Goal: Task Accomplishment & Management: Use online tool/utility

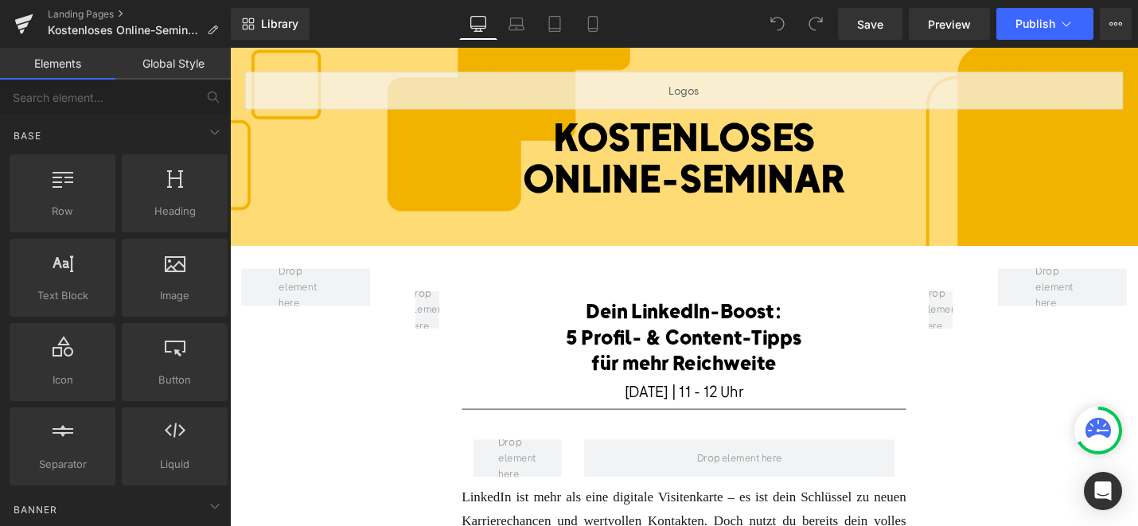
scroll to position [174, 0]
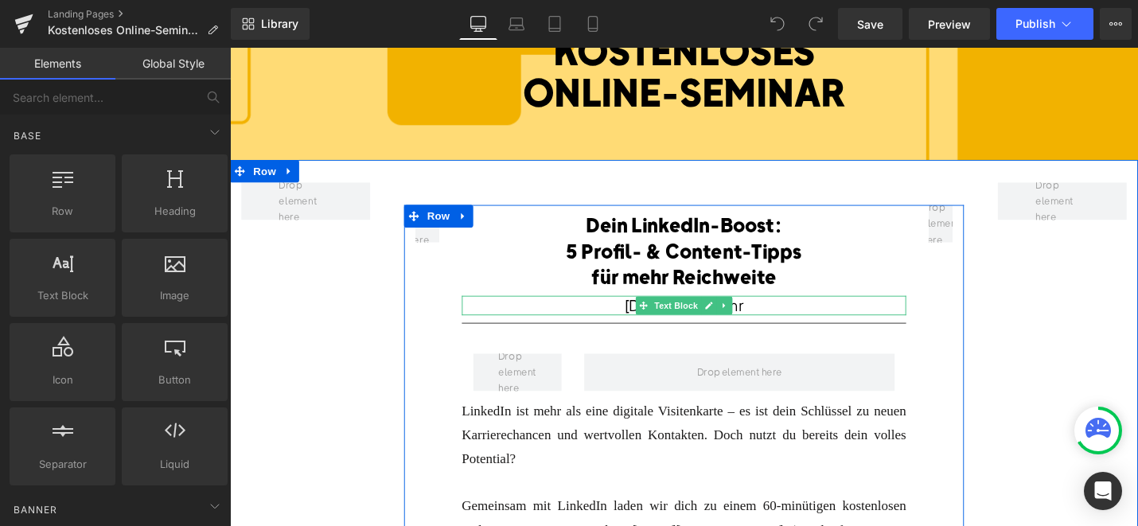
click at [648, 326] on font "[DATE] | 11 - 12 Uhr" at bounding box center [711, 321] width 127 height 20
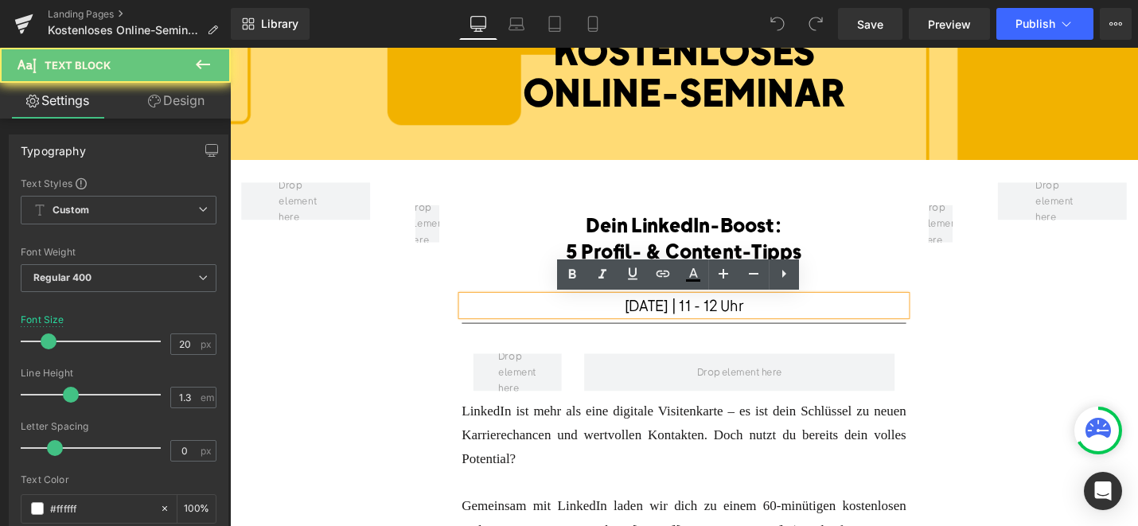
click at [648, 322] on font "[DATE] | 11 - 12 Uhr" at bounding box center [711, 321] width 127 height 20
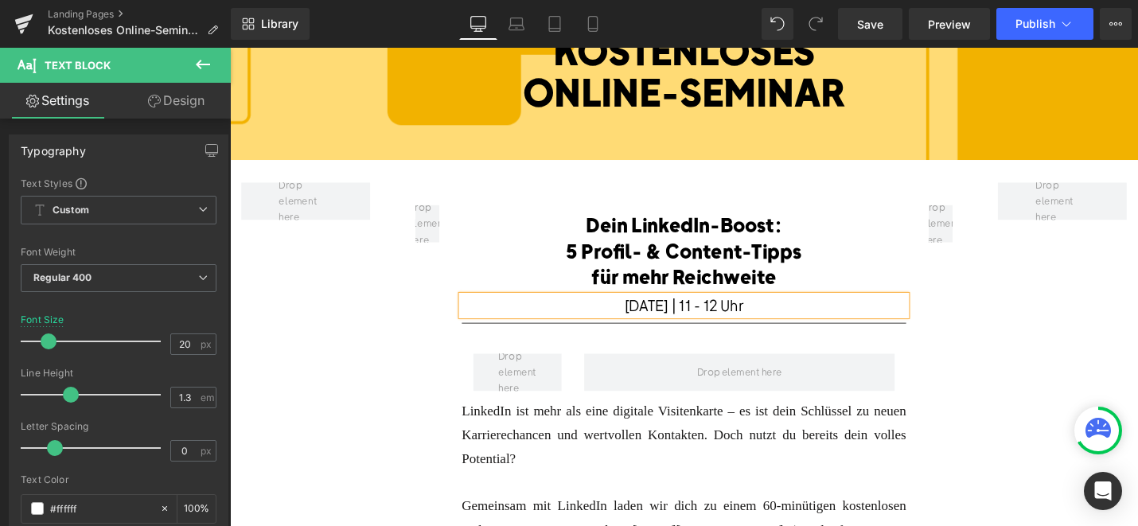
click at [671, 323] on font "[DATE] | 11 - 12 Uhr" at bounding box center [711, 321] width 127 height 20
click at [737, 322] on font "[DATE] | 11 - 12 Uhr" at bounding box center [711, 321] width 127 height 20
click at [764, 323] on font "[DATE] | 10 - 12 Uhr" at bounding box center [711, 321] width 131 height 20
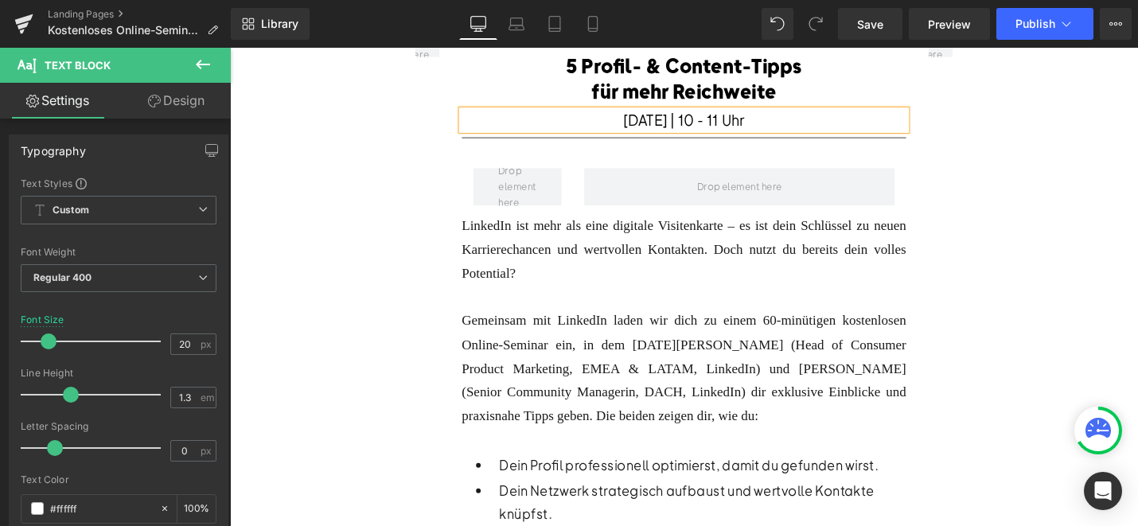
scroll to position [372, 0]
click at [593, 338] on font "Gemeinsam mit LinkedIn laden wir dich zu einem 60-minütigen kostenlosen Online-…" at bounding box center [711, 386] width 471 height 117
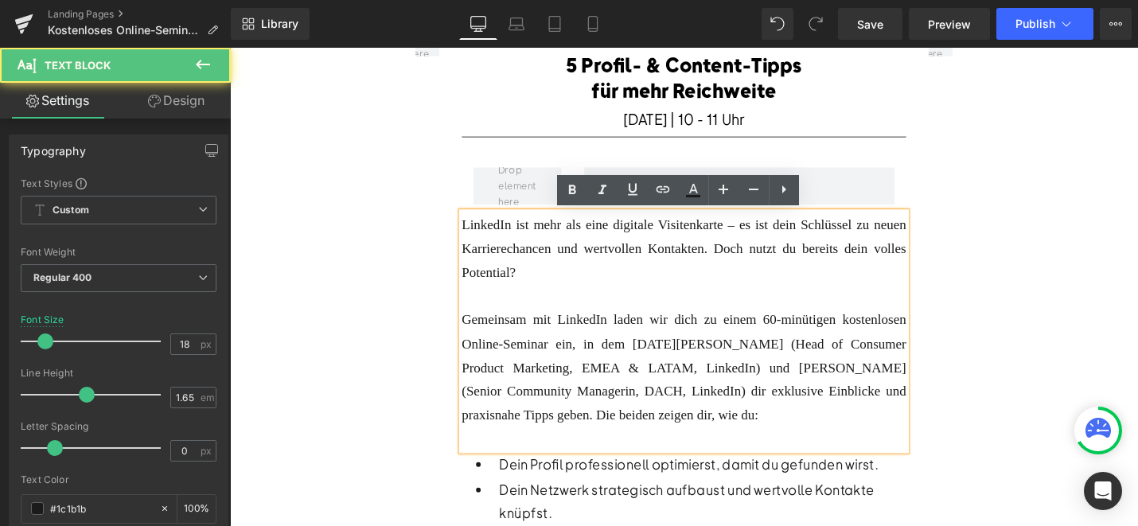
click at [593, 338] on font "Gemeinsam mit LinkedIn laden wir dich zu einem 60-minütigen kostenlosen Online-…" at bounding box center [711, 386] width 471 height 117
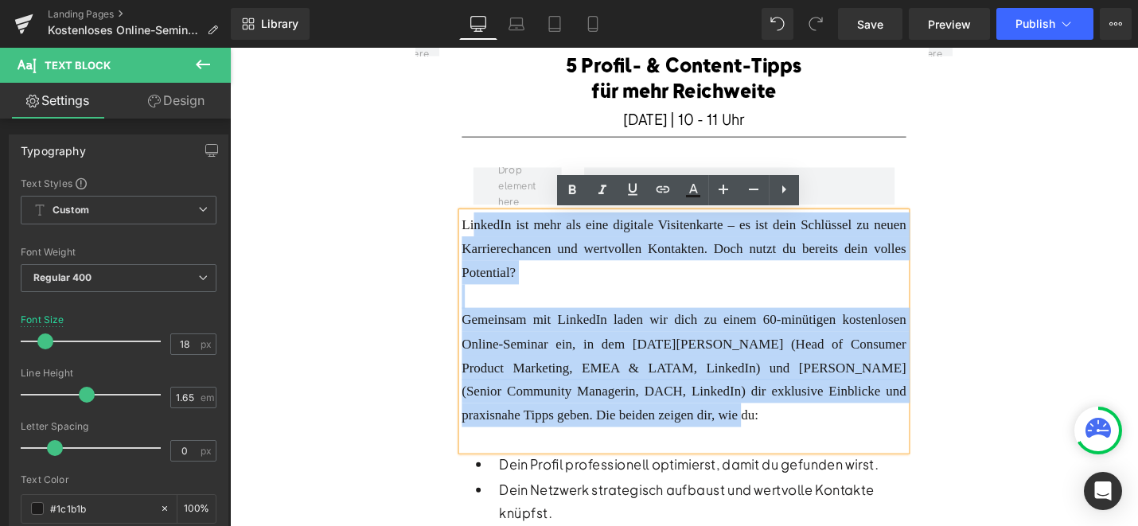
drag, startPoint x: 876, startPoint y: 435, endPoint x: 486, endPoint y: 237, distance: 436.4
click at [486, 237] on div "LinkedIn ist mehr als eine digitale Visitenkarte – es ist dein Schlüssel zu neu…" at bounding box center [711, 348] width 471 height 252
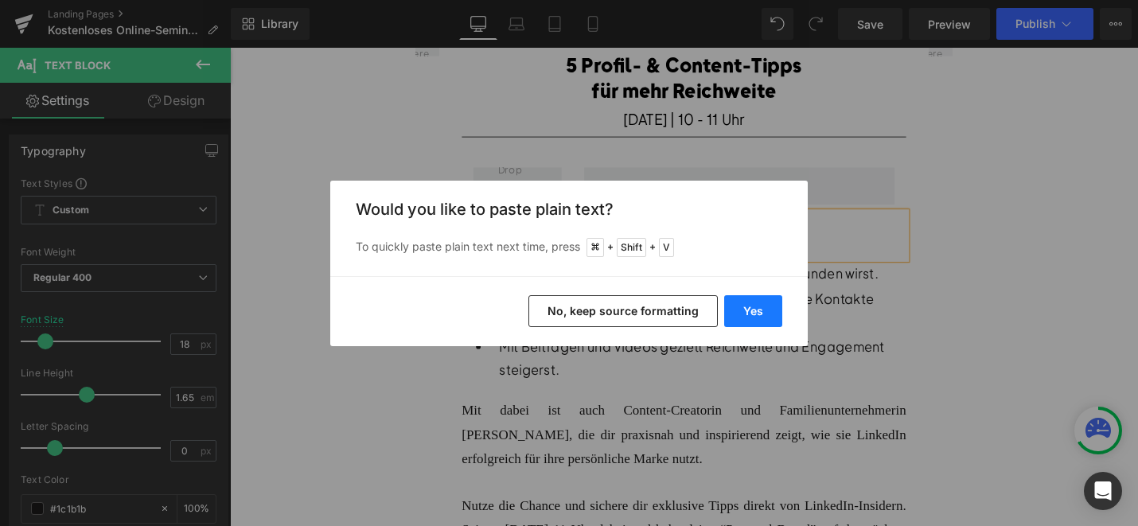
click at [751, 295] on button "Yes" at bounding box center [753, 311] width 58 height 32
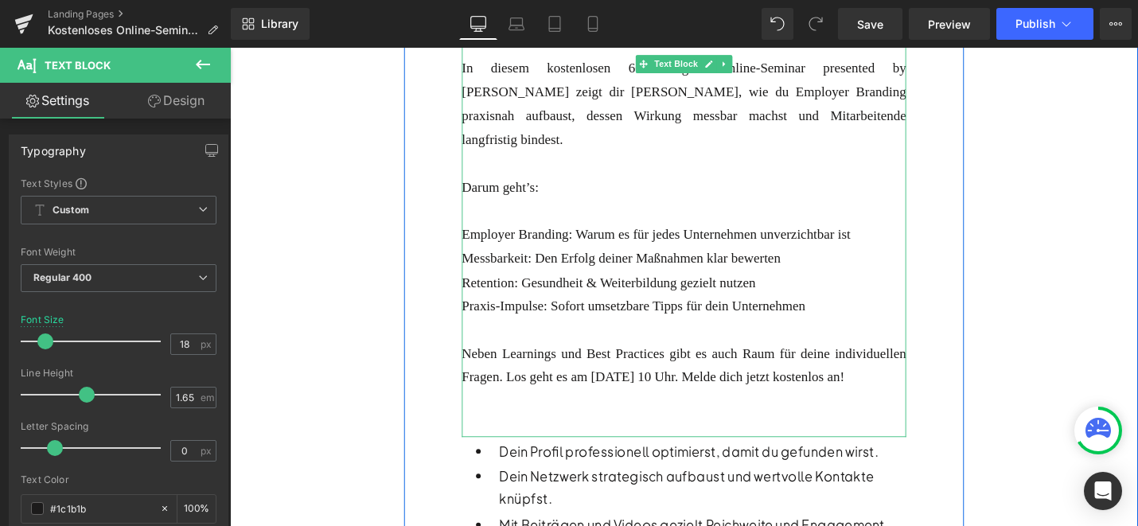
scroll to position [716, 0]
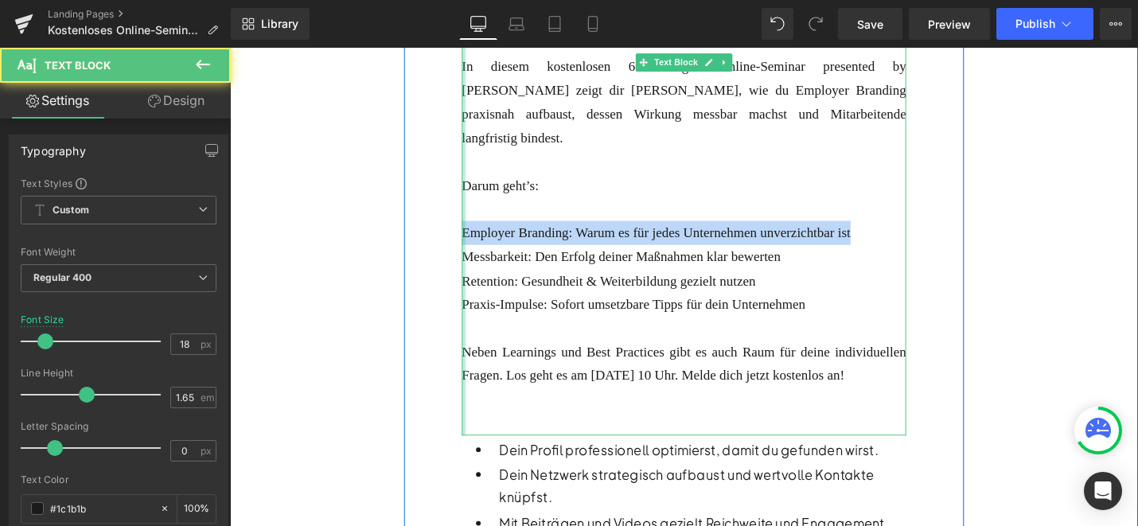
drag, startPoint x: 930, startPoint y: 224, endPoint x: 478, endPoint y: 223, distance: 451.3
click at [478, 223] on div "Employer Branding ist längst kein Nice-to-have mehr und wird immer noch mit Per…" at bounding box center [711, 168] width 471 height 580
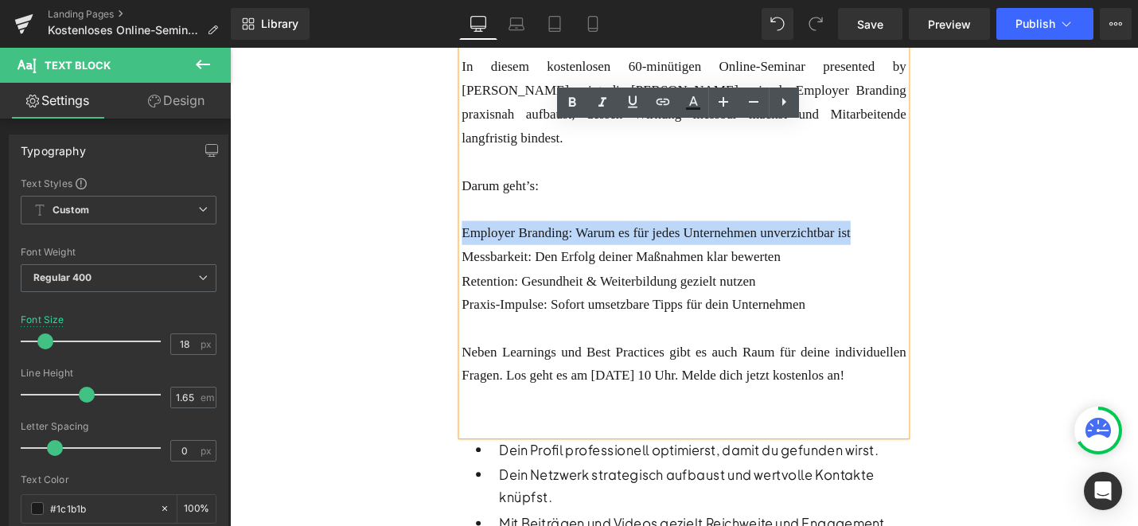
copy font "Employer Branding: Warum es für jedes Unternehmen unverzichtbar ist"
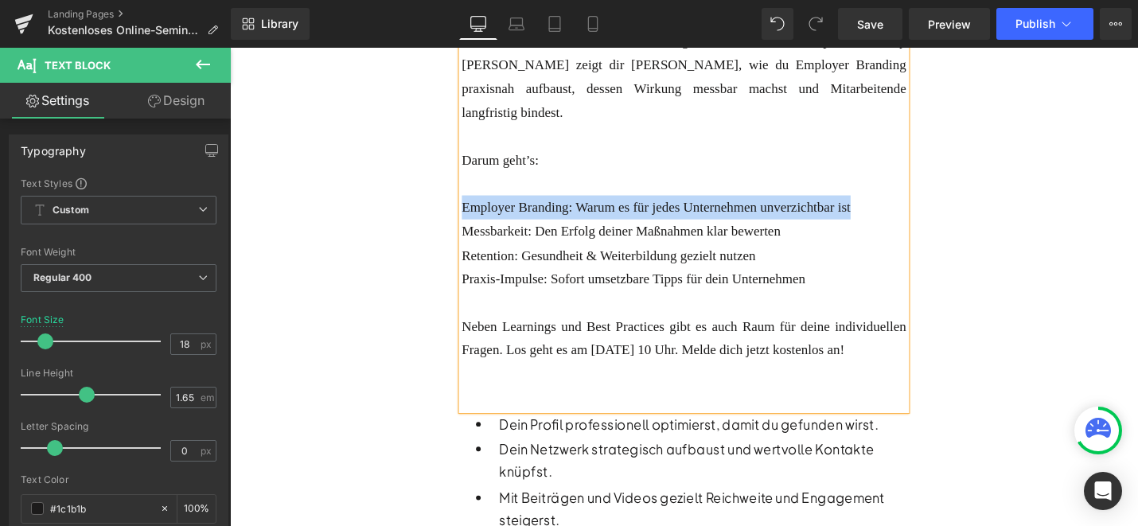
scroll to position [747, 0]
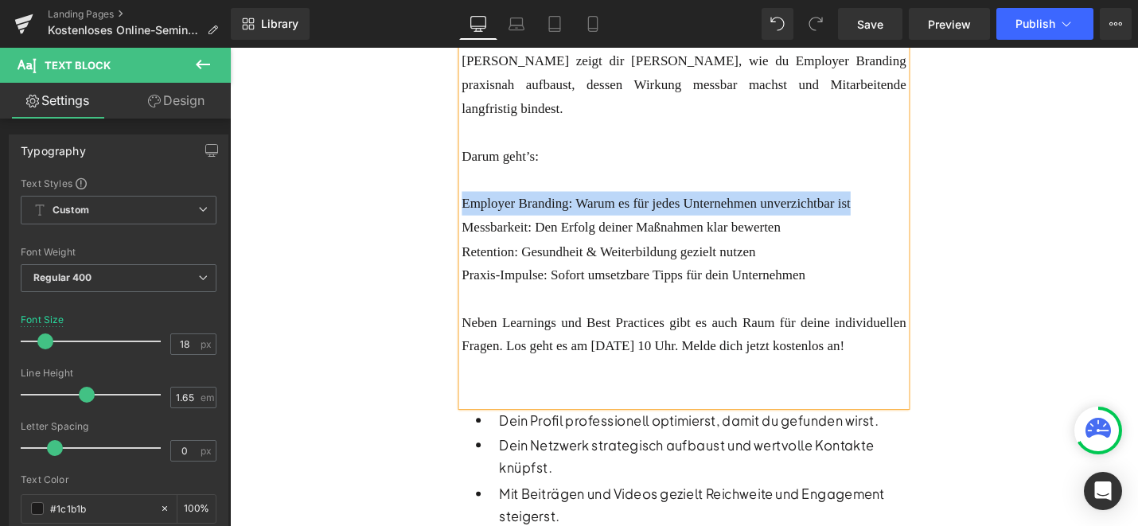
click at [593, 444] on p "Dein Profil professionell optimierst, damit du gefunden wirst." at bounding box center [731, 443] width 431 height 24
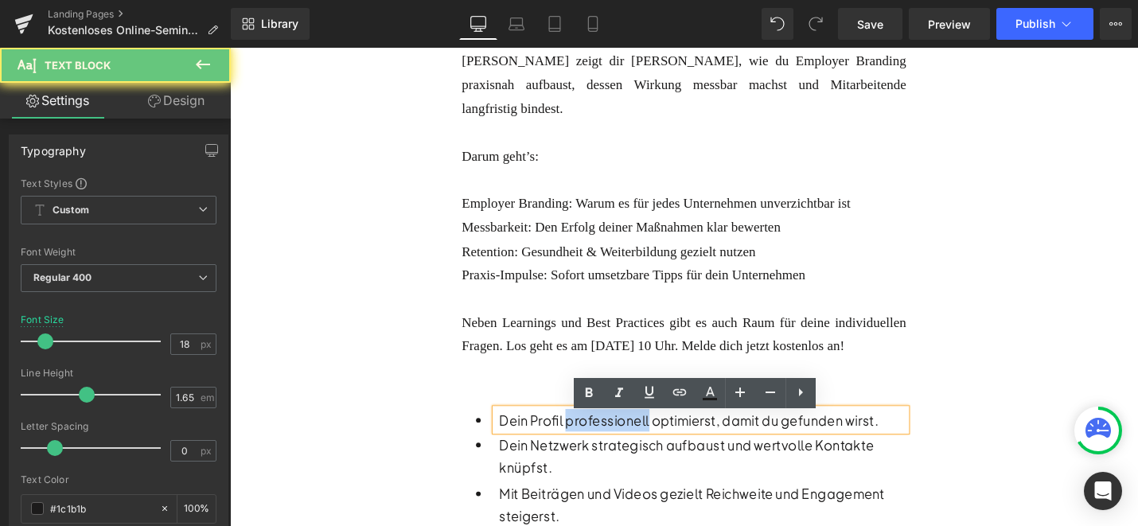
click at [593, 444] on p "Dein Profil professionell optimierst, damit du gefunden wirst." at bounding box center [731, 443] width 431 height 24
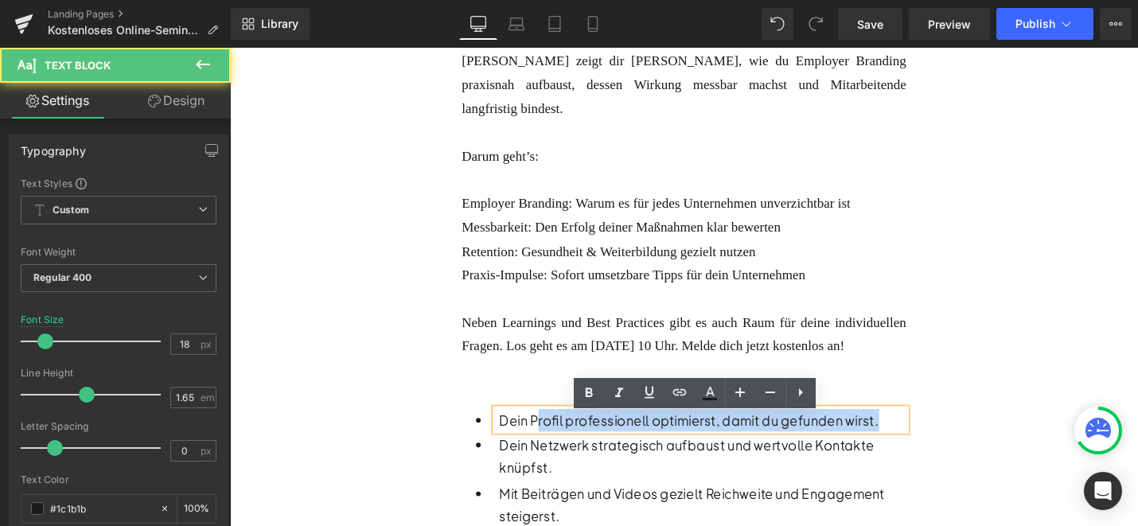
drag, startPoint x: 912, startPoint y: 451, endPoint x: 558, endPoint y: 450, distance: 354.2
click at [558, 450] on p "Dein Profil professionell optimierst, damit du gefunden wirst." at bounding box center [731, 443] width 431 height 24
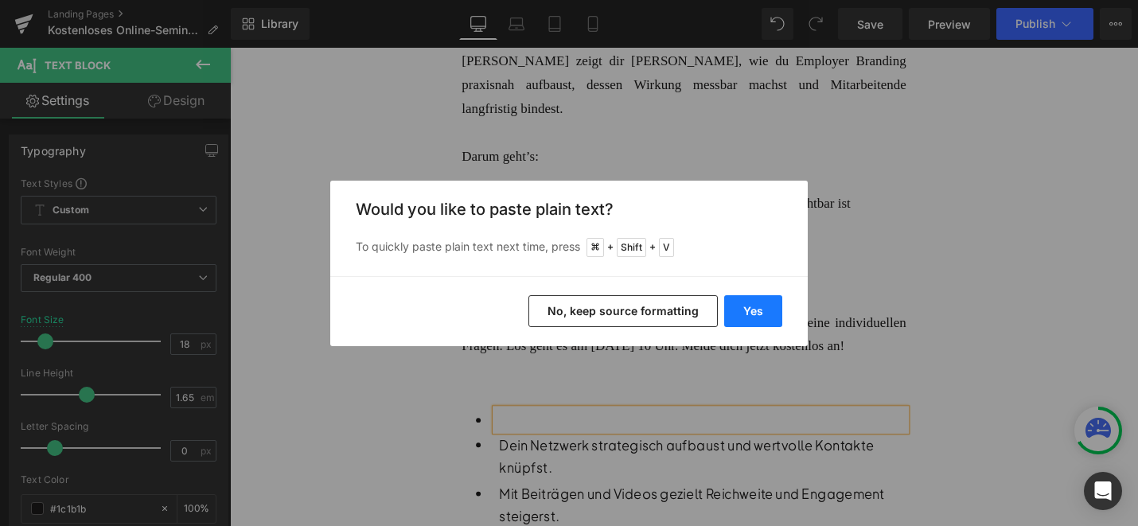
click at [752, 301] on button "Yes" at bounding box center [753, 311] width 58 height 32
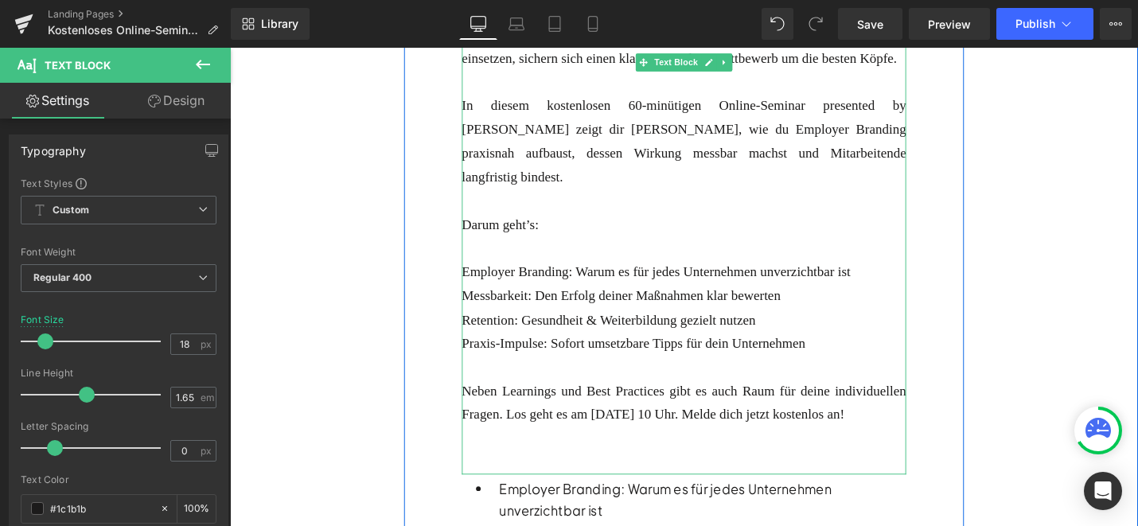
scroll to position [691, 0]
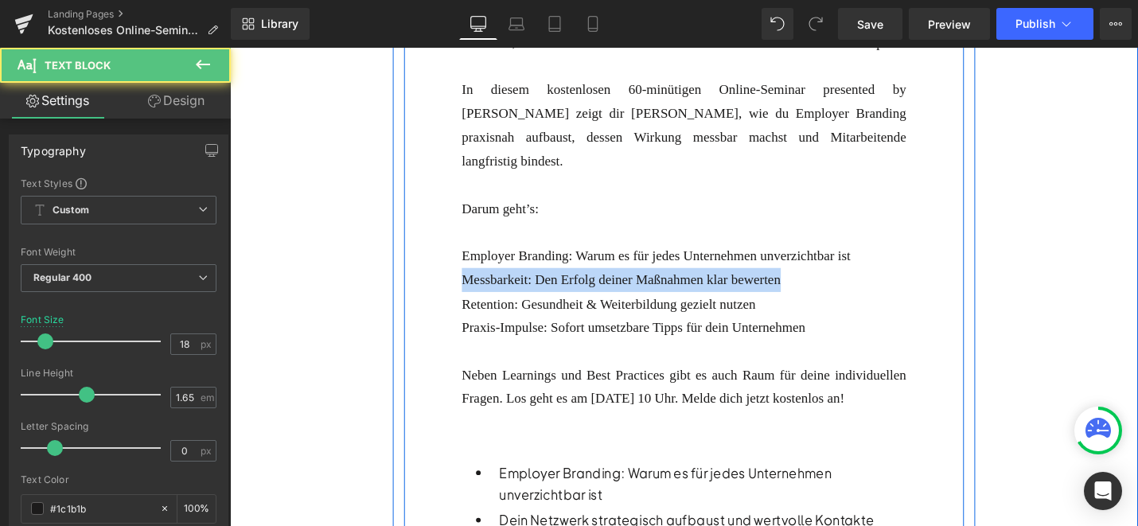
drag, startPoint x: 868, startPoint y: 279, endPoint x: 449, endPoint y: 275, distance: 418.7
click at [449, 275] on div "Heading Dein LinkedIn-Boost: 5 Profil- & Content-Tipps für mehr Reichweite Text…" at bounding box center [712, 353] width 595 height 1310
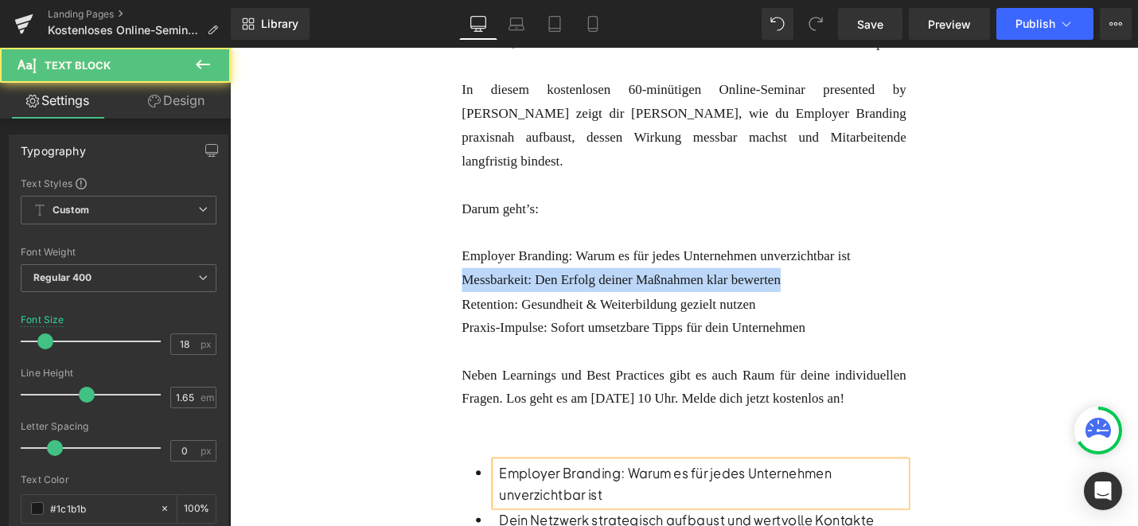
copy font "Messbarkeit: Den Erfolg deiner Maßnahmen klar bewerten"
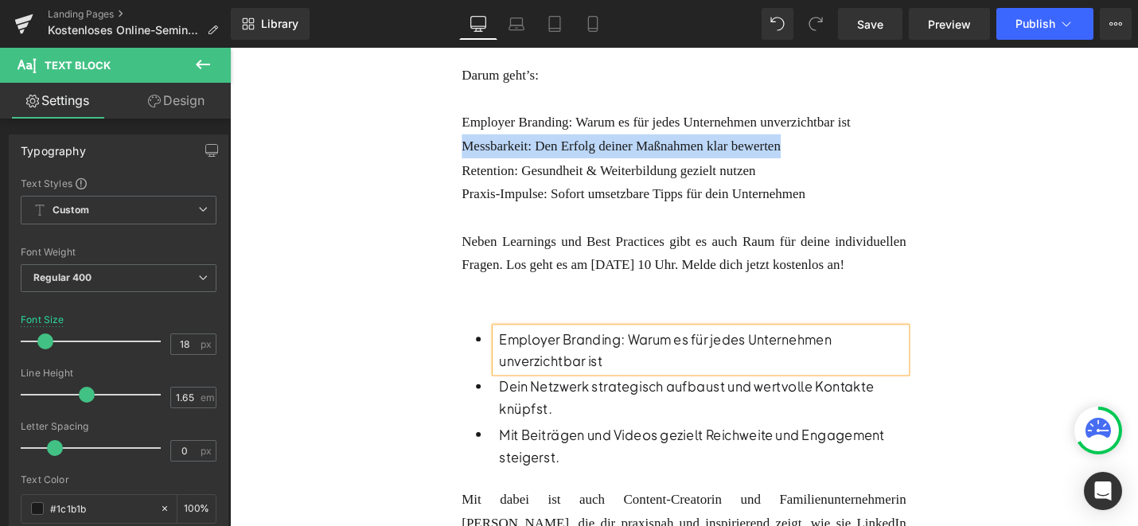
scroll to position [918, 0]
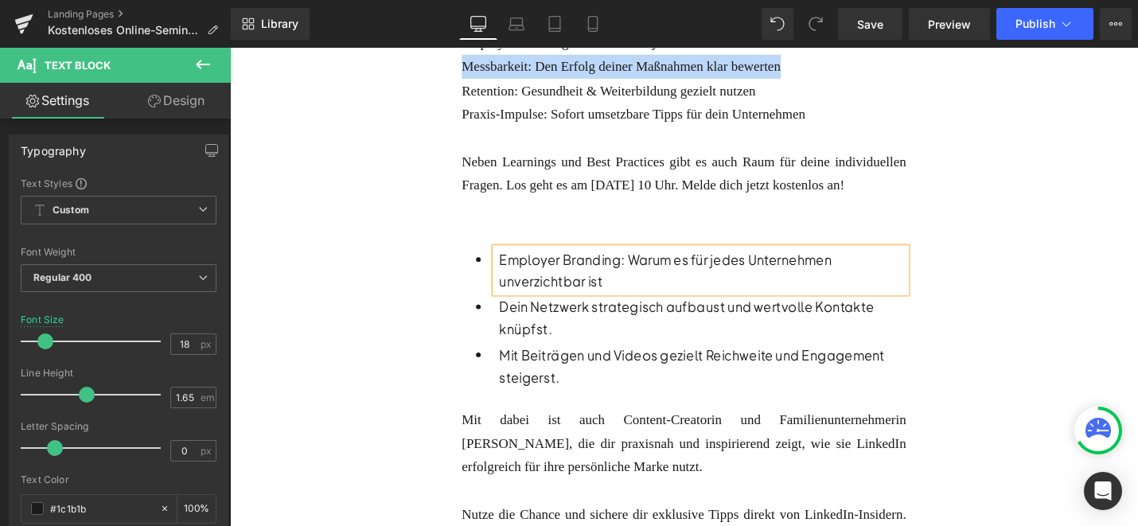
click at [611, 325] on p "Dein Netzwerk strategisch aufbaust und wertvolle Kontakte knüpfst." at bounding box center [731, 333] width 431 height 47
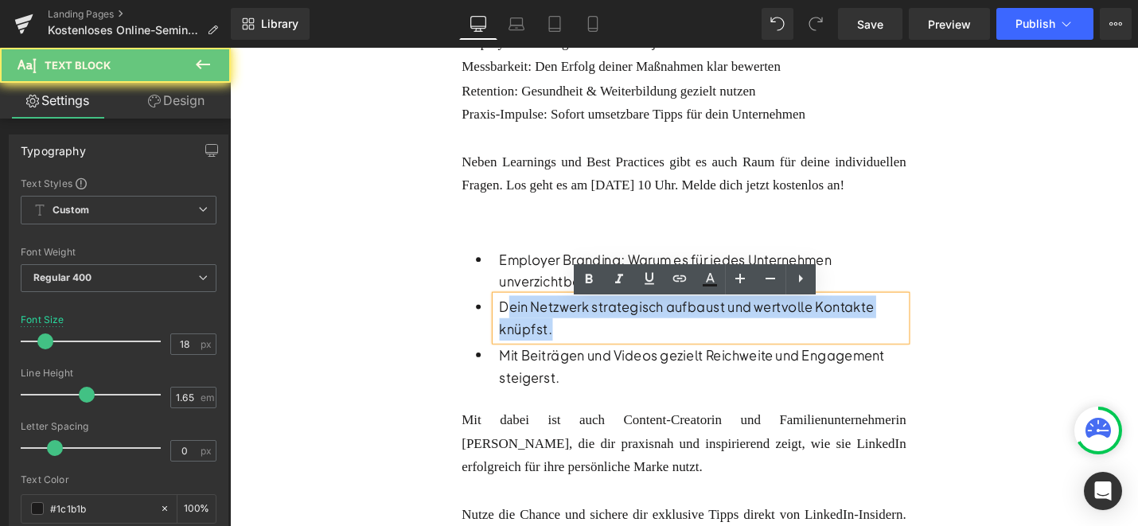
drag, startPoint x: 575, startPoint y: 345, endPoint x: 524, endPoint y: 329, distance: 53.6
click at [524, 329] on p "Dein Netzwerk strategisch aufbaust und wertvolle Kontakte knüpfst." at bounding box center [731, 333] width 431 height 47
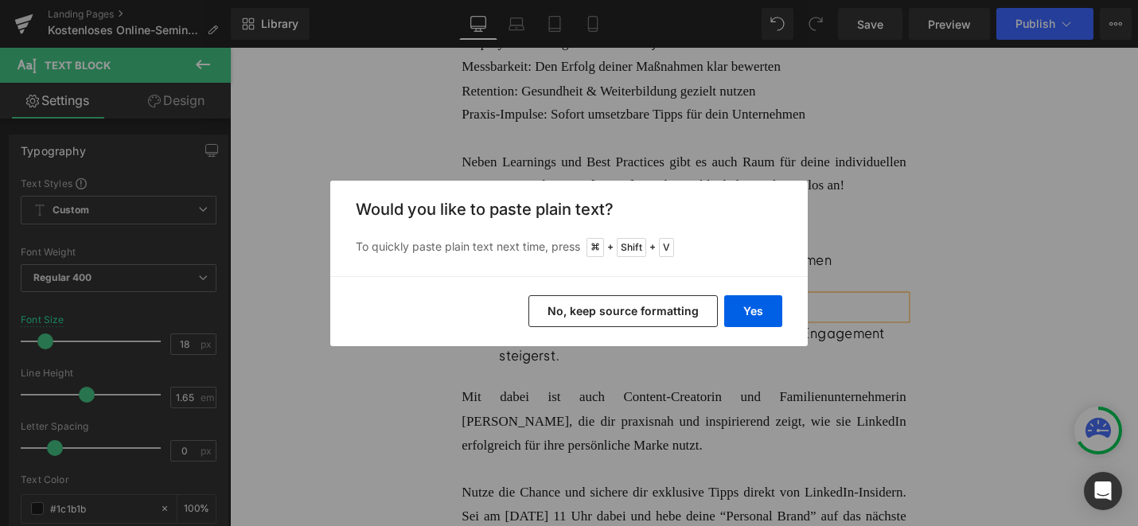
click at [783, 311] on div "Yes No, keep source formatting" at bounding box center [569, 311] width 478 height 70
click at [767, 311] on button "Yes" at bounding box center [753, 311] width 58 height 32
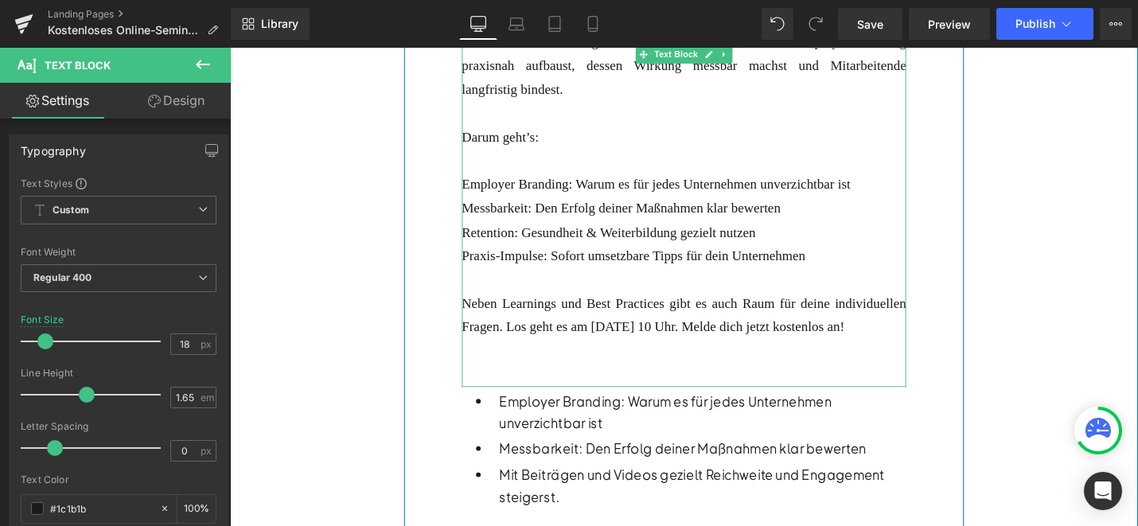
scroll to position [744, 0]
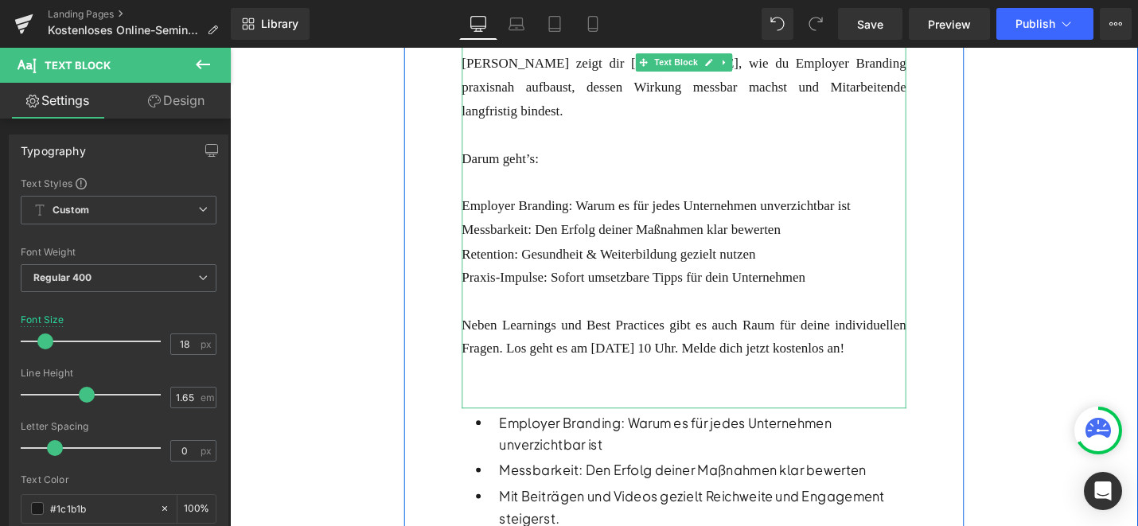
click at [777, 279] on div "Praxis-Impulse: Sofort umsetzbare Tipps für dein Unternehmen" at bounding box center [711, 291] width 471 height 25
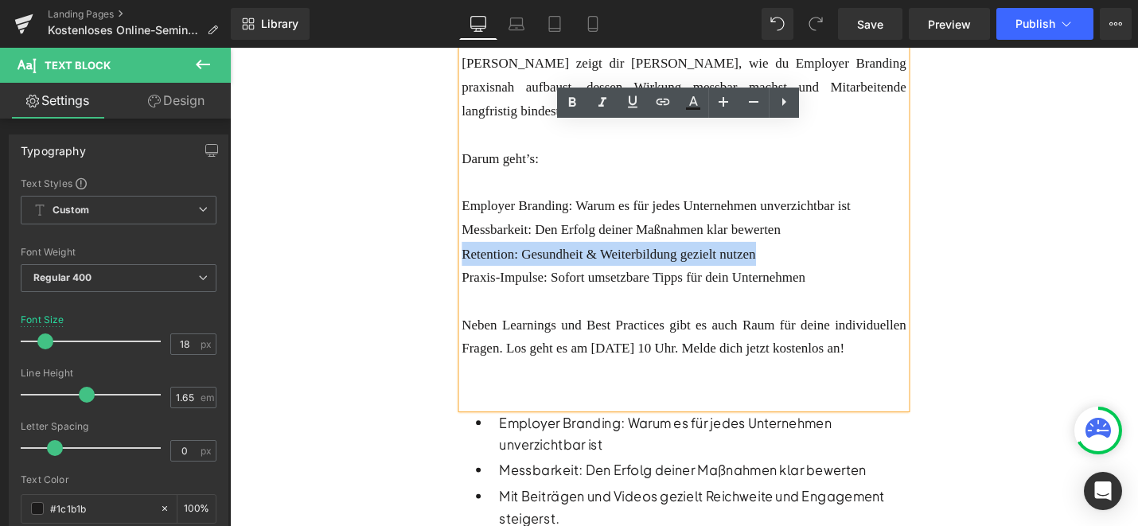
drag, startPoint x: 824, startPoint y: 253, endPoint x: 479, endPoint y: 252, distance: 344.7
click at [479, 254] on div "Retention: Gesundheit & Weiterbildung gezielt nutzen" at bounding box center [711, 266] width 471 height 25
copy font "Retention: Gesundheit & Weiterbildung gezielt nutzen"
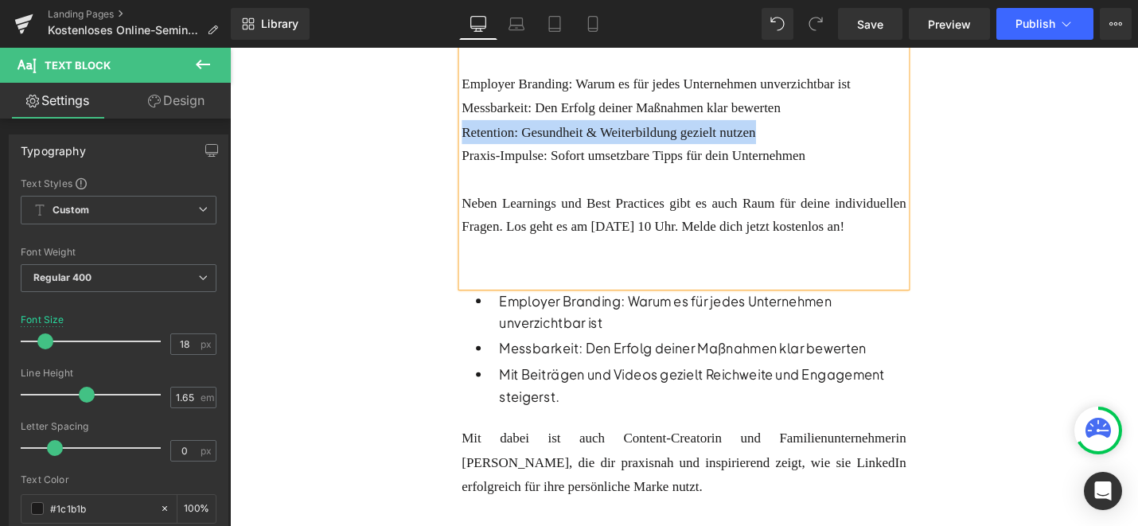
scroll to position [888, 0]
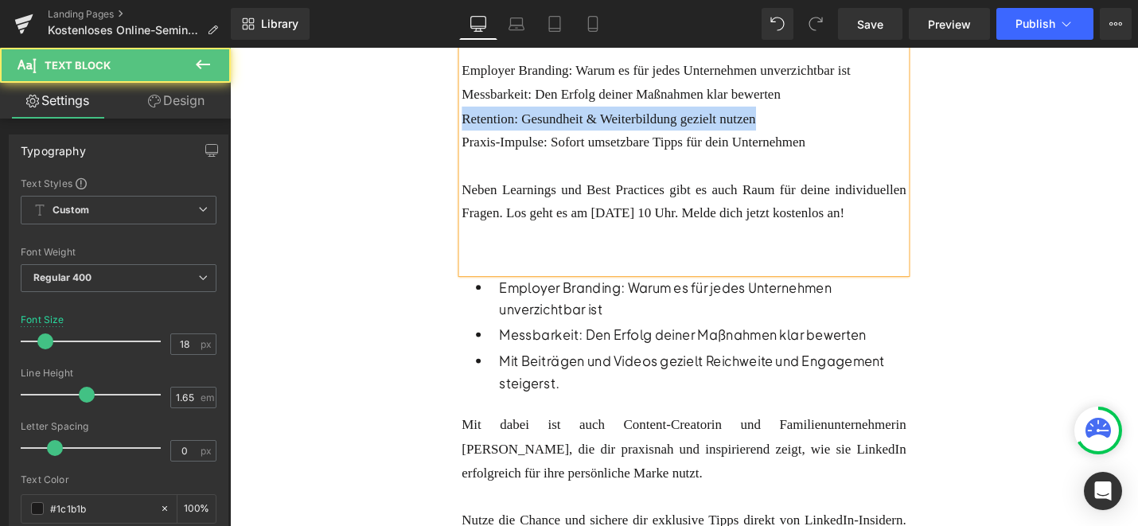
click at [544, 388] on p "Mit Beiträgen und Videos gezielt Reichweite und Engagement steigerst." at bounding box center [731, 391] width 431 height 47
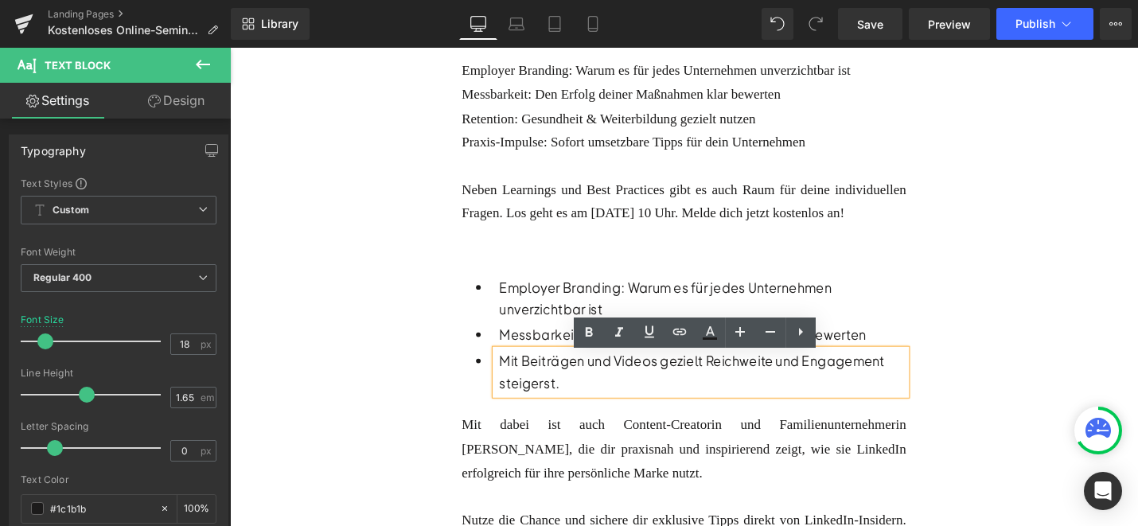
drag, startPoint x: 593, startPoint y: 408, endPoint x: 510, endPoint y: 388, distance: 85.3
click at [512, 388] on div "Mit Beiträgen und Videos gezielt Reichweite und Engagement steigerst." at bounding box center [729, 392] width 435 height 48
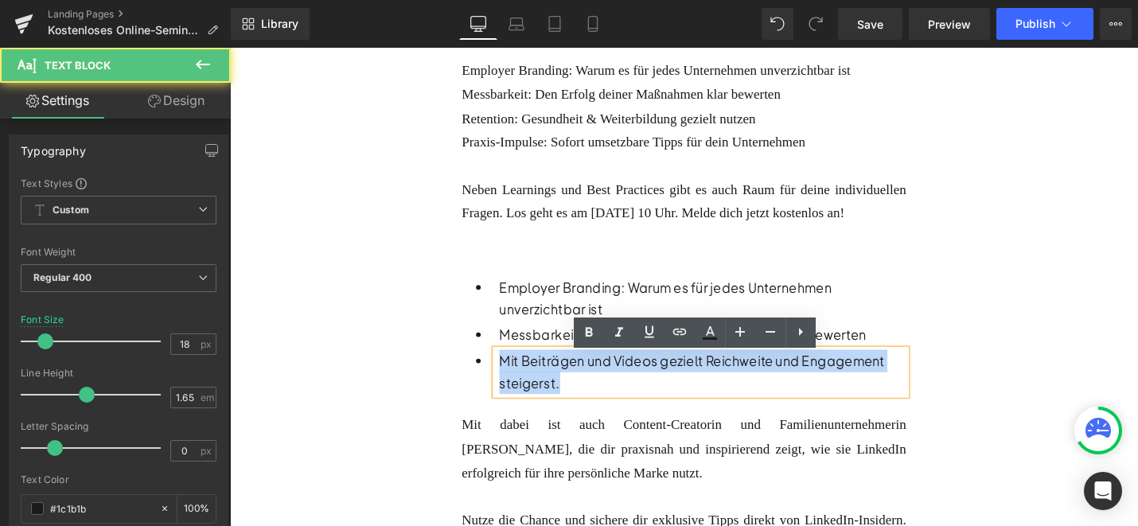
drag, startPoint x: 594, startPoint y: 408, endPoint x: 521, endPoint y: 388, distance: 75.3
click at [521, 388] on p "Mit Beiträgen und Videos gezielt Reichweite und Engagement steigerst." at bounding box center [731, 391] width 431 height 47
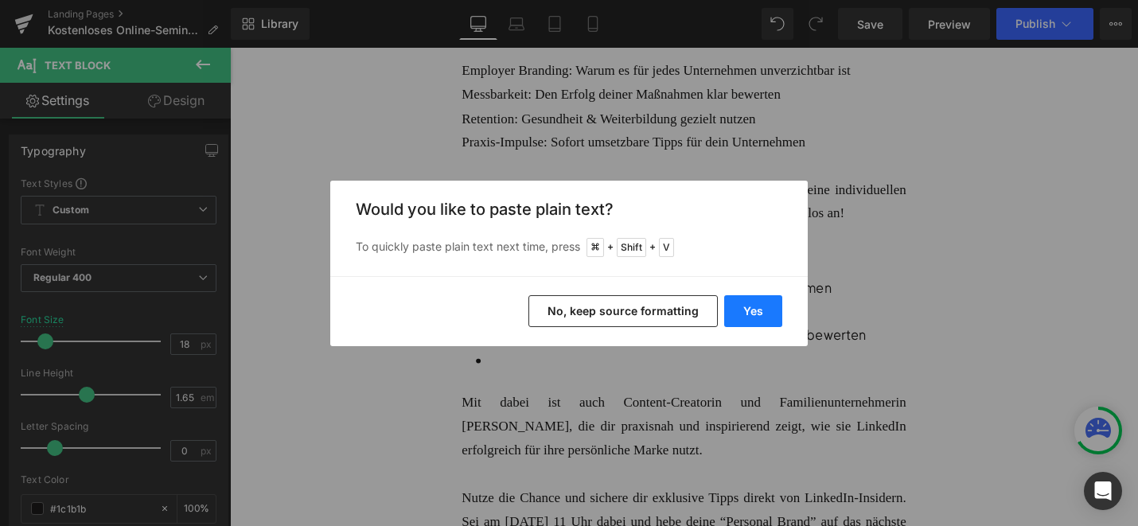
click at [751, 300] on button "Yes" at bounding box center [753, 311] width 58 height 32
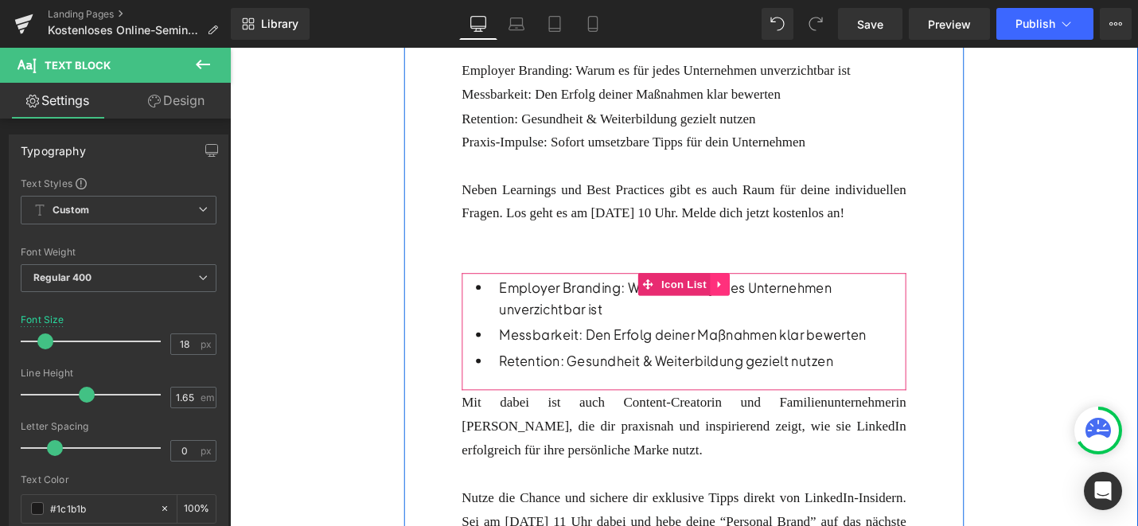
click at [746, 304] on icon at bounding box center [749, 298] width 11 height 12
click at [740, 300] on icon at bounding box center [739, 298] width 11 height 11
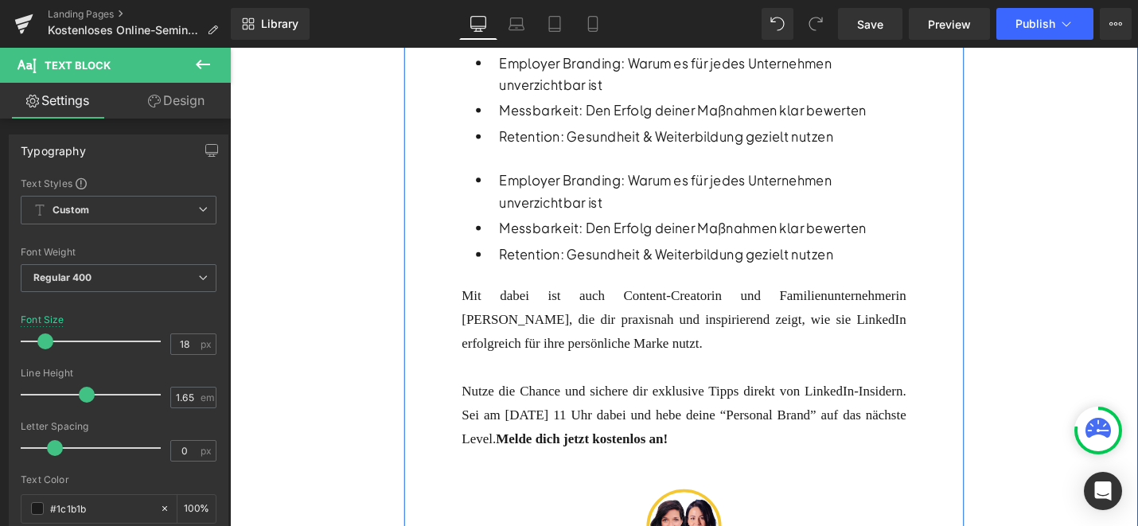
scroll to position [1080, 0]
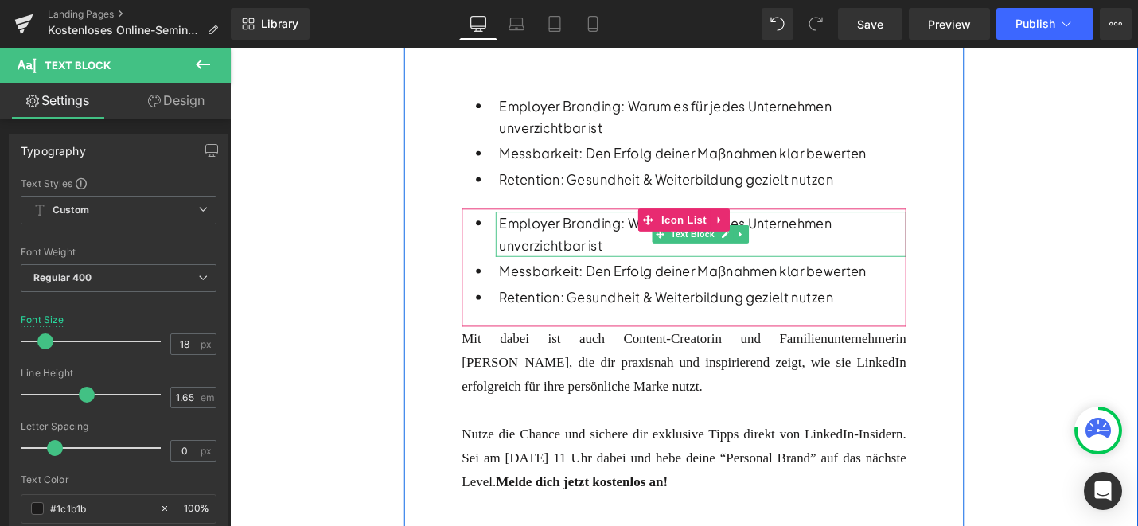
click at [716, 256] on span "Text Block" at bounding box center [721, 245] width 53 height 19
click at [751, 233] on icon at bounding box center [749, 231] width 11 height 12
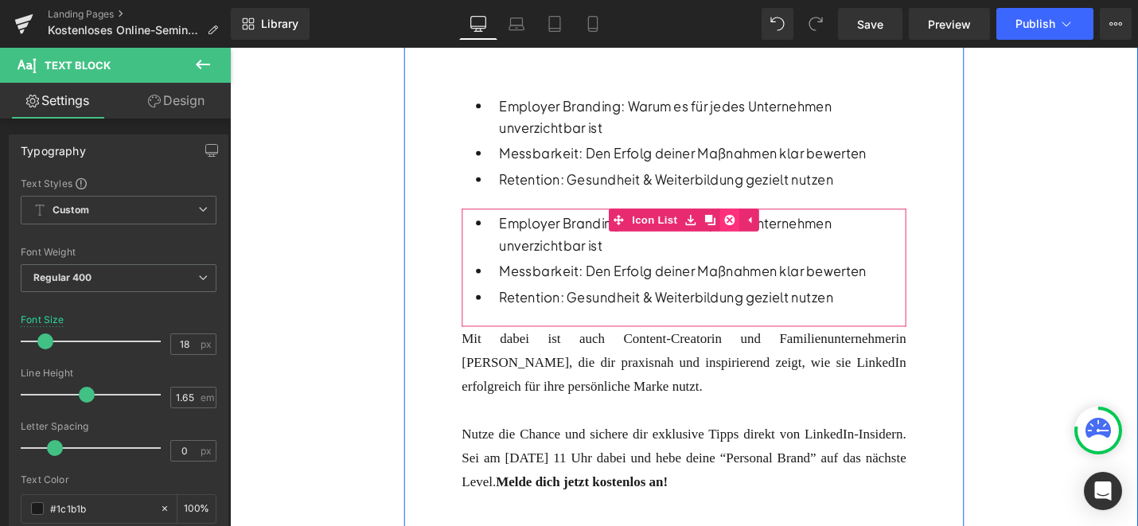
click at [762, 236] on icon at bounding box center [760, 231] width 11 height 12
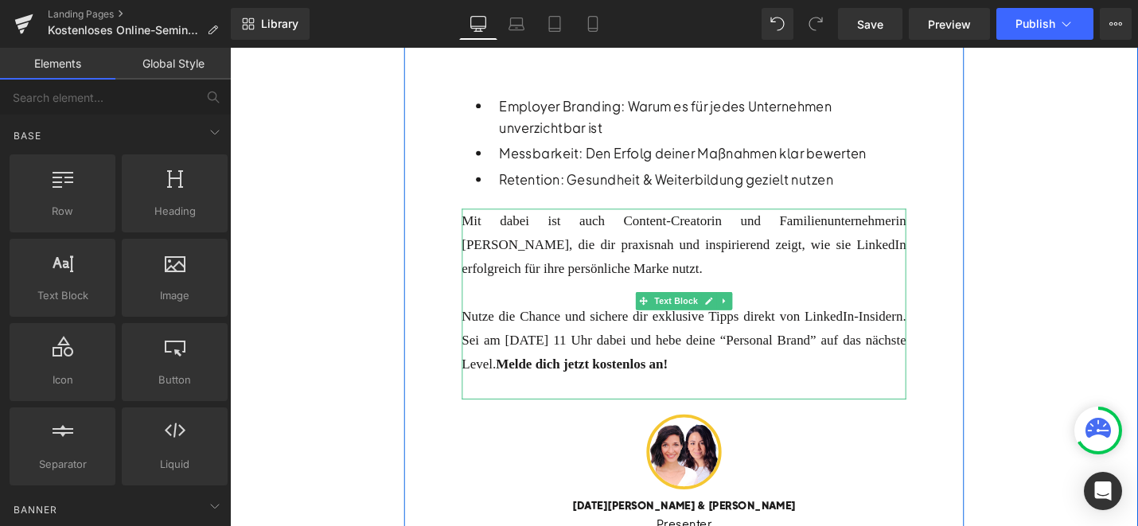
scroll to position [987, 0]
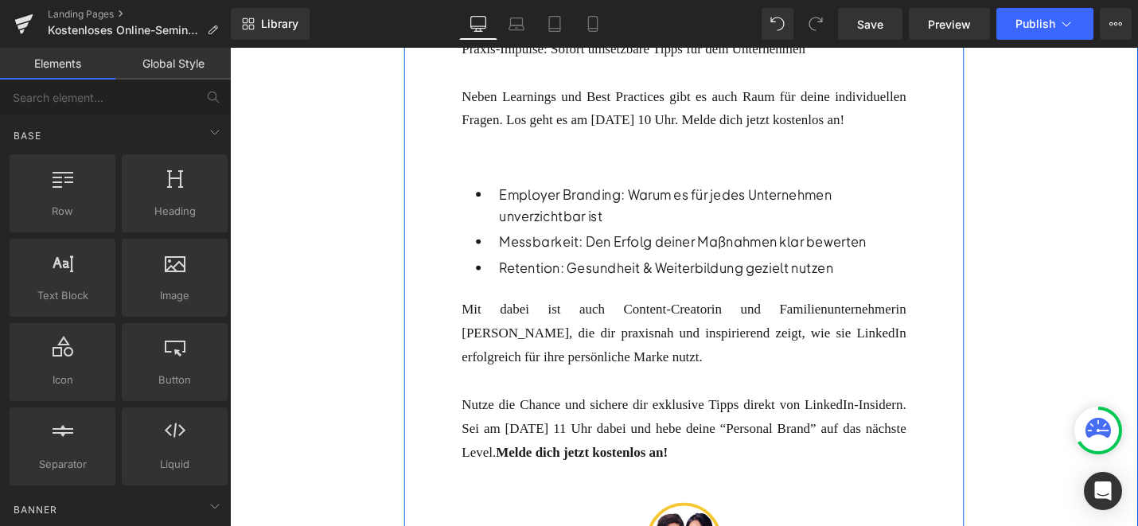
click at [570, 287] on p "Retention: Gesundheit & Weiterbildung gezielt nutzen" at bounding box center [731, 281] width 431 height 24
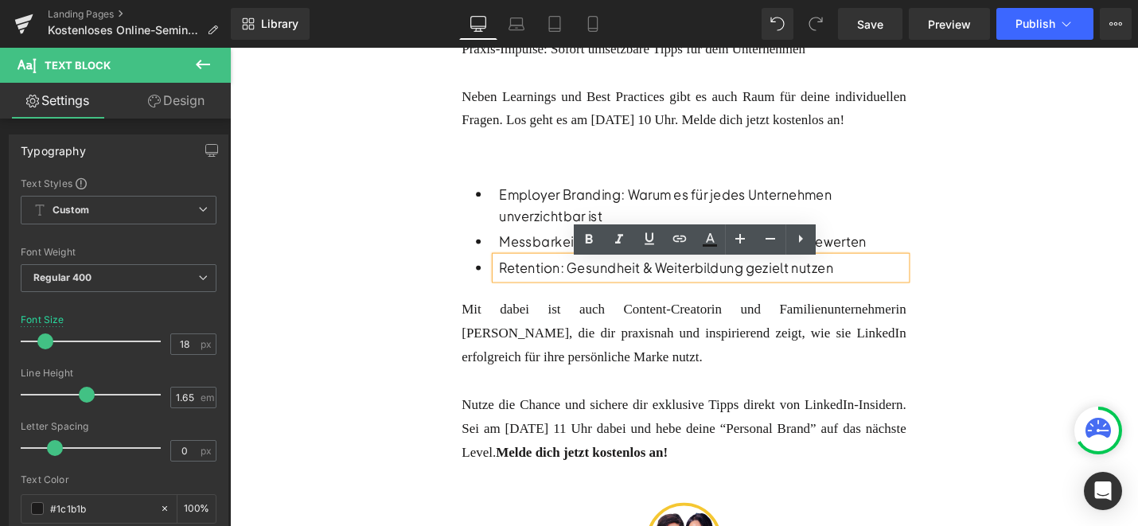
click at [432, 287] on div "Heading Dein LinkedIn-Boost: 5 Profil- & Content-Tipps für mehr Reichweite Text…" at bounding box center [712, 32] width 595 height 1263
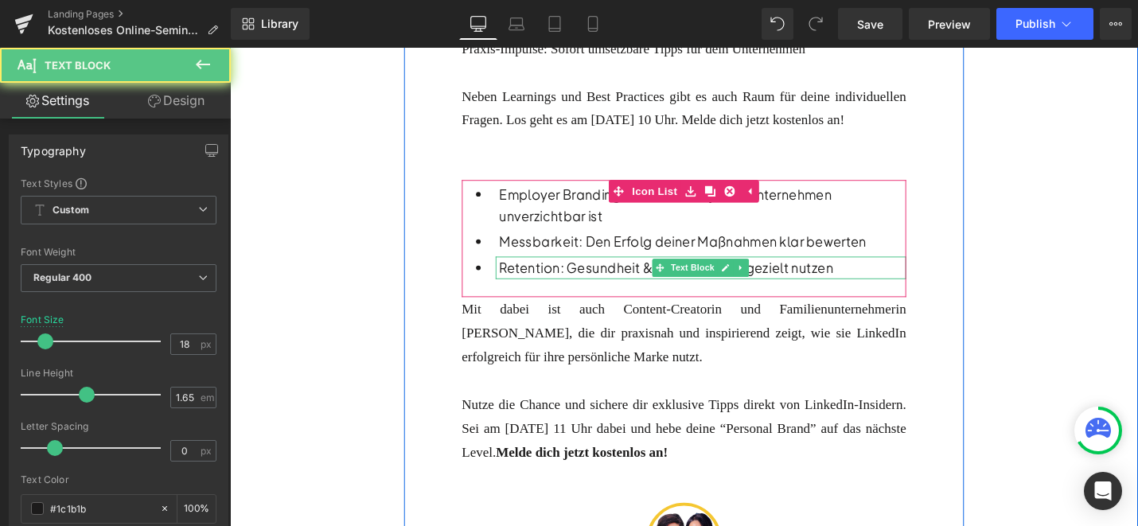
click at [567, 282] on p "Retention: Gesundheit & Weiterbildung gezielt nutzen" at bounding box center [731, 281] width 431 height 24
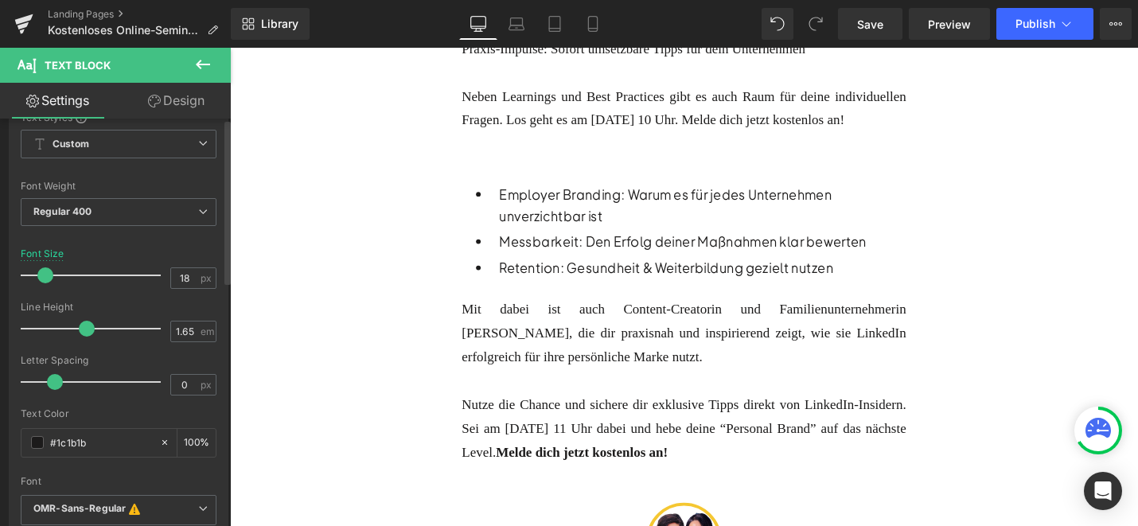
scroll to position [0, 0]
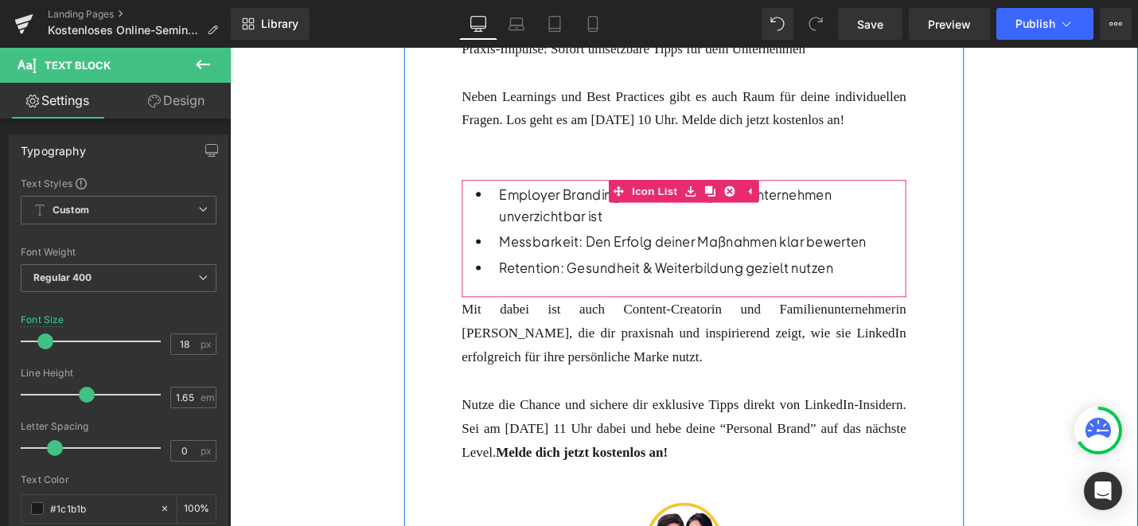
click at [499, 219] on div "Employer Branding: Warum es für jedes Unternehmen unverzichtbar ist Text Block" at bounding box center [711, 214] width 471 height 47
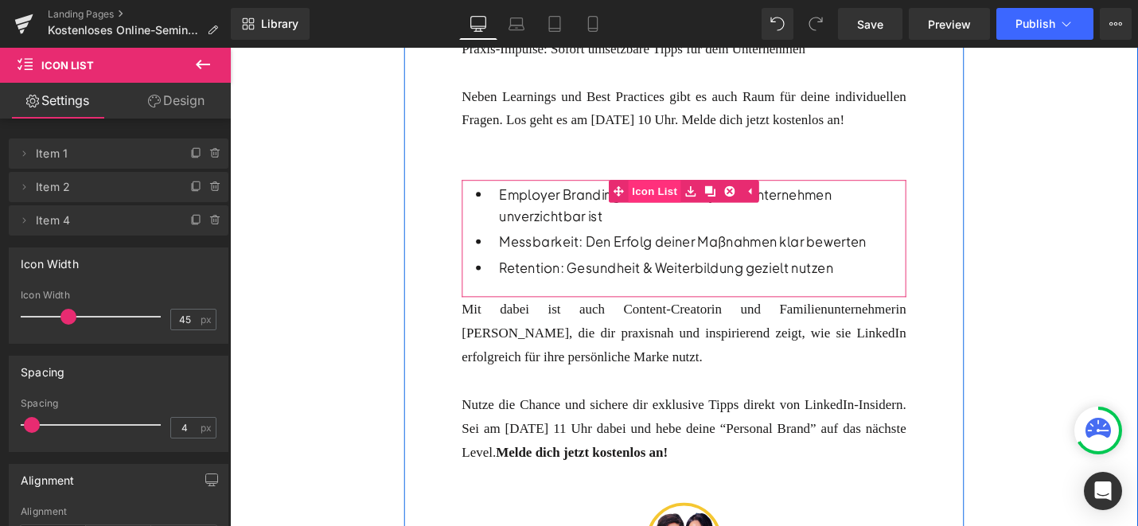
click at [681, 209] on link "Icon List" at bounding box center [670, 200] width 76 height 24
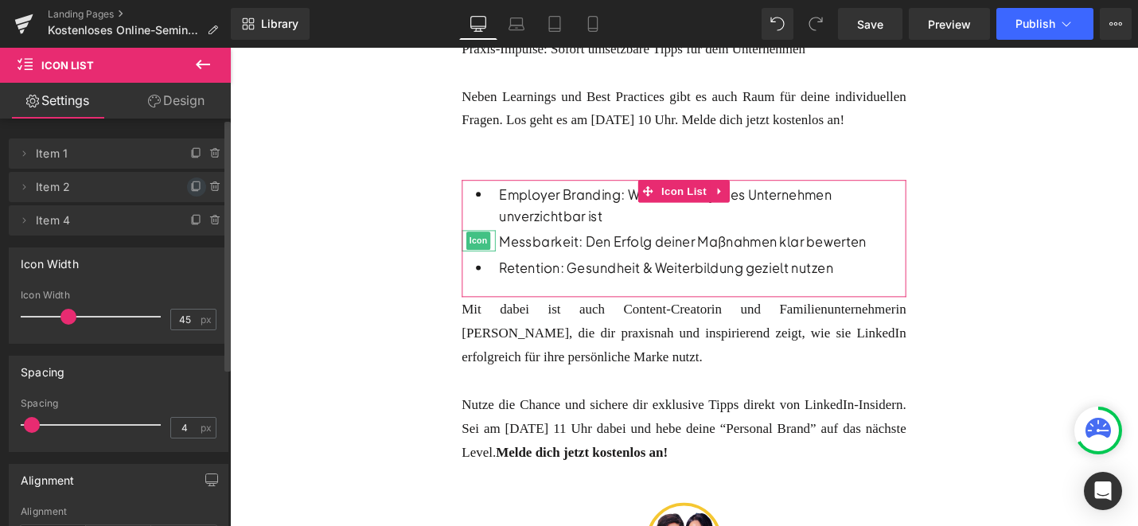
click at [190, 189] on icon at bounding box center [196, 187] width 13 height 13
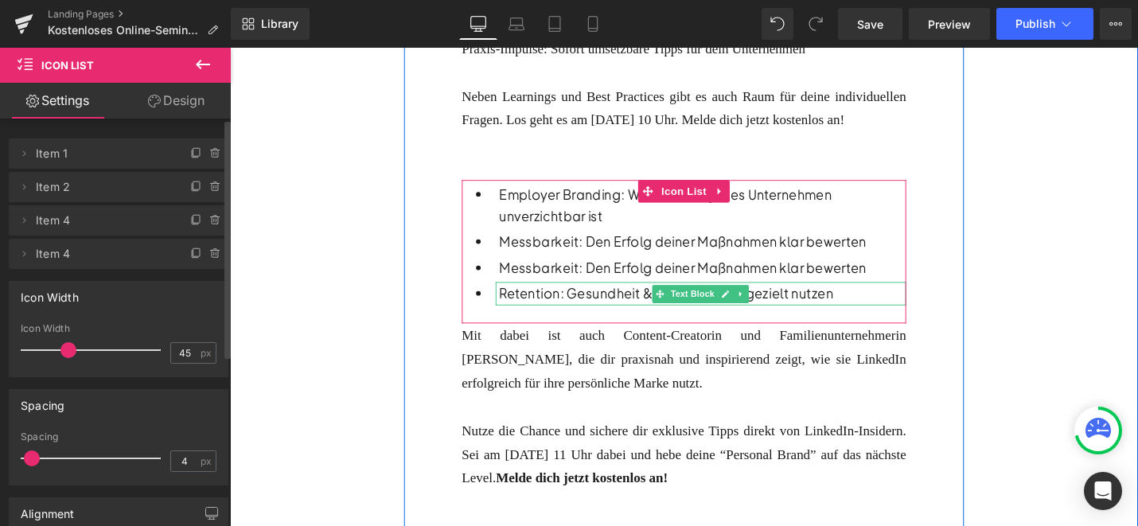
click at [590, 312] on p "Retention: Gesundheit & Weiterbildung gezielt nutzen" at bounding box center [731, 308] width 431 height 24
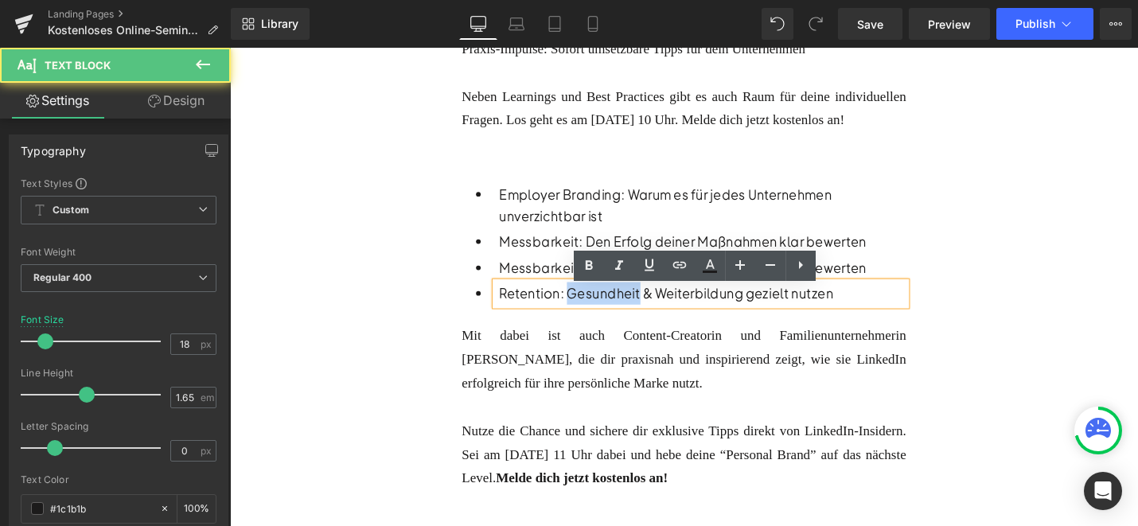
click at [590, 312] on p "Retention: Gesundheit & Weiterbildung gezielt nutzen" at bounding box center [731, 308] width 431 height 24
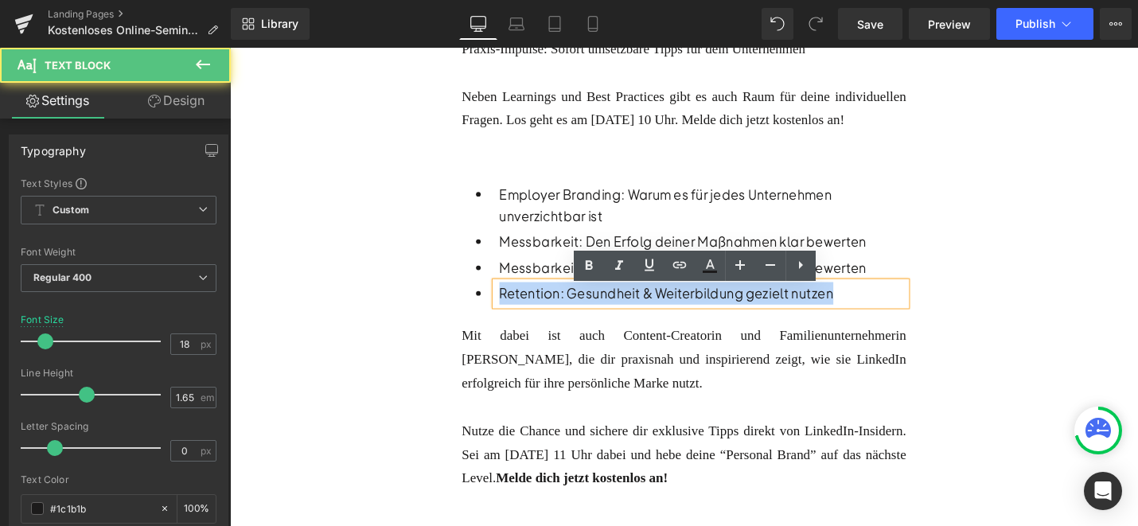
click at [590, 312] on p "Retention: Gesundheit & Weiterbildung gezielt nutzen" at bounding box center [731, 308] width 431 height 24
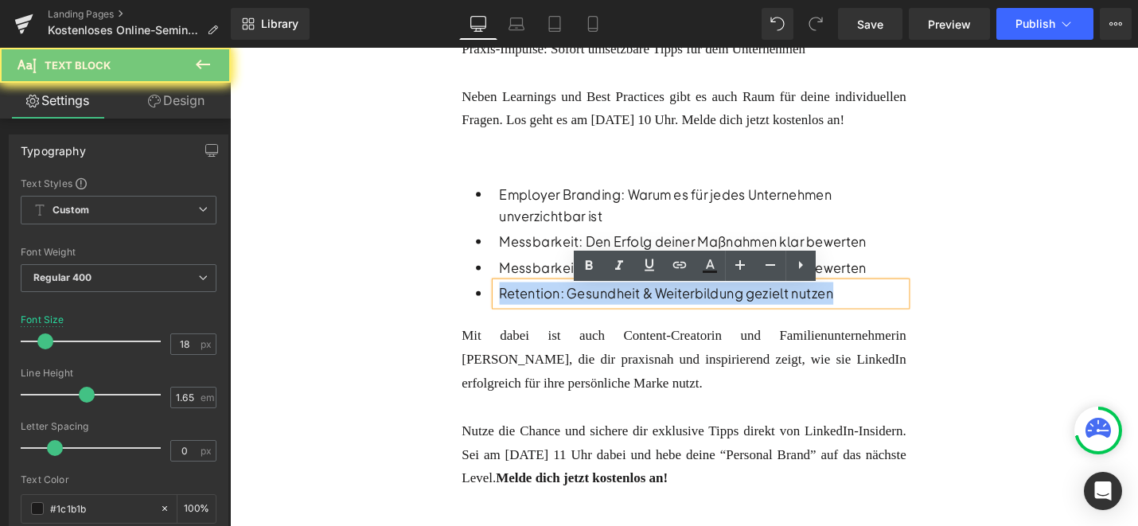
copy p "Retention: Gesundheit & Weiterbildung gezielt nutzen"
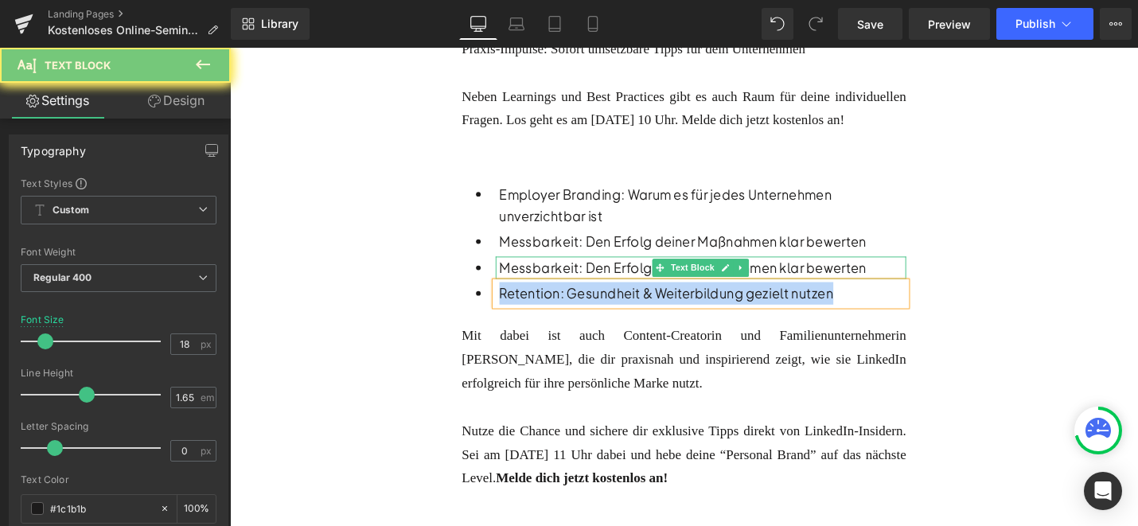
click at [556, 290] on p "Messbarkeit: Den Erfolg deiner Maßnahmen klar bewerten" at bounding box center [731, 281] width 431 height 24
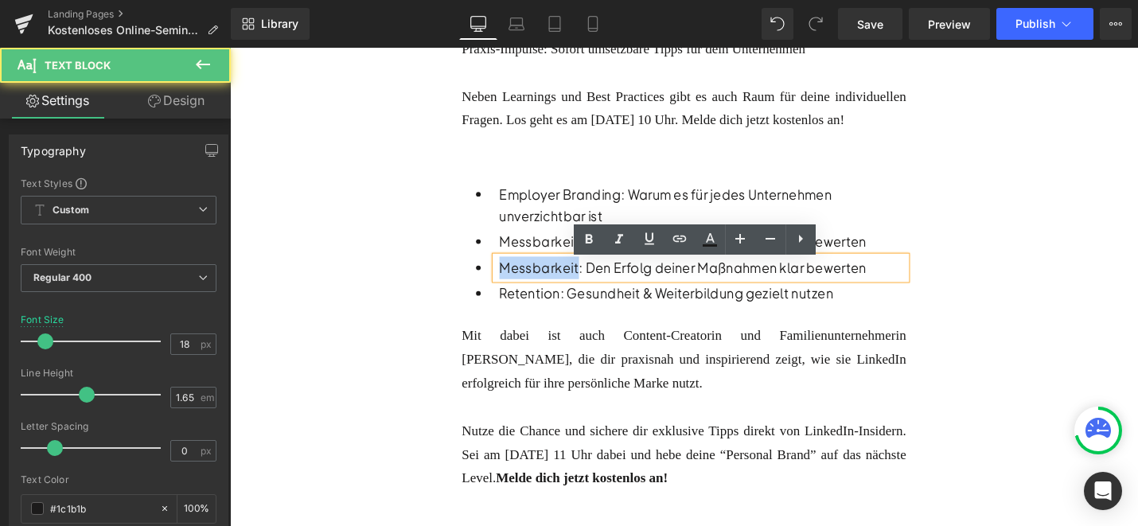
click at [556, 290] on p "Messbarkeit: Den Erfolg deiner Maßnahmen klar bewerten" at bounding box center [731, 281] width 431 height 24
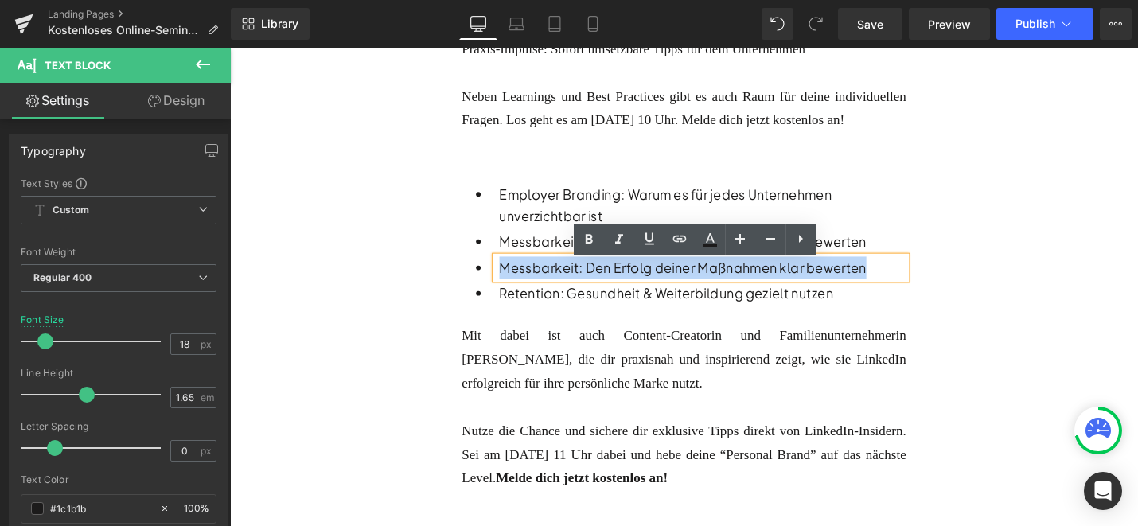
click at [556, 290] on p "Messbarkeit: Den Erfolg deiner Maßnahmen klar bewerten" at bounding box center [731, 281] width 431 height 24
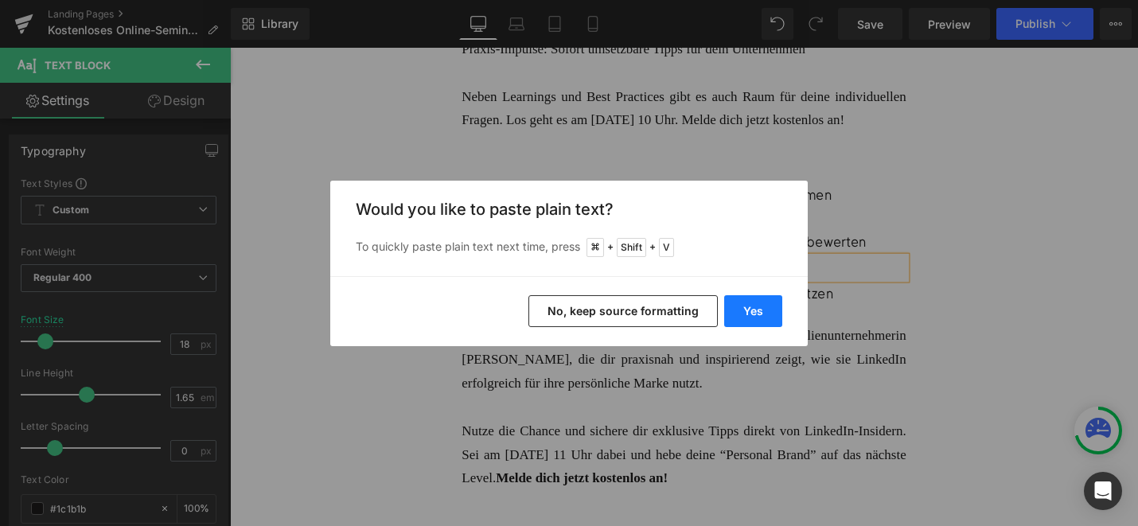
click at [759, 311] on button "Yes" at bounding box center [753, 311] width 58 height 32
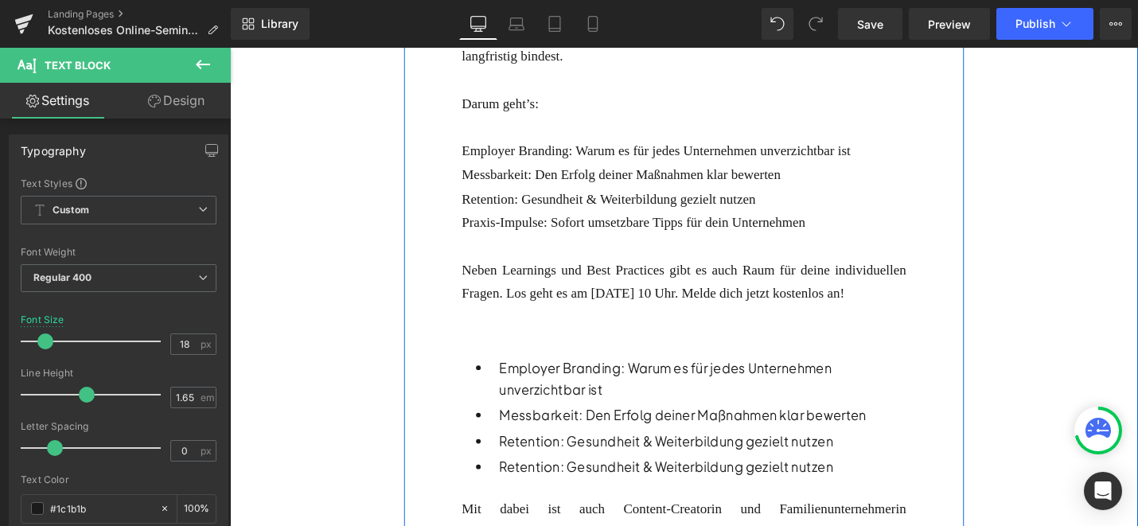
scroll to position [807, 0]
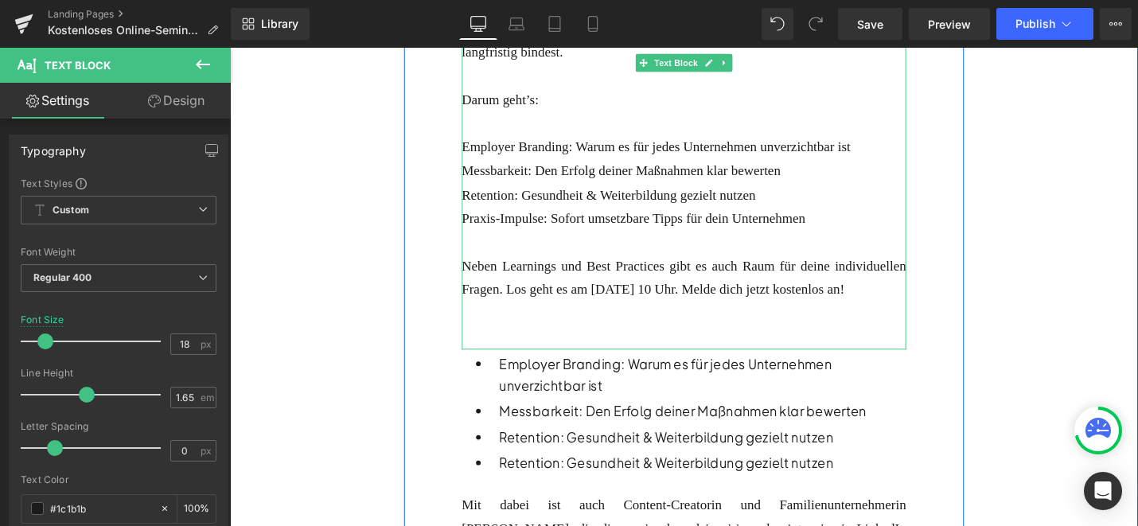
click at [697, 220] on font "Praxis-Impulse: Sofort umsetzbare Tipps für dein Unternehmen" at bounding box center [658, 228] width 365 height 16
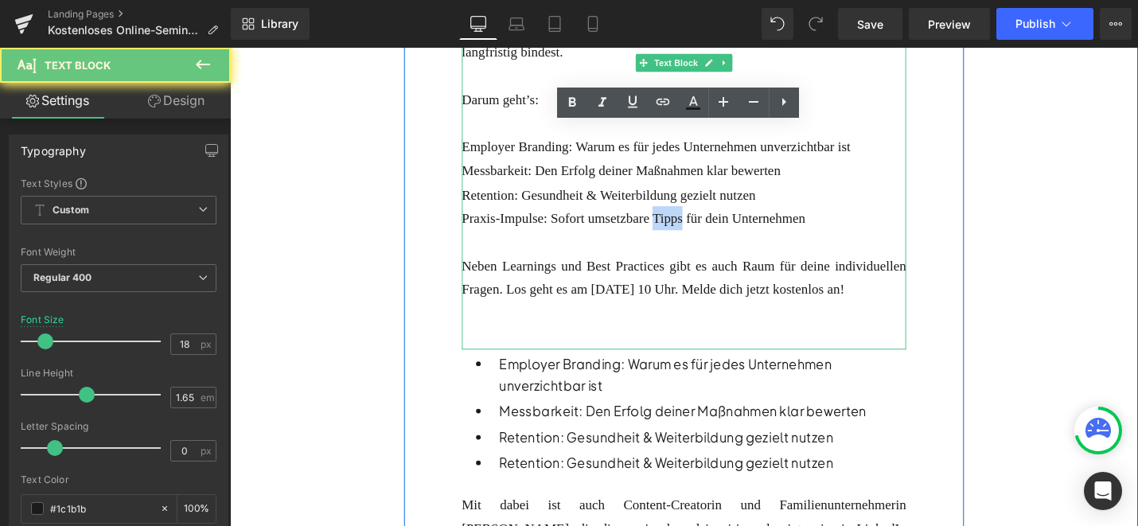
click at [697, 220] on font "Praxis-Impulse: Sofort umsetzbare Tipps für dein Unternehmen" at bounding box center [658, 228] width 365 height 16
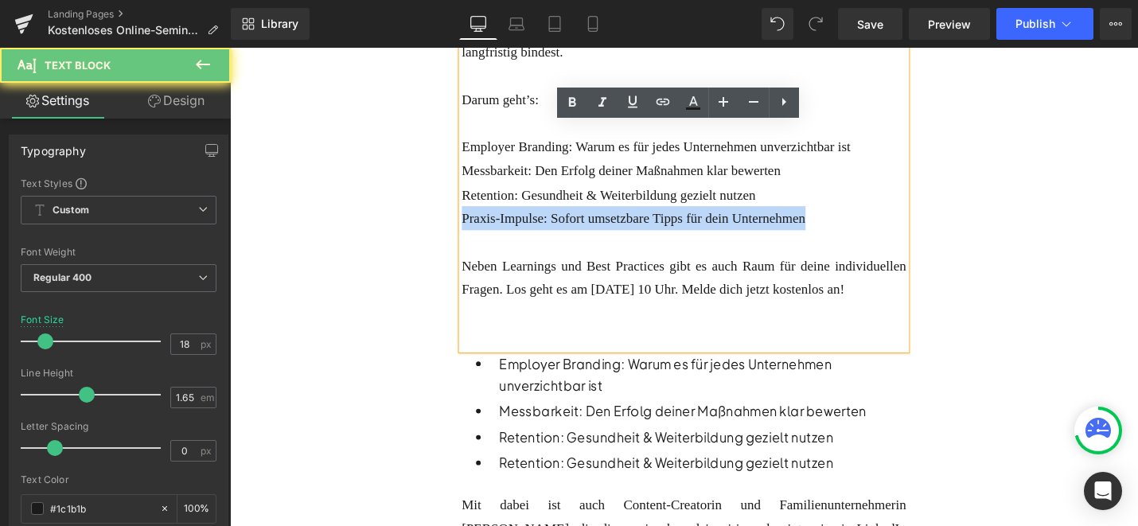
click at [697, 220] on font "Praxis-Impulse: Sofort umsetzbare Tipps für dein Unternehmen" at bounding box center [658, 228] width 365 height 16
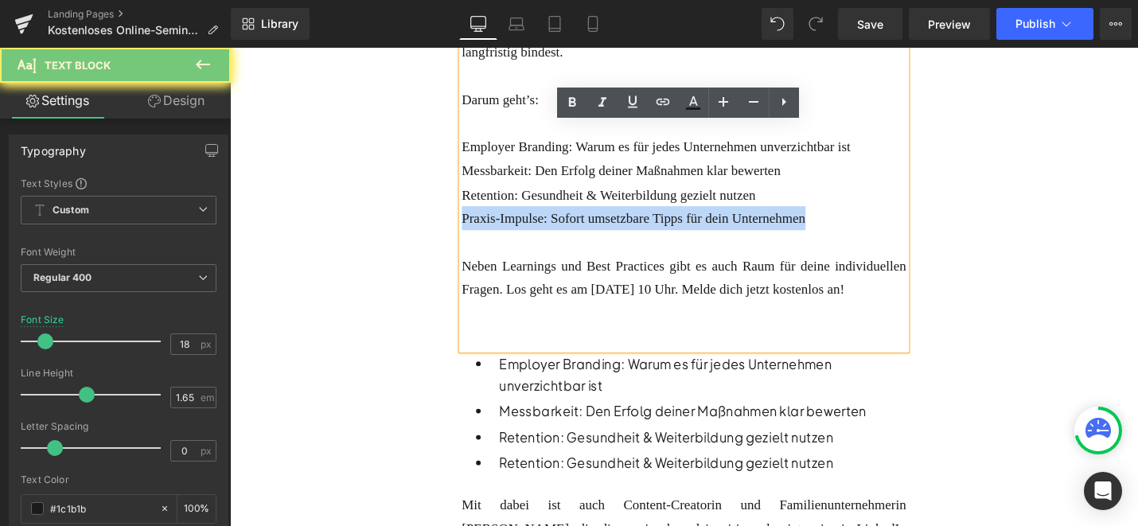
copy font "Praxis-Impulse: Sofort umsetzbare Tipps für dein Unternehmen"
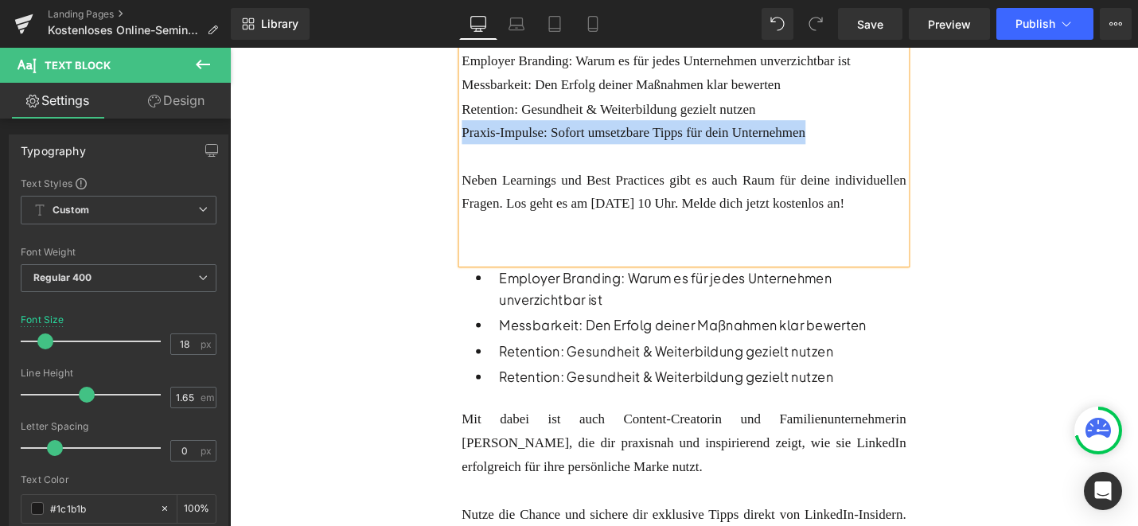
scroll to position [907, 0]
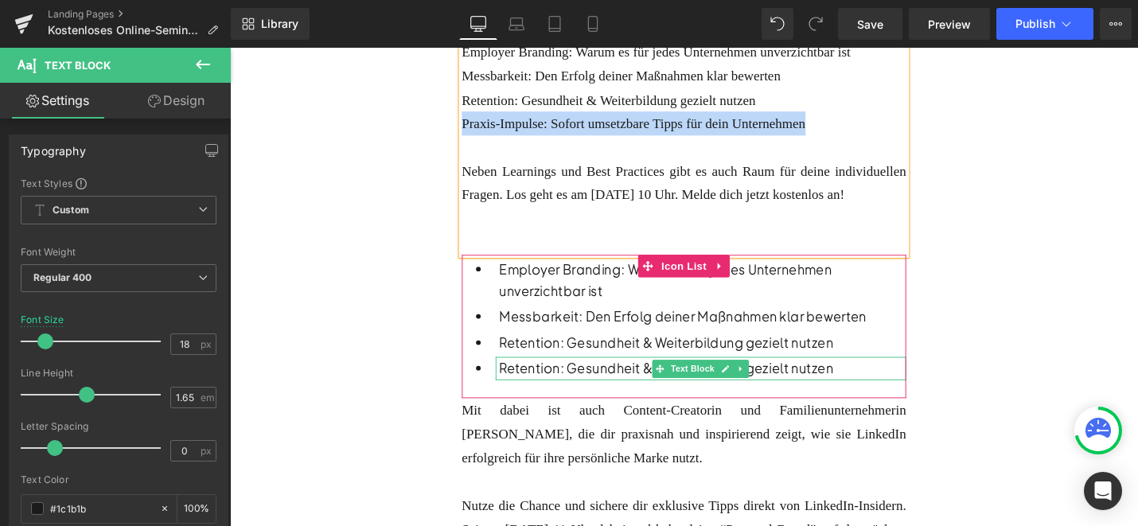
click at [573, 386] on p "Retention: Gesundheit & Weiterbildung gezielt nutzen" at bounding box center [731, 388] width 431 height 24
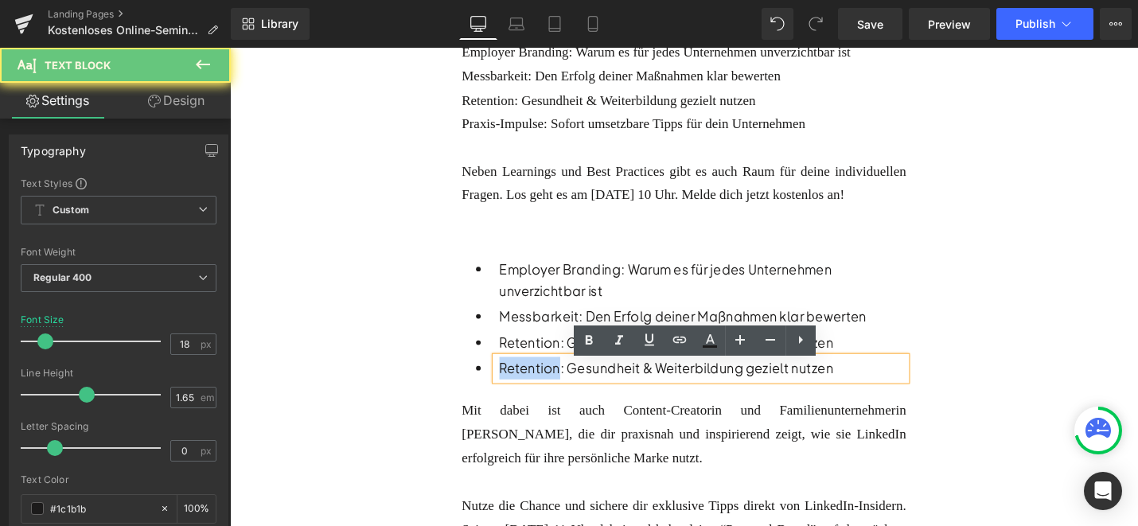
click at [573, 386] on p "Retention: Gesundheit & Weiterbildung gezielt nutzen" at bounding box center [731, 388] width 431 height 24
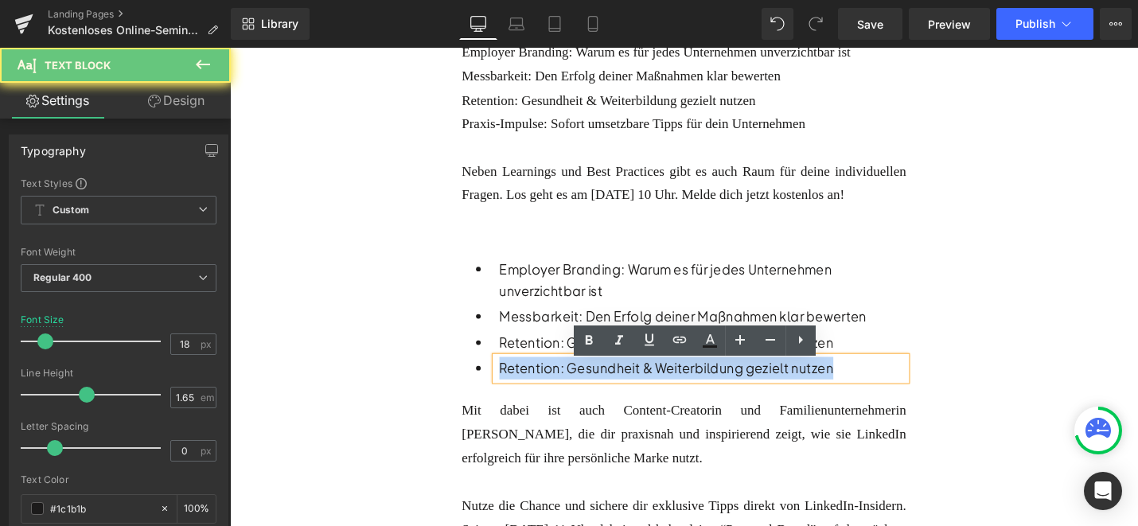
click at [573, 386] on p "Retention: Gesundheit & Weiterbildung gezielt nutzen" at bounding box center [731, 388] width 431 height 24
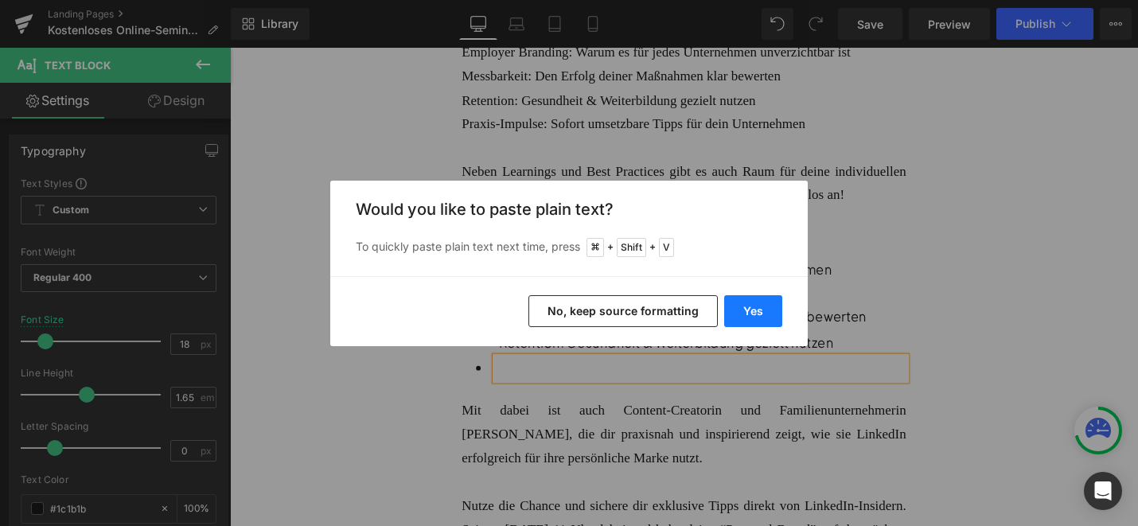
click at [765, 302] on button "Yes" at bounding box center [753, 311] width 58 height 32
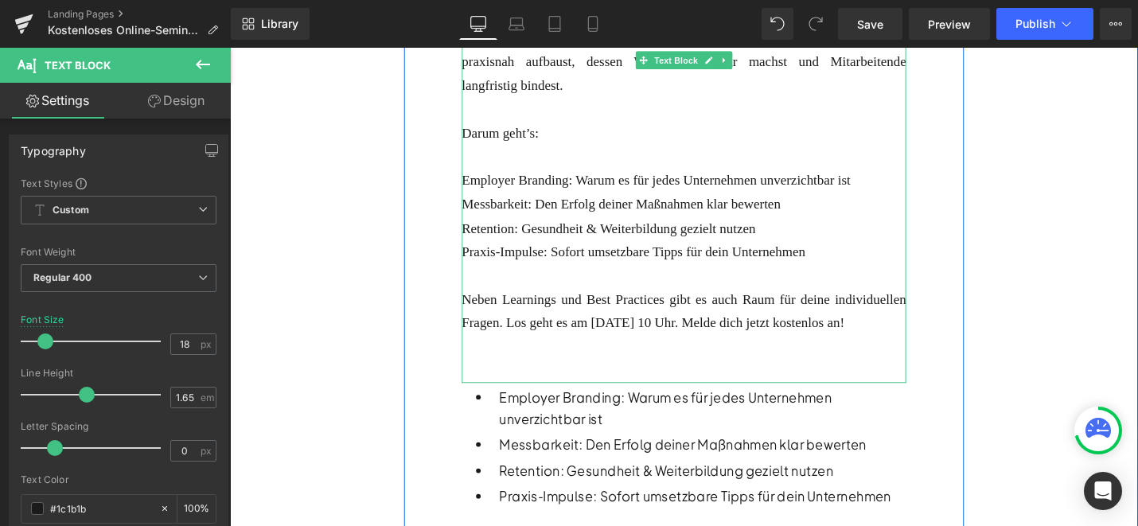
scroll to position [769, 0]
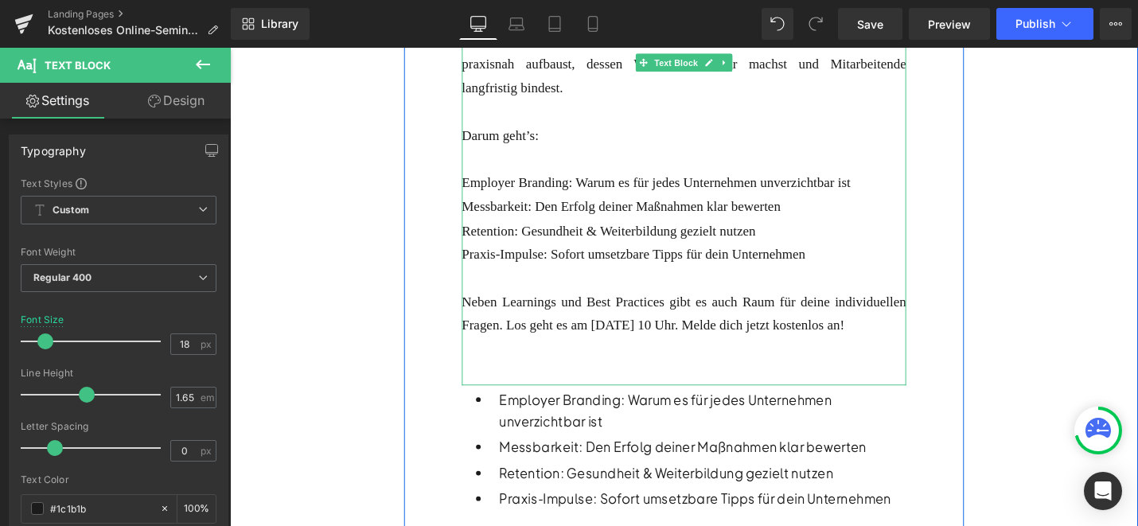
click at [573, 235] on font "Retention: Gesundheit & Weiterbildung gezielt nutzen" at bounding box center [632, 242] width 312 height 16
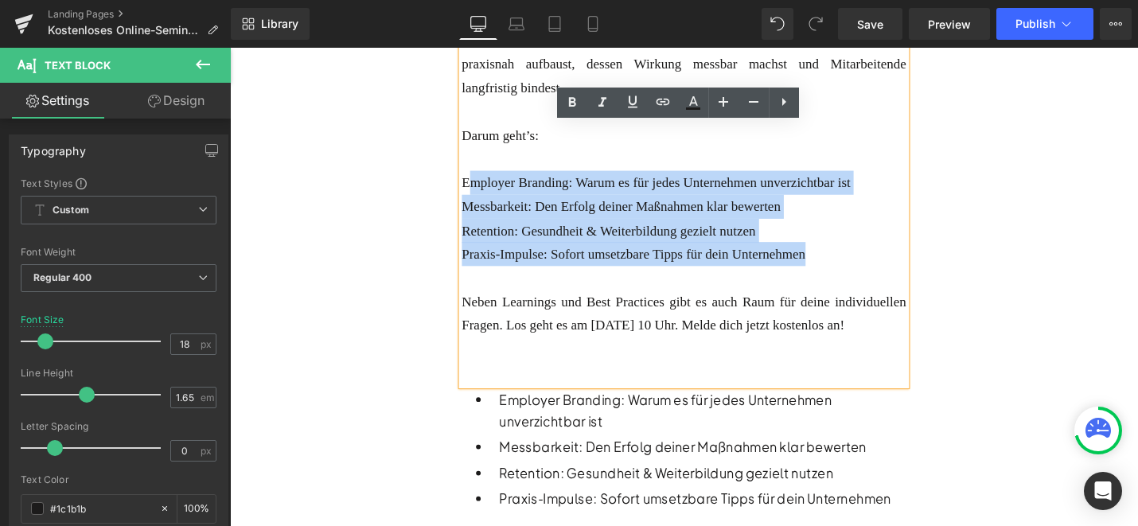
drag, startPoint x: 864, startPoint y: 252, endPoint x: 485, endPoint y: 180, distance: 385.8
click at [485, 180] on div "Employer Branding ist längst kein Nice-to-have mehr und wird immer noch mit Per…" at bounding box center [711, 115] width 471 height 580
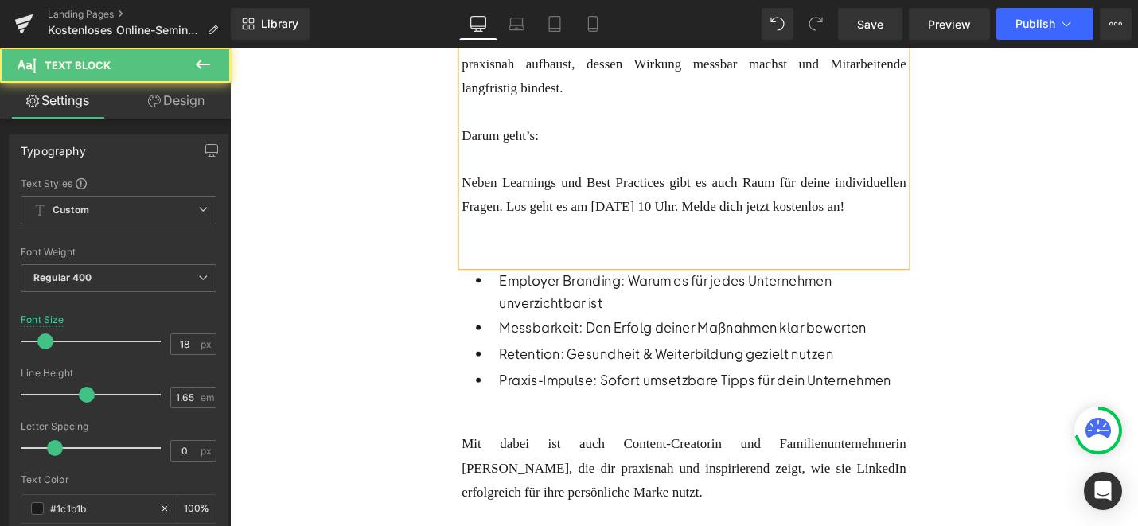
drag, startPoint x: 603, startPoint y: 233, endPoint x: 471, endPoint y: 176, distance: 143.3
click at [476, 176] on div "Employer Branding ist längst kein Nice-to-have mehr und wird immer noch mit Per…" at bounding box center [711, 52] width 471 height 455
copy font "Neben Learnings und Best Practices gibt es auch Raum für deine individuellen Fr…"
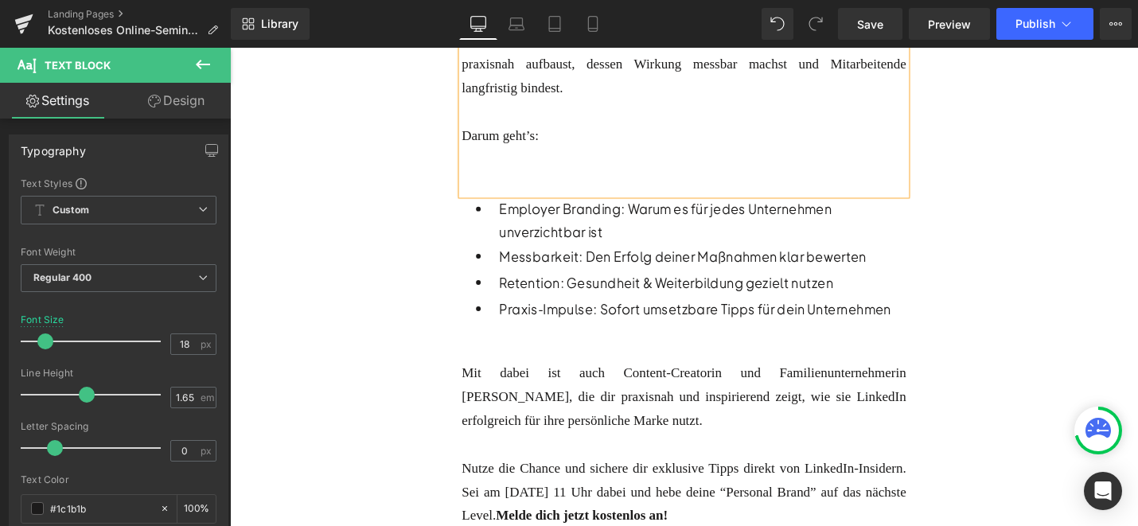
click at [482, 181] on div at bounding box center [711, 190] width 471 height 25
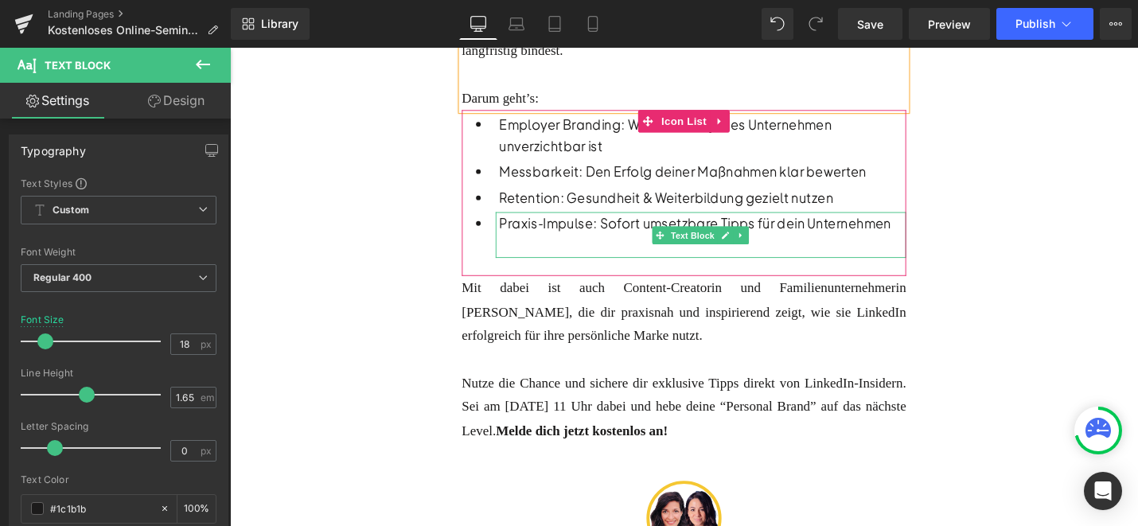
scroll to position [813, 0]
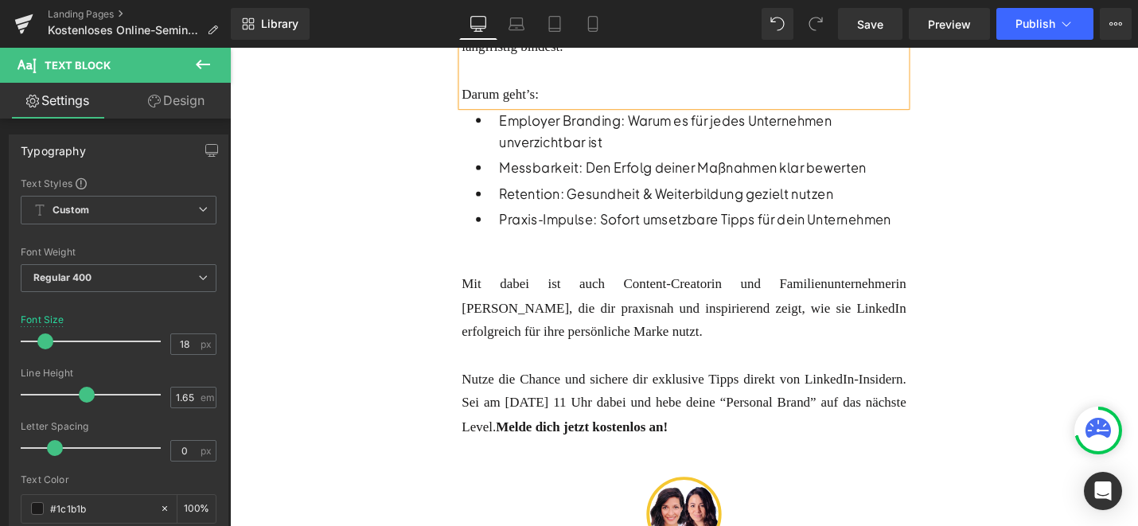
click at [634, 314] on font "Mit dabei ist auch Content-Creatorin und Familienunternehmerin [PERSON_NAME], d…" at bounding box center [711, 324] width 471 height 66
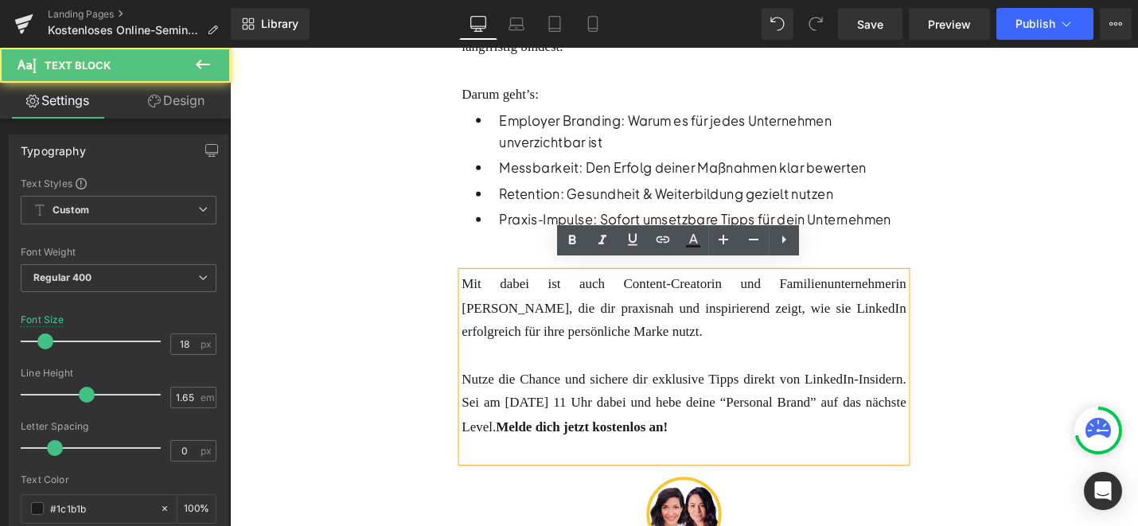
click at [661, 331] on div "Mit dabei ist auch Content-Creatorin und Familienunternehmerin [PERSON_NAME], d…" at bounding box center [711, 324] width 471 height 76
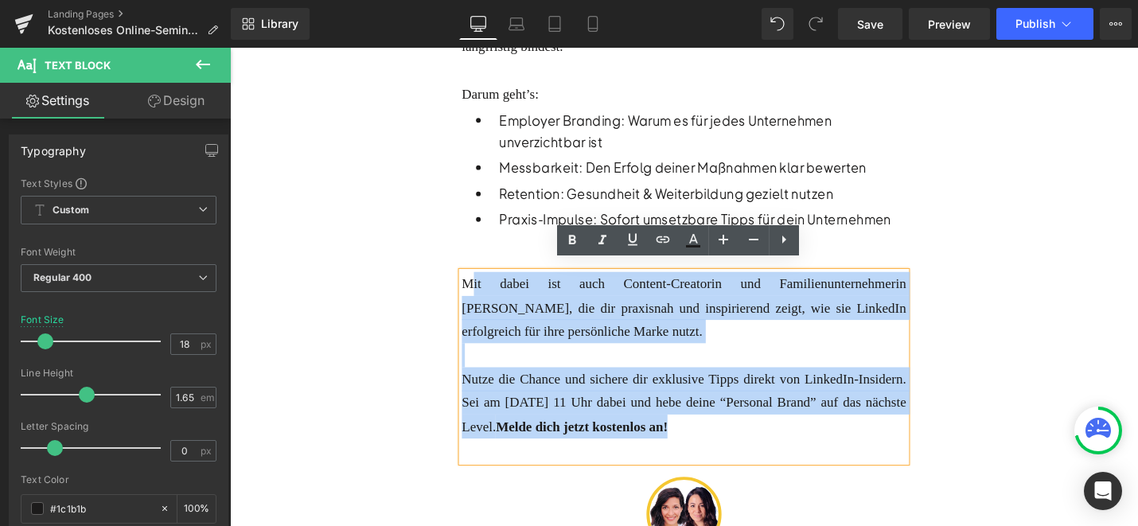
drag, startPoint x: 886, startPoint y: 431, endPoint x: 486, endPoint y: 278, distance: 427.8
click at [486, 286] on div "Mit dabei ist auch Content-Creatorin und Familienunternehmerin [PERSON_NAME], d…" at bounding box center [711, 387] width 471 height 202
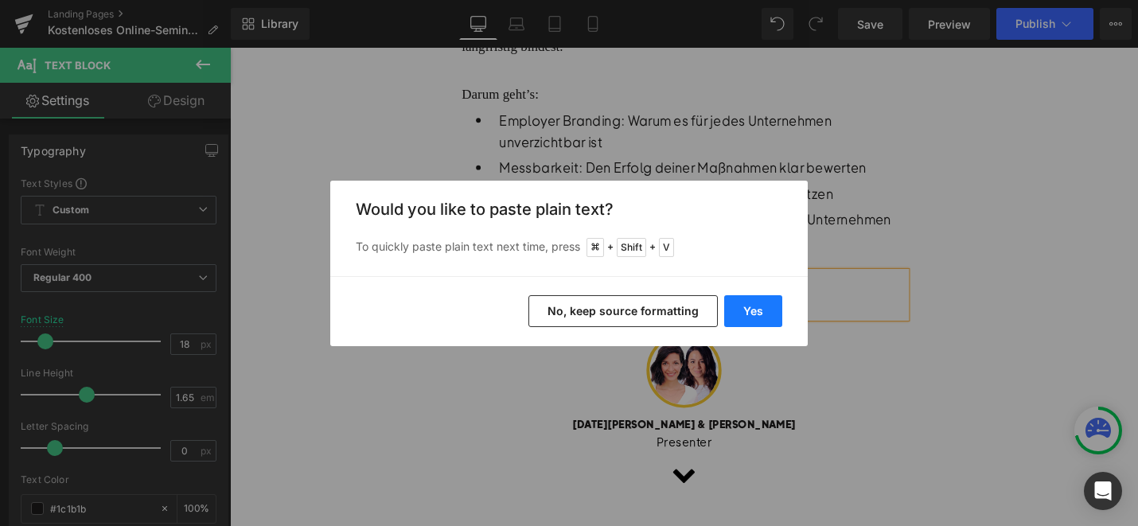
click at [766, 310] on button "Yes" at bounding box center [753, 311] width 58 height 32
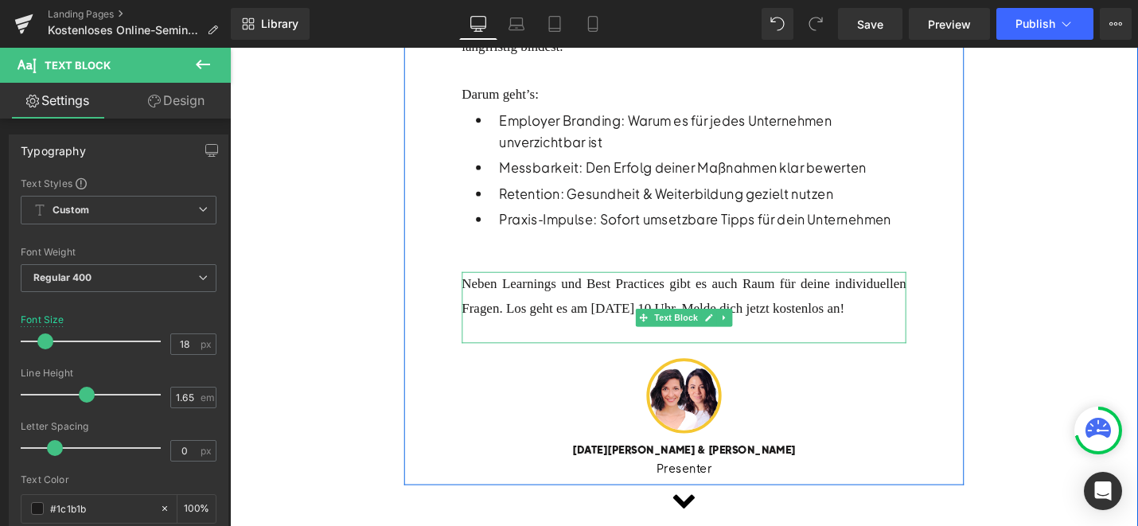
click at [581, 352] on div at bounding box center [711, 348] width 471 height 25
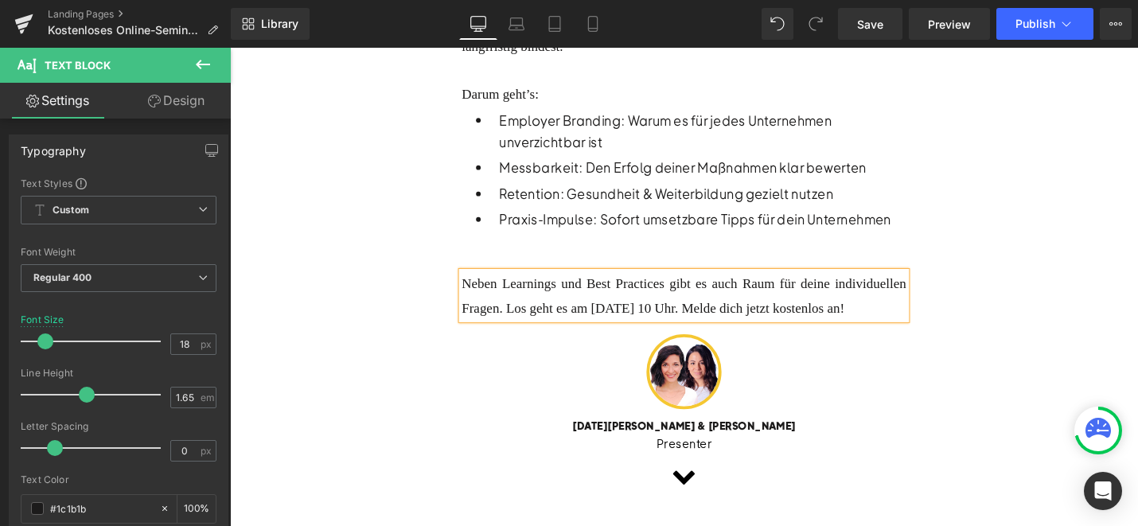
drag, startPoint x: 590, startPoint y: 338, endPoint x: 876, endPoint y: 310, distance: 288.0
click at [876, 310] on div "Neben Learnings und Best Practices gibt es auch Raum für deine individuellen Fr…" at bounding box center [711, 311] width 471 height 50
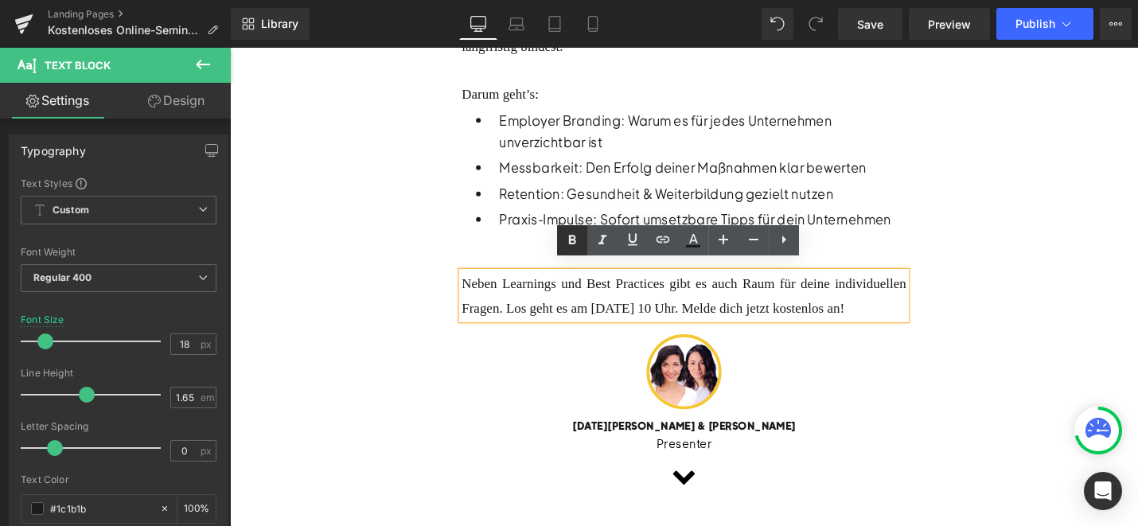
click at [574, 236] on icon at bounding box center [572, 240] width 7 height 10
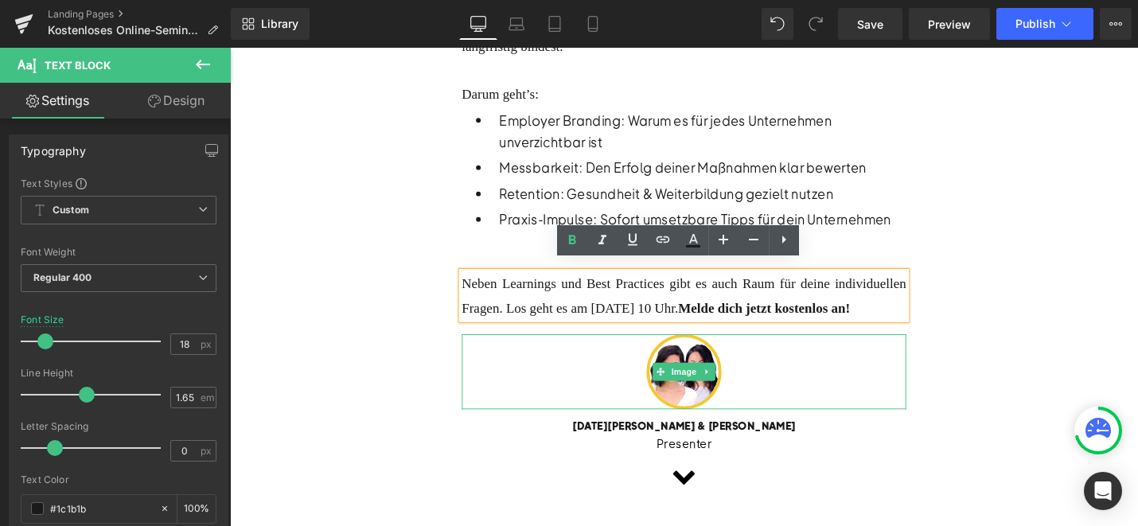
click at [483, 398] on div at bounding box center [711, 392] width 471 height 80
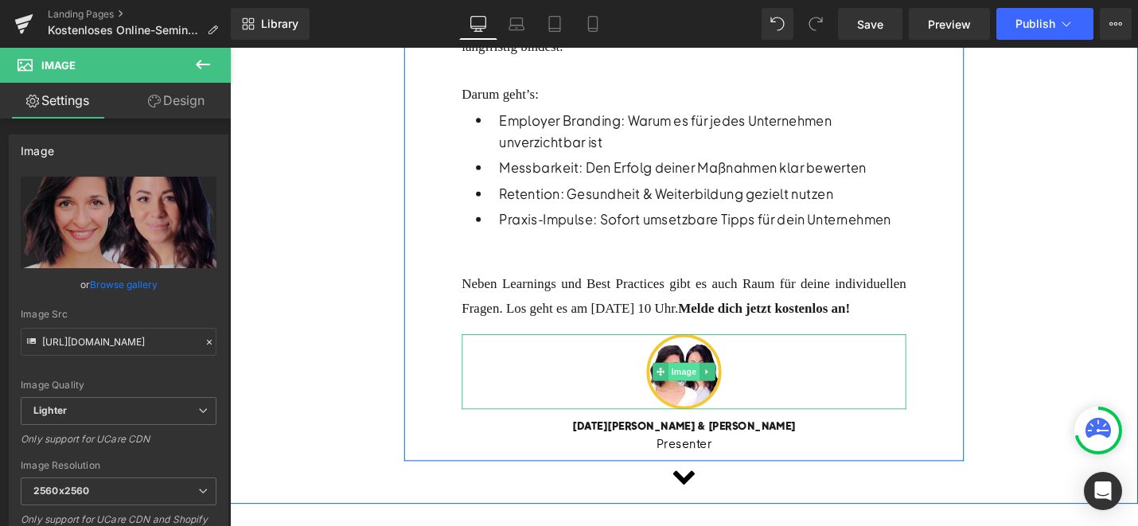
click at [708, 401] on span "Image" at bounding box center [711, 391] width 33 height 19
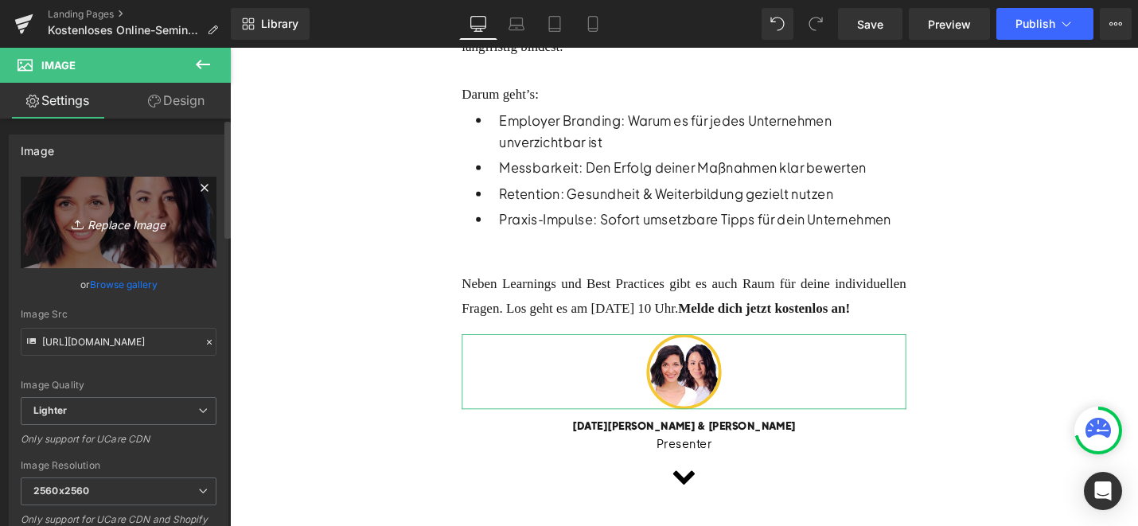
click at [148, 218] on icon "Replace Image" at bounding box center [118, 223] width 127 height 20
type input "C:\fakepath\Design ohne Titel.png"
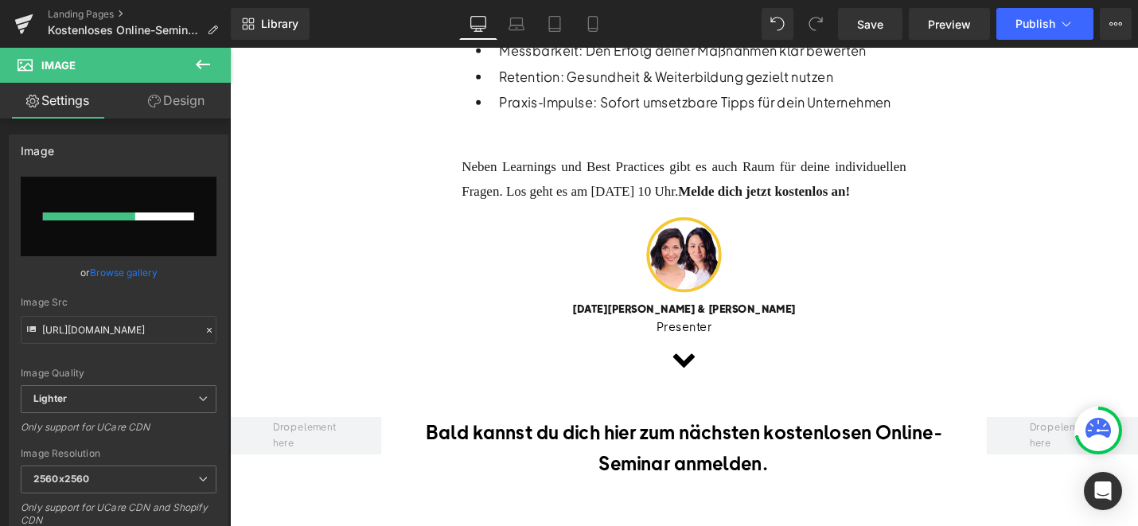
scroll to position [933, 0]
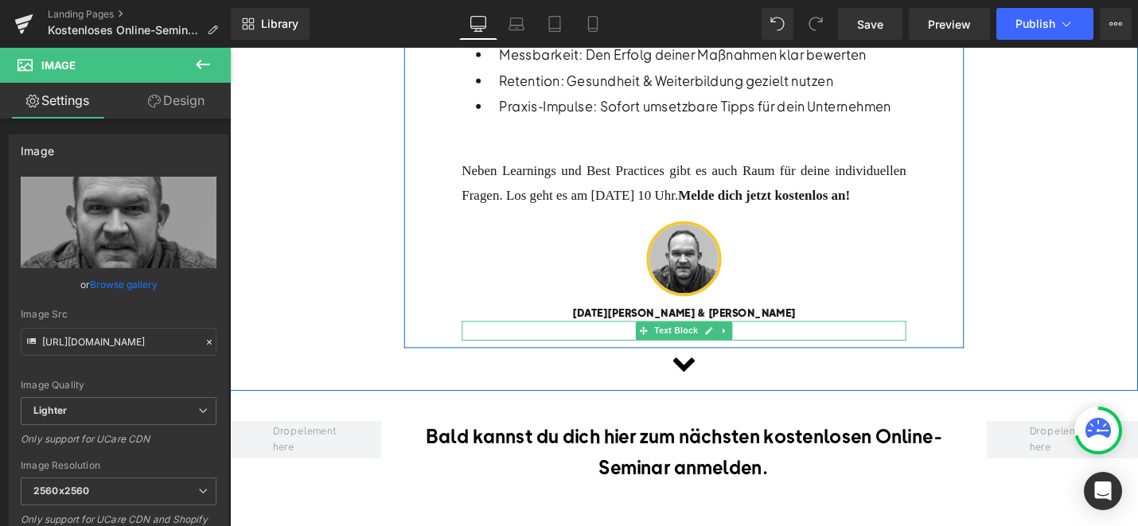
type input "[URL][DOMAIN_NAME]"
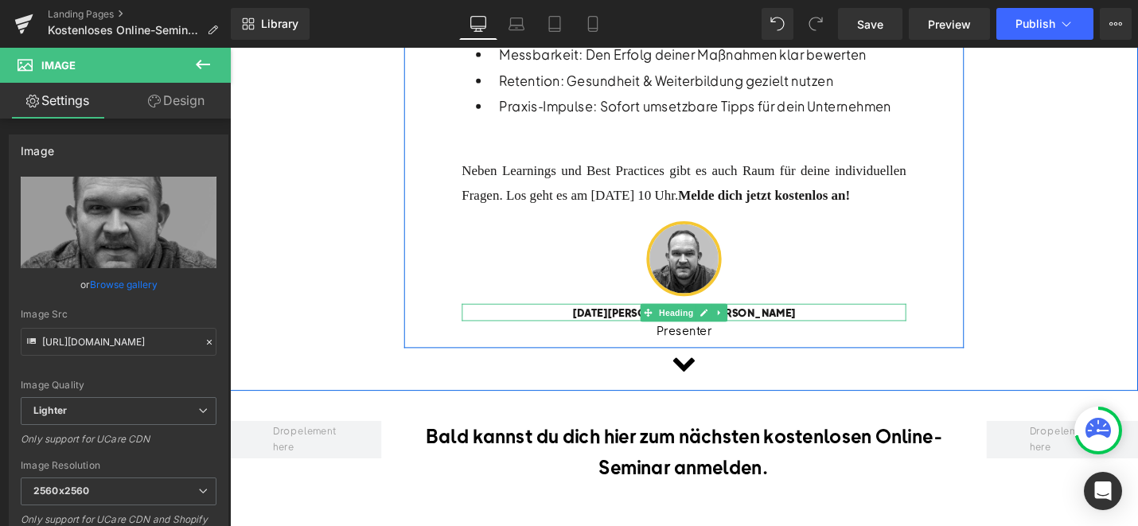
click at [782, 335] on b "[DATE][PERSON_NAME] & [PERSON_NAME]" at bounding box center [711, 328] width 237 height 14
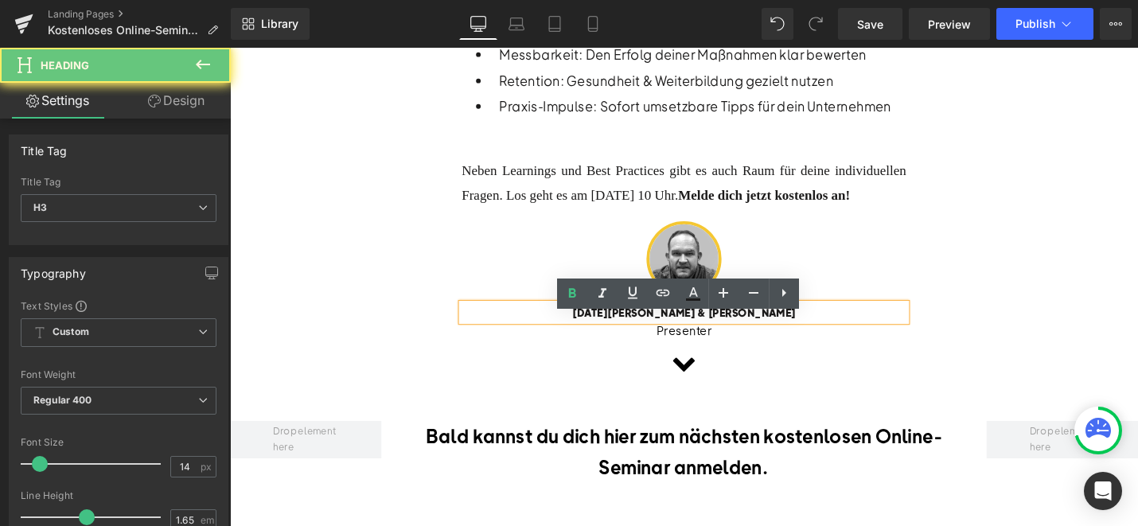
click at [786, 335] on b "[DATE][PERSON_NAME] & [PERSON_NAME]" at bounding box center [711, 328] width 237 height 14
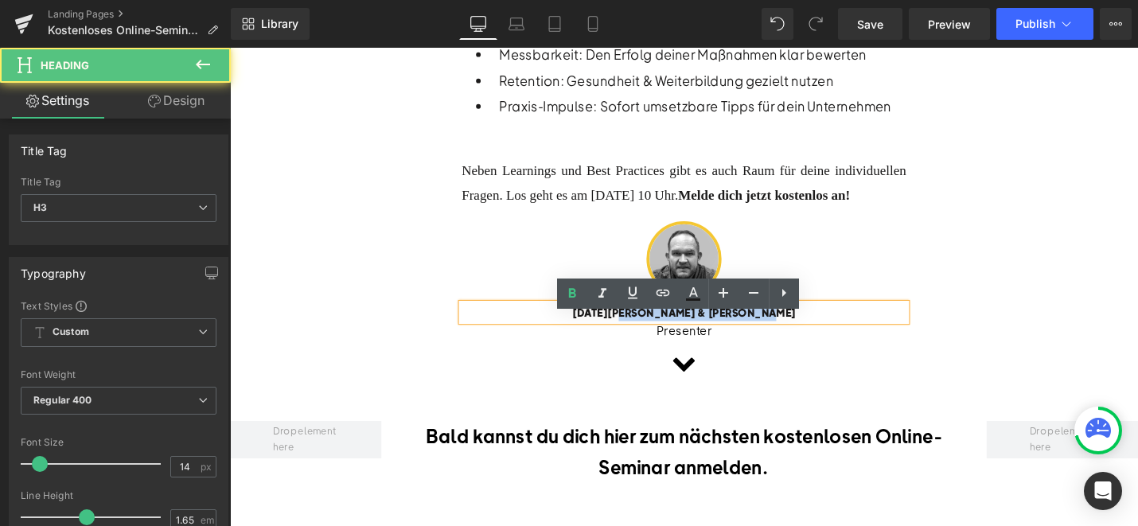
drag, startPoint x: 814, startPoint y: 342, endPoint x: 662, endPoint y: 344, distance: 151.2
click at [662, 338] on div "[DATE][PERSON_NAME] & [PERSON_NAME]" at bounding box center [711, 328] width 471 height 18
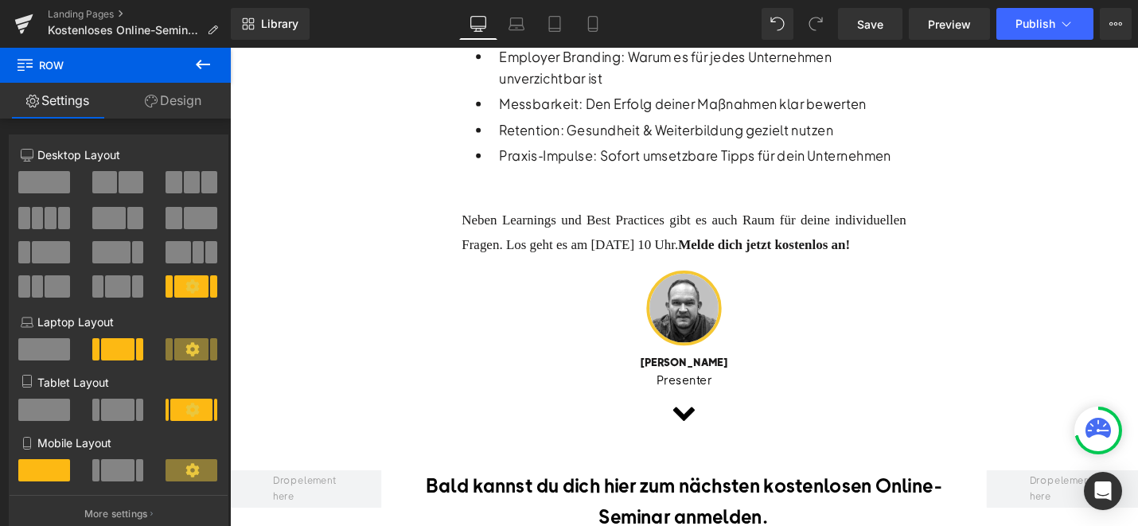
scroll to position [743, 0]
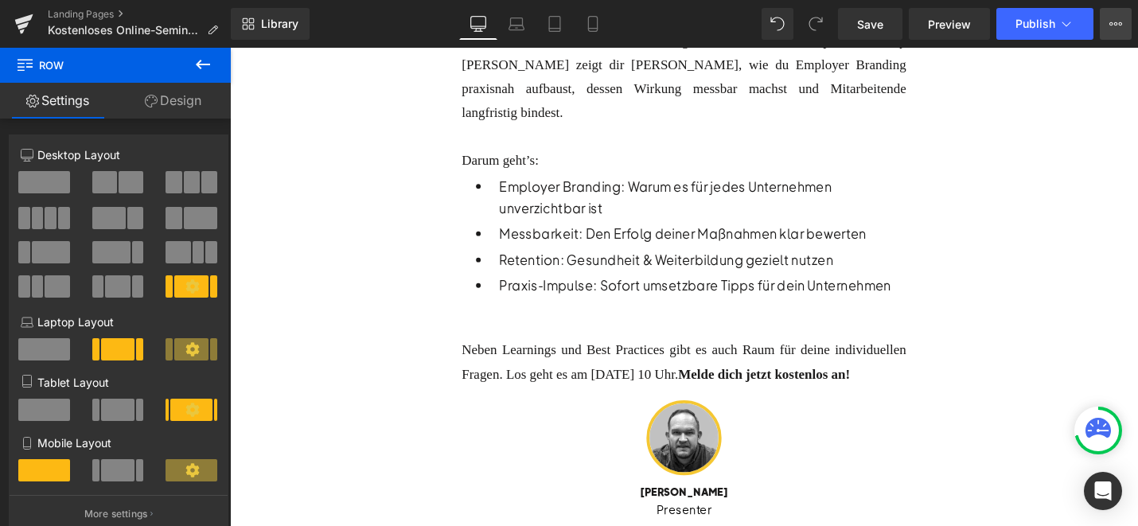
click at [1110, 31] on button "View Live Page View with current Template Save Template to Library Schedule Pub…" at bounding box center [1116, 24] width 32 height 32
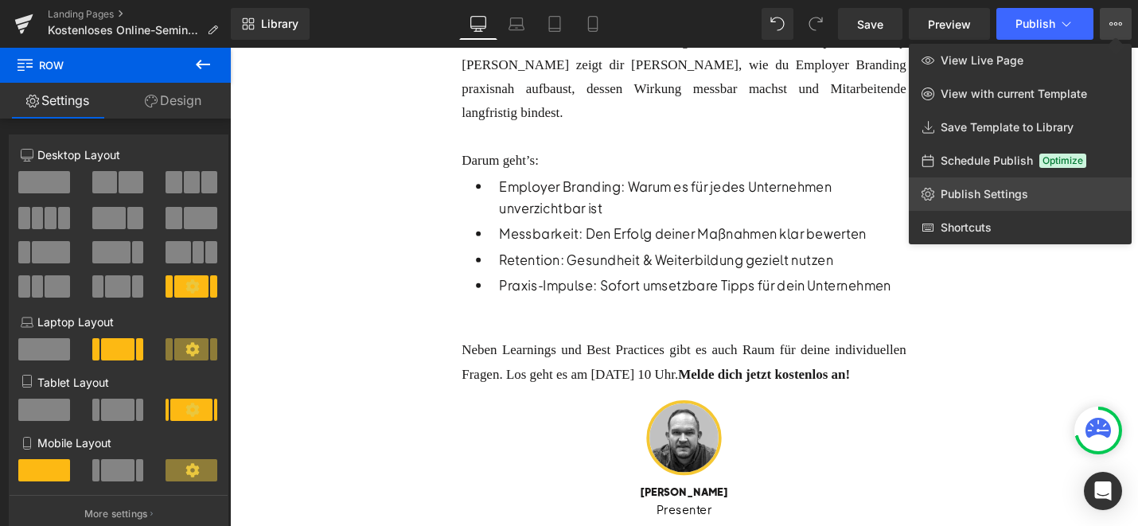
click at [953, 197] on span "Publish Settings" at bounding box center [985, 194] width 88 height 14
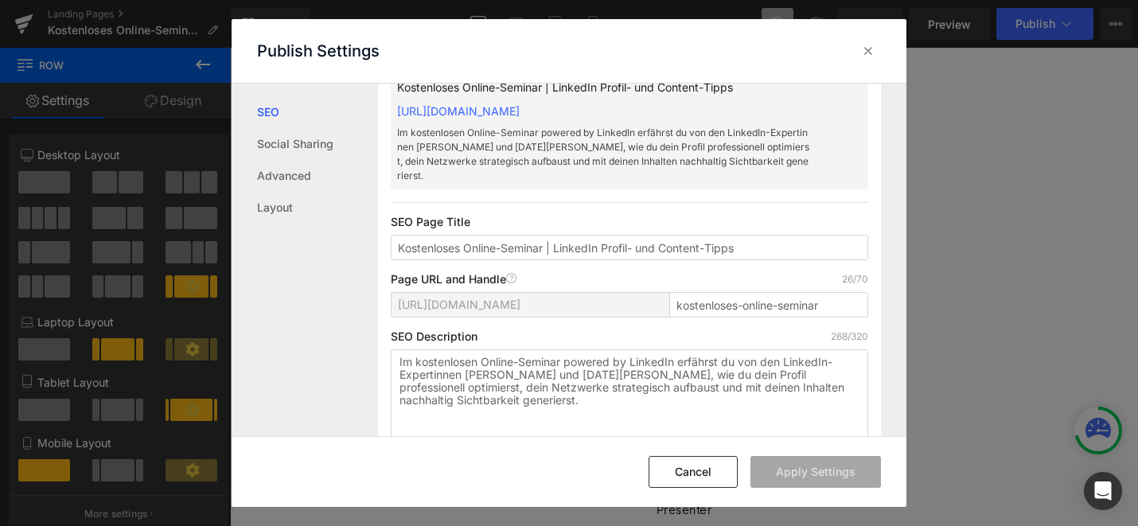
scroll to position [81, 0]
drag, startPoint x: 759, startPoint y: 227, endPoint x: 572, endPoint y: 231, distance: 187.1
click at [572, 232] on input "Kostenloses Online-Seminar | LinkedIn Profil- und Content-Tipps" at bounding box center [630, 244] width 478 height 25
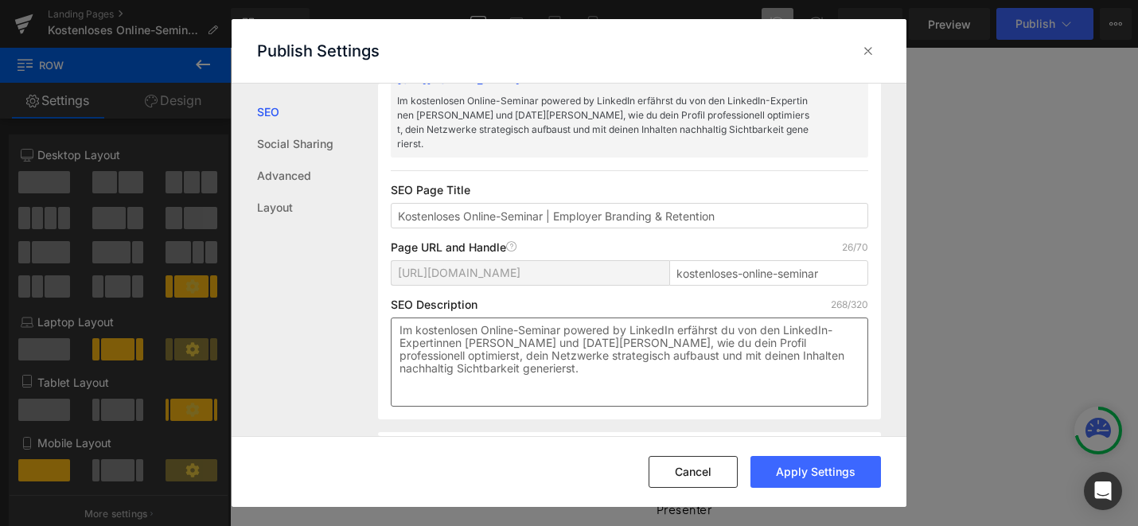
scroll to position [115, 0]
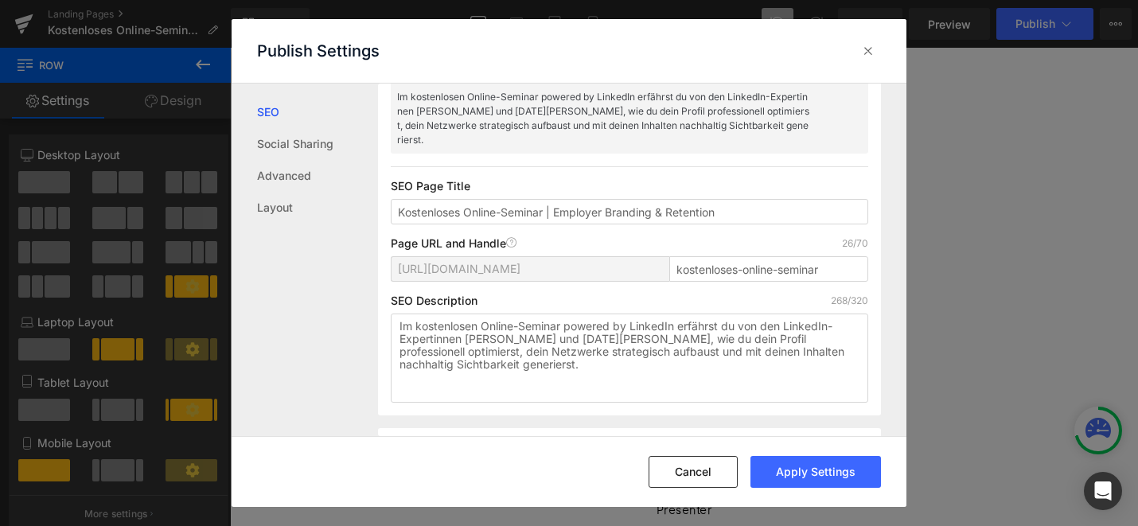
type input "Kostenloses Online-Seminar | Employer Branding & Retention"
drag, startPoint x: 540, startPoint y: 353, endPoint x: 379, endPoint y: 307, distance: 167.1
click at [379, 307] on div "Search Result Preview Kostenloses Online-Seminar | Employer Branding & Retentio…" at bounding box center [629, 199] width 503 height 434
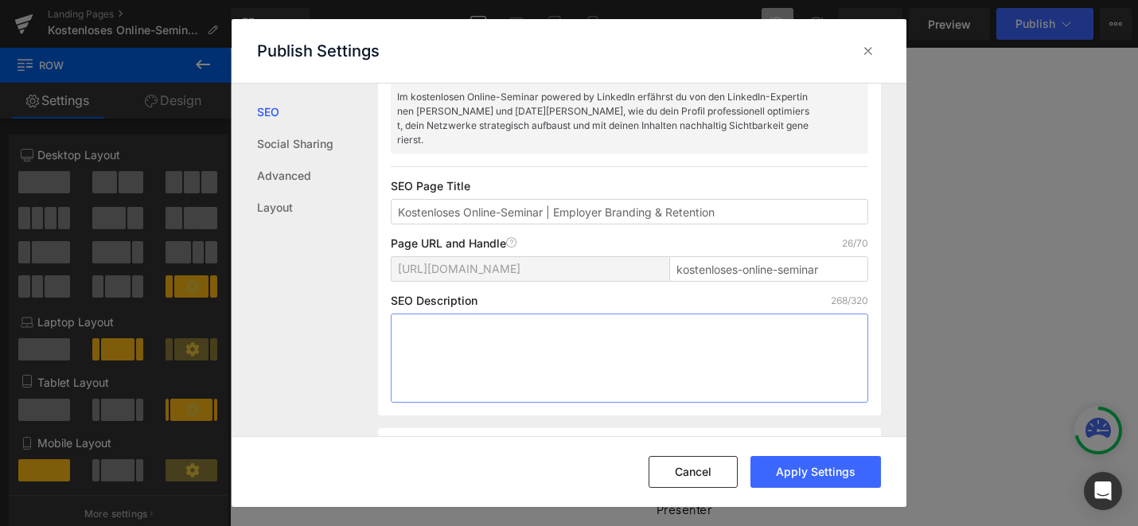
paste textarea "In diesem kostenlosen 60-minütigen Online-Seminar presented by [PERSON_NAME] ze…"
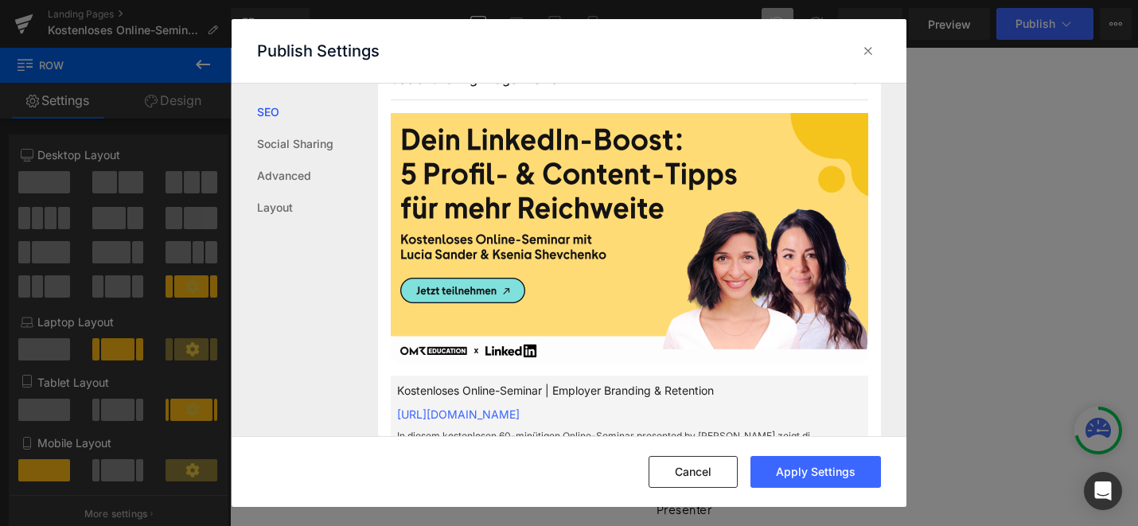
scroll to position [461, 0]
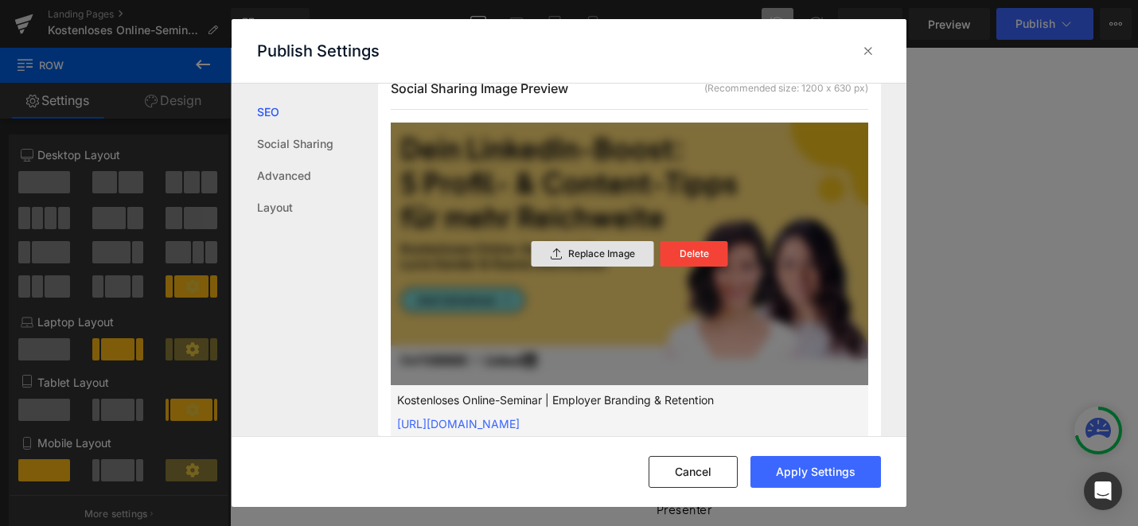
type textarea "In diesem kostenlosen 60-minütigen Online-Seminar presented by [PERSON_NAME] ze…"
click at [601, 259] on p "Replace Image" at bounding box center [601, 253] width 67 height 11
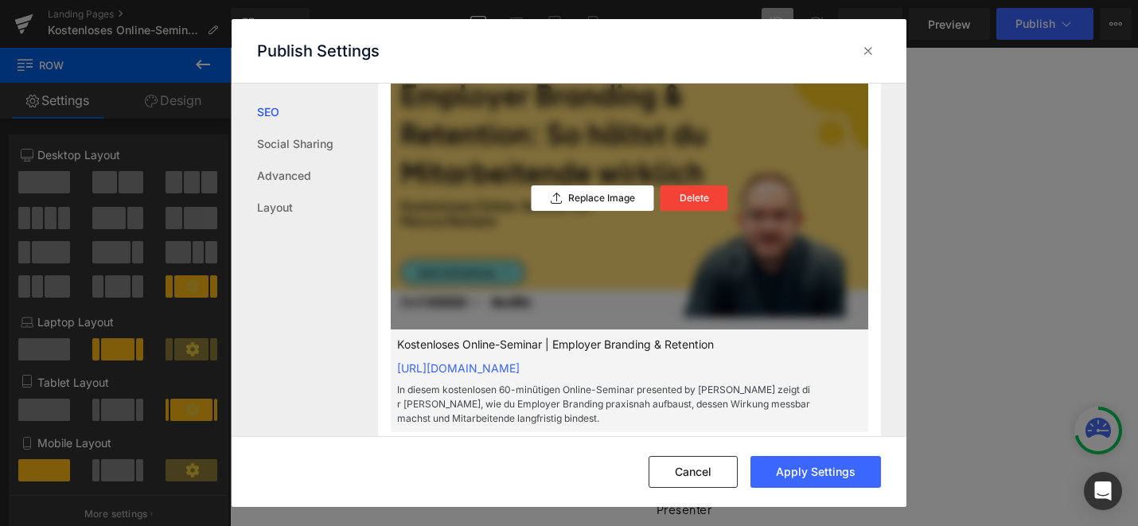
scroll to position [518, 0]
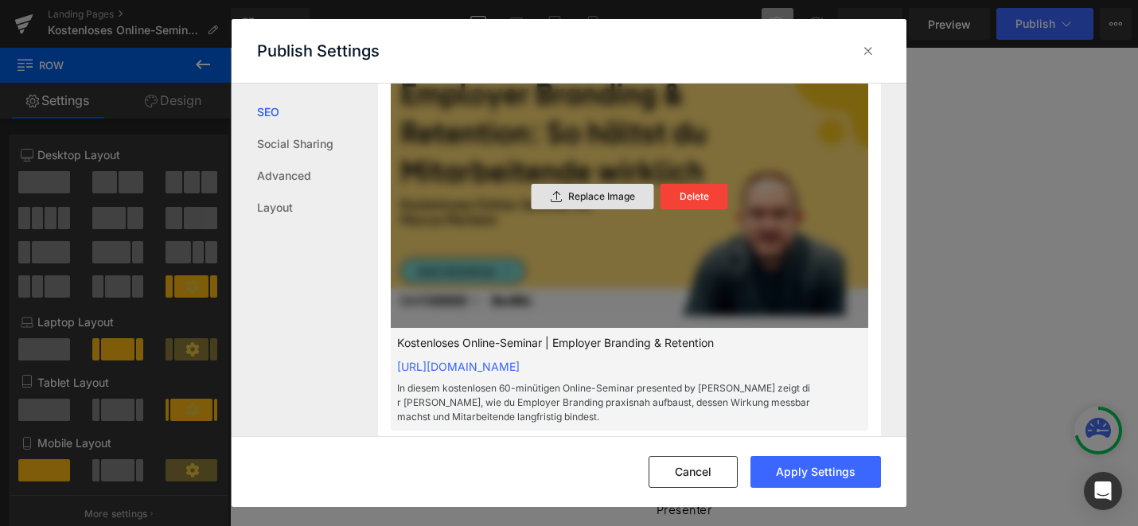
click at [593, 198] on p "Replace Image" at bounding box center [601, 196] width 67 height 11
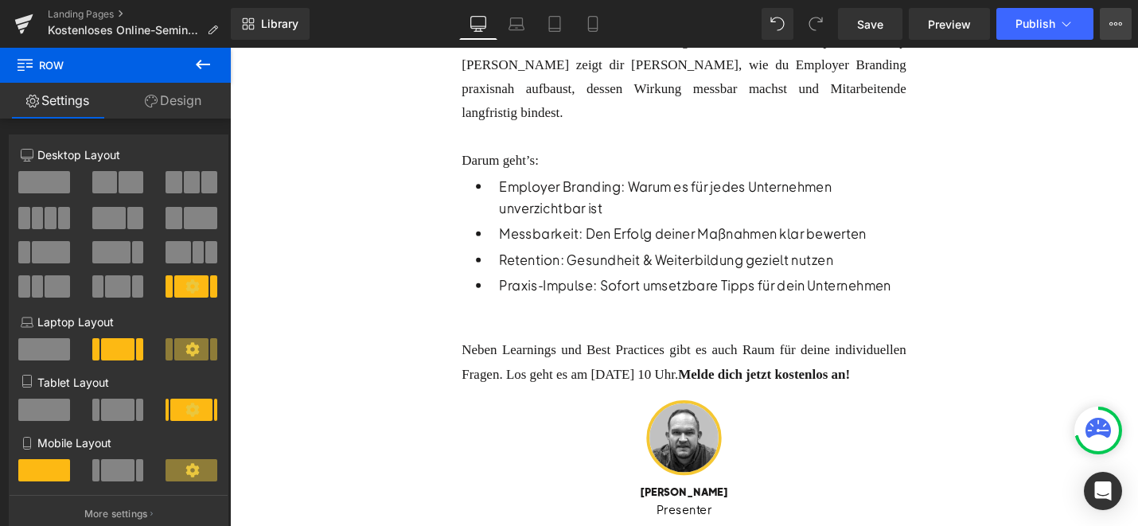
click at [1120, 18] on icon at bounding box center [1116, 24] width 13 height 13
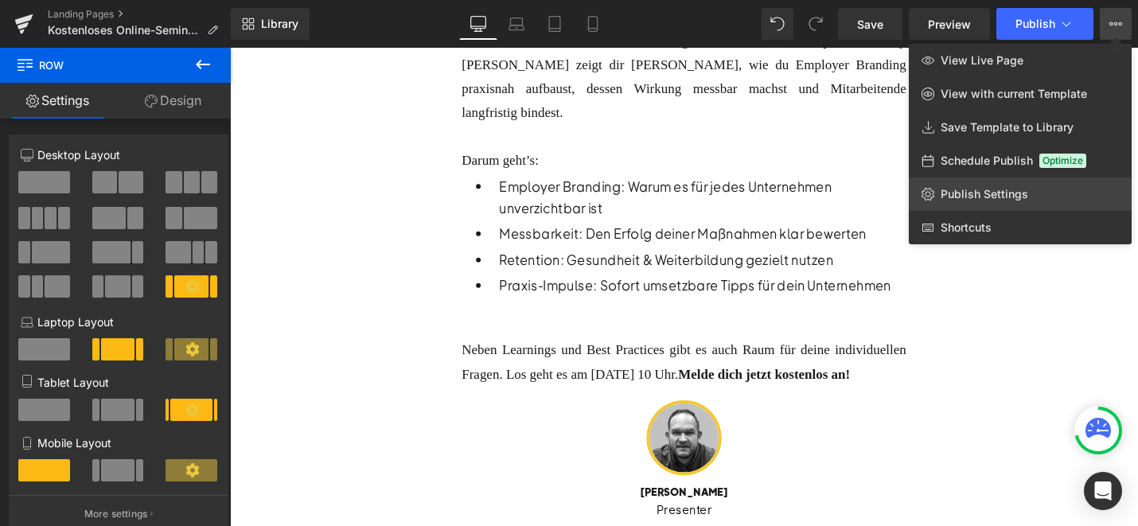
click at [989, 193] on span "Publish Settings" at bounding box center [985, 194] width 88 height 14
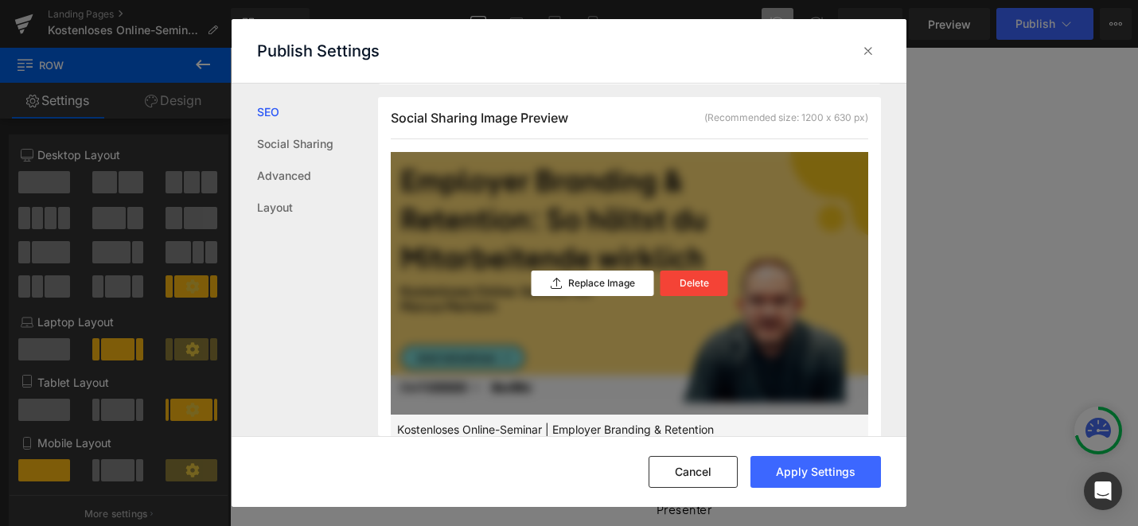
scroll to position [445, 0]
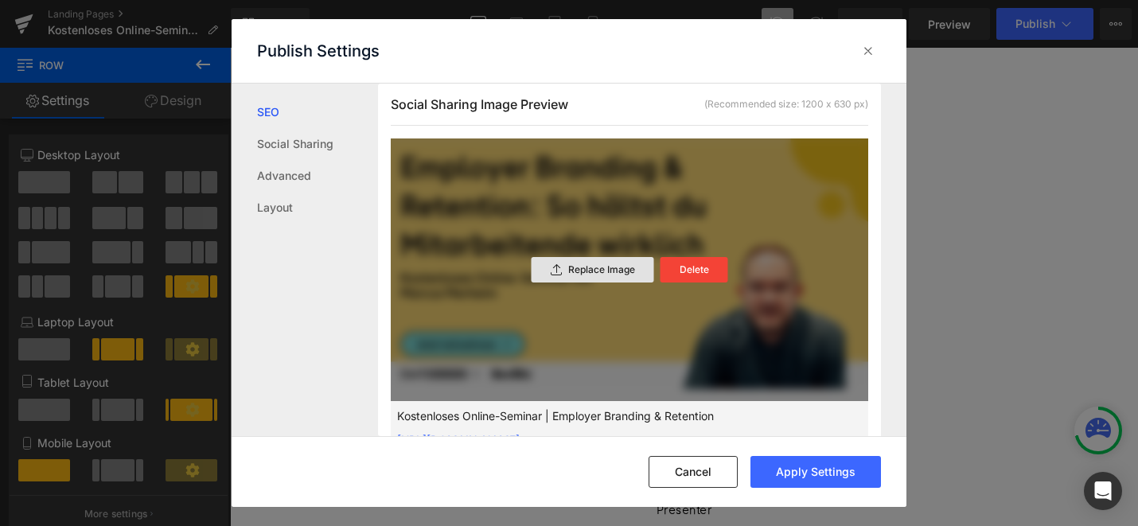
click at [611, 267] on p "Replace Image" at bounding box center [601, 269] width 67 height 11
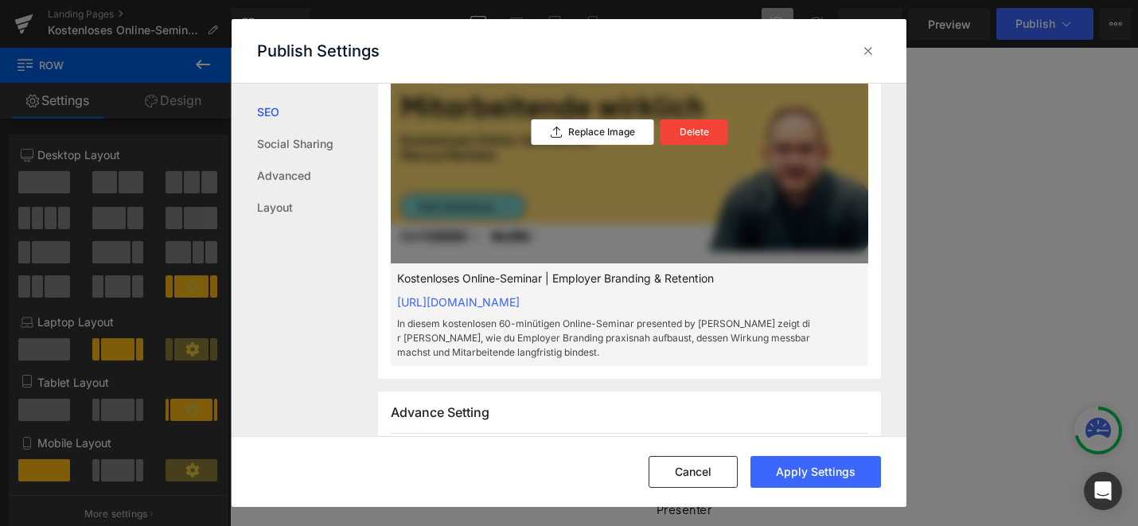
scroll to position [685, 0]
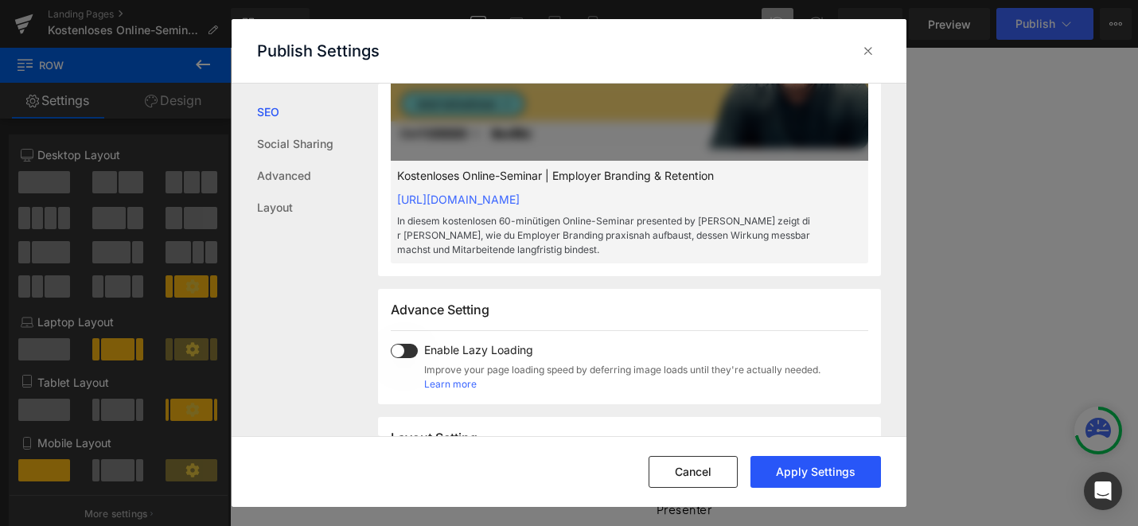
click at [831, 469] on button "Apply Settings" at bounding box center [816, 472] width 131 height 32
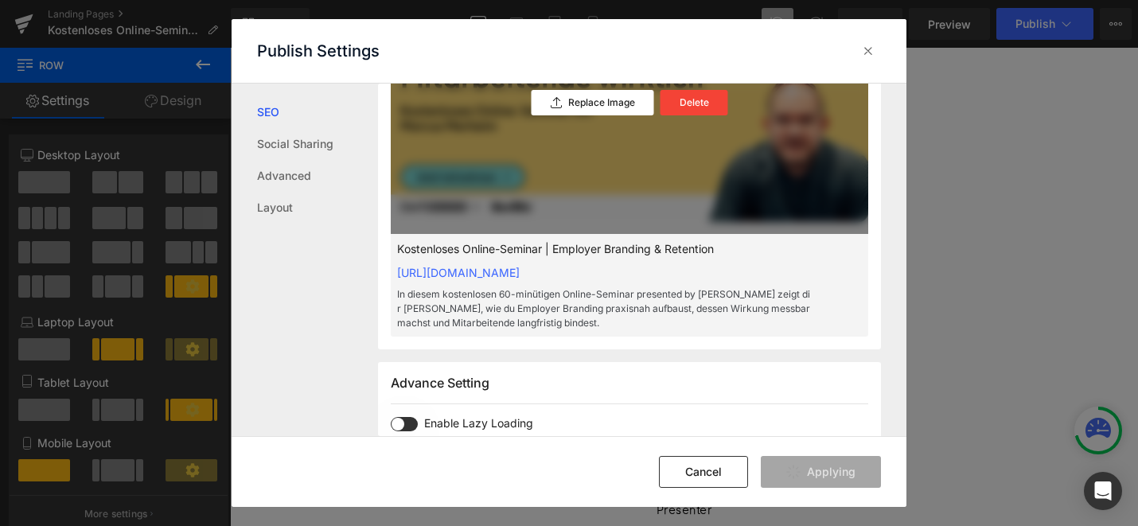
scroll to position [609, 0]
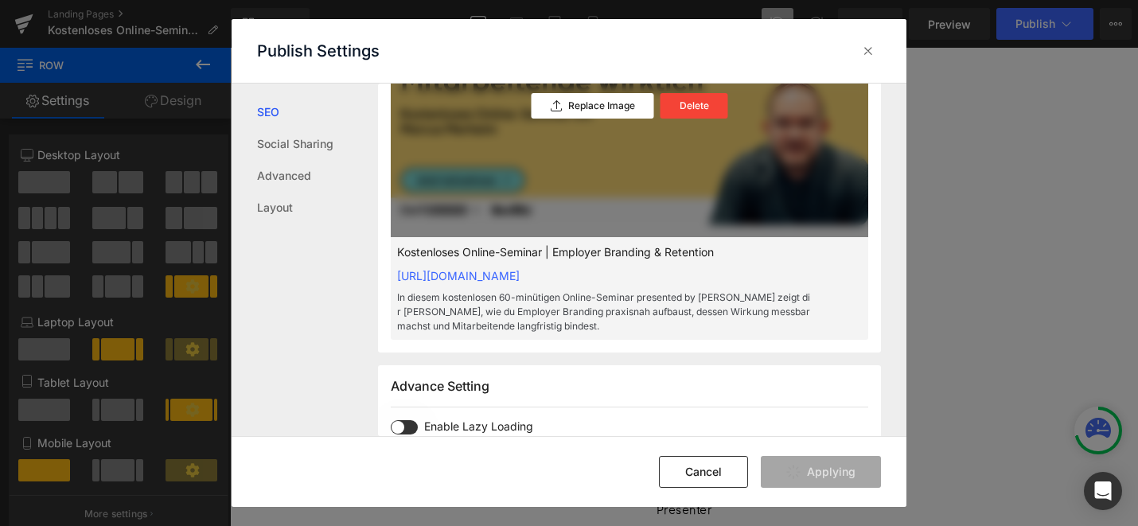
type input "Kostenloses Online-Seminar | Employer Branding &amp; Retention"
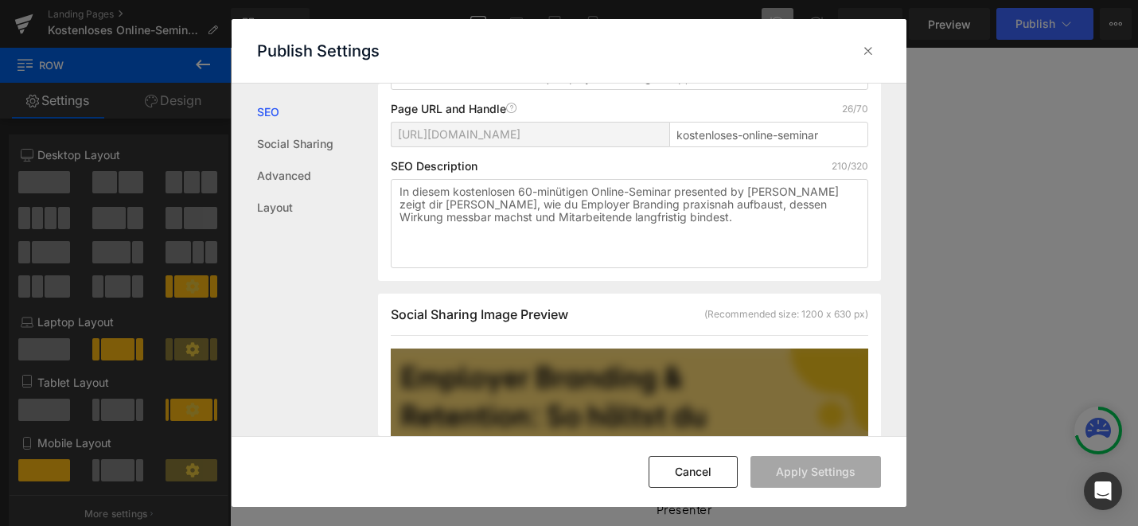
scroll to position [118, 0]
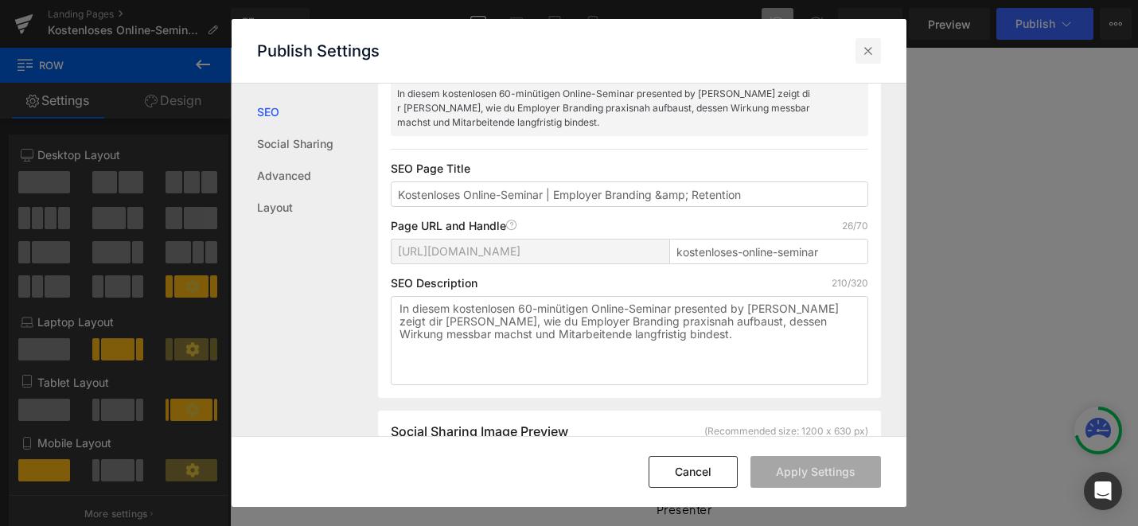
click at [865, 52] on icon at bounding box center [868, 51] width 16 height 16
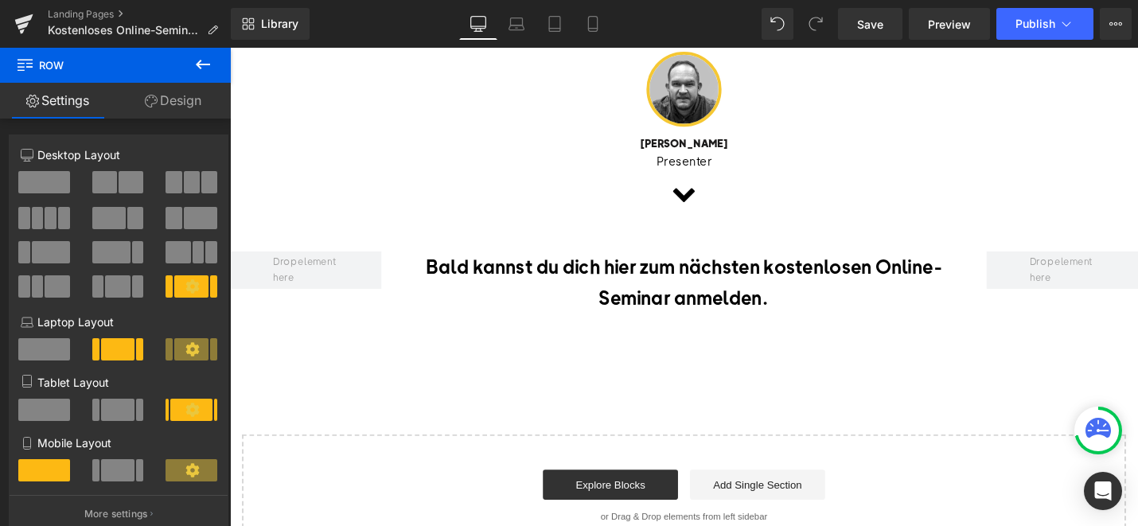
scroll to position [1003, 0]
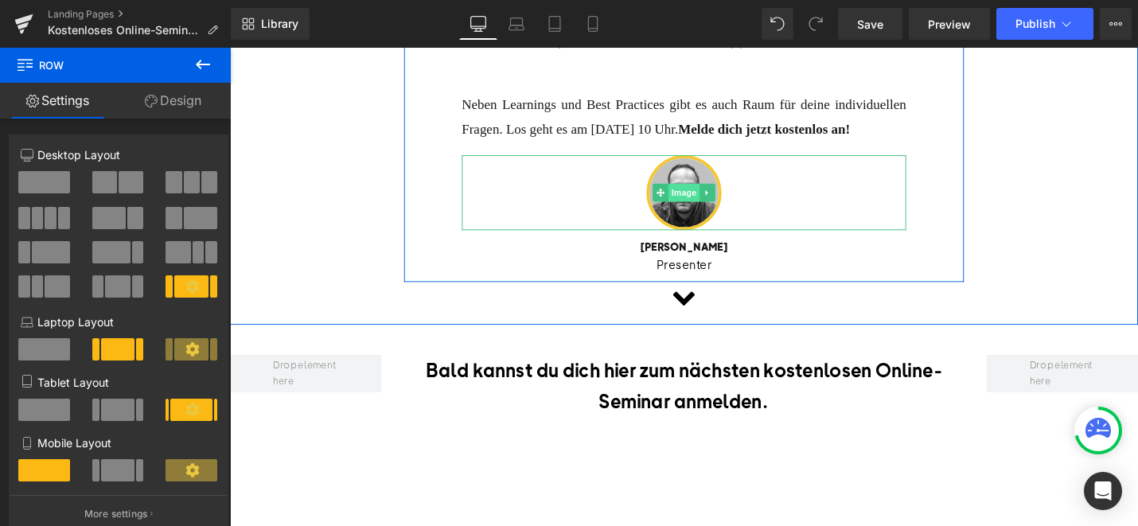
click at [704, 211] on span "Image" at bounding box center [711, 201] width 33 height 19
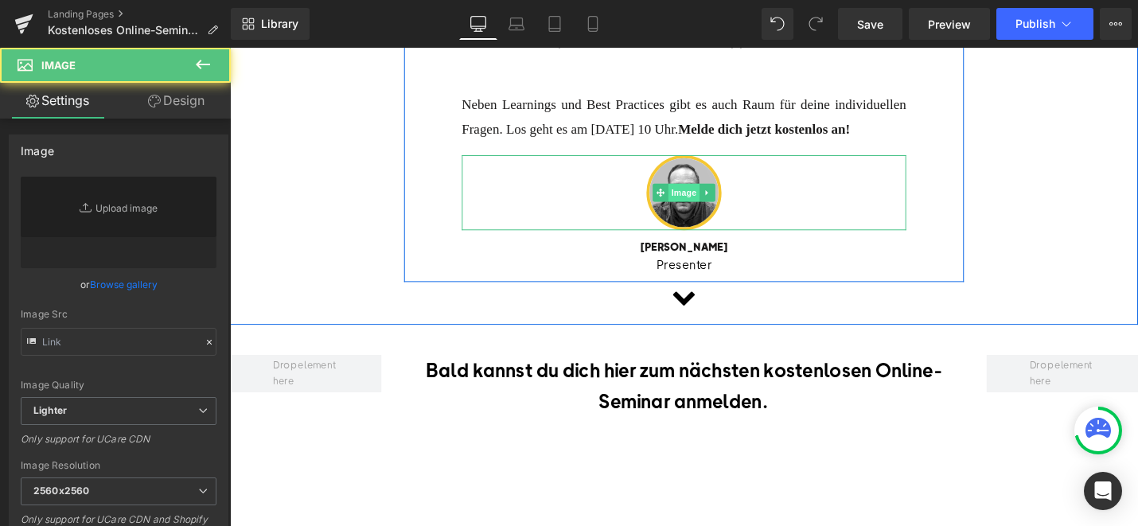
type input "[URL][DOMAIN_NAME]"
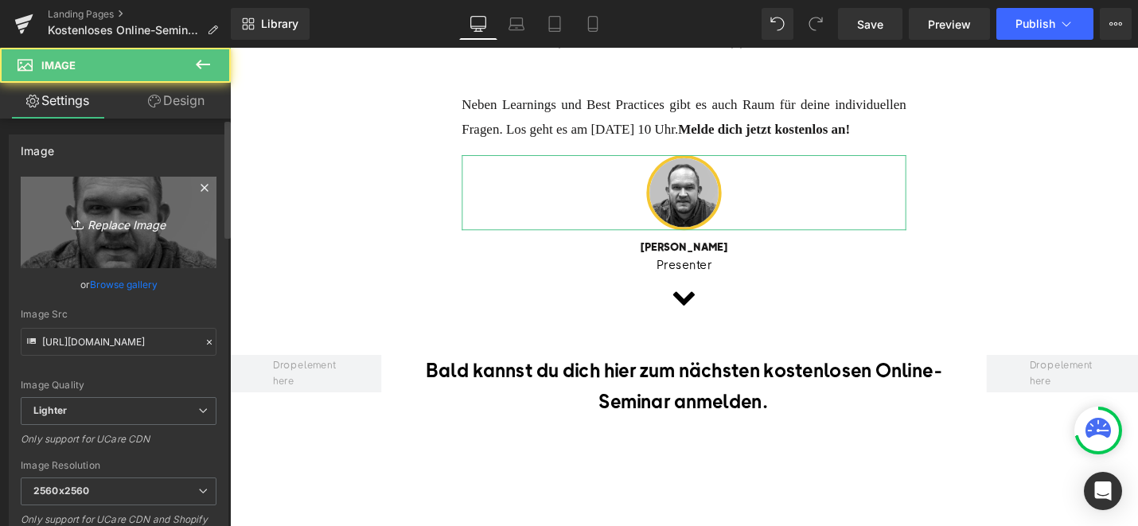
click at [141, 231] on icon "Replace Image" at bounding box center [118, 223] width 127 height 20
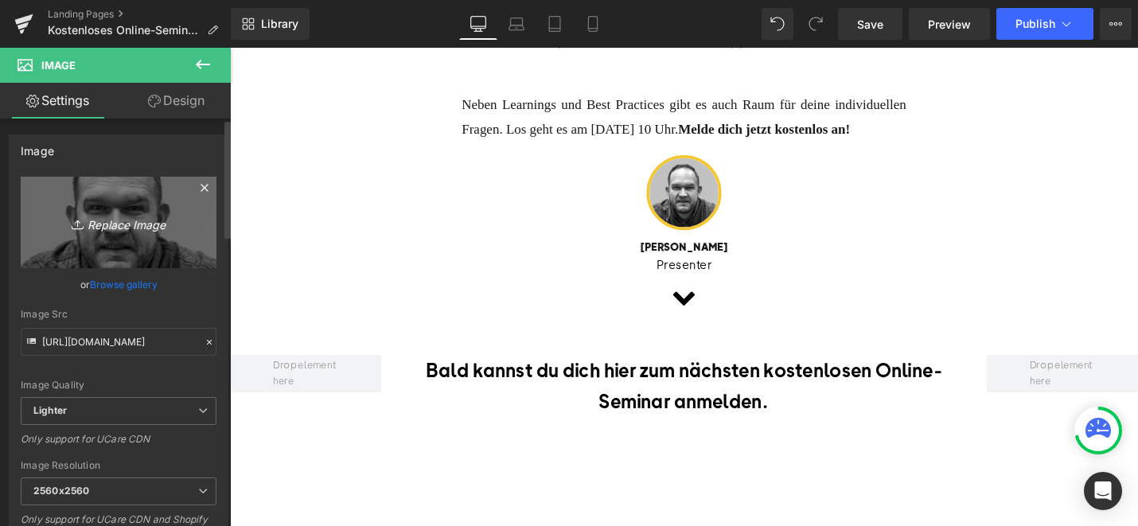
type input "C:\fakepath\Design ohne Titel (1).png"
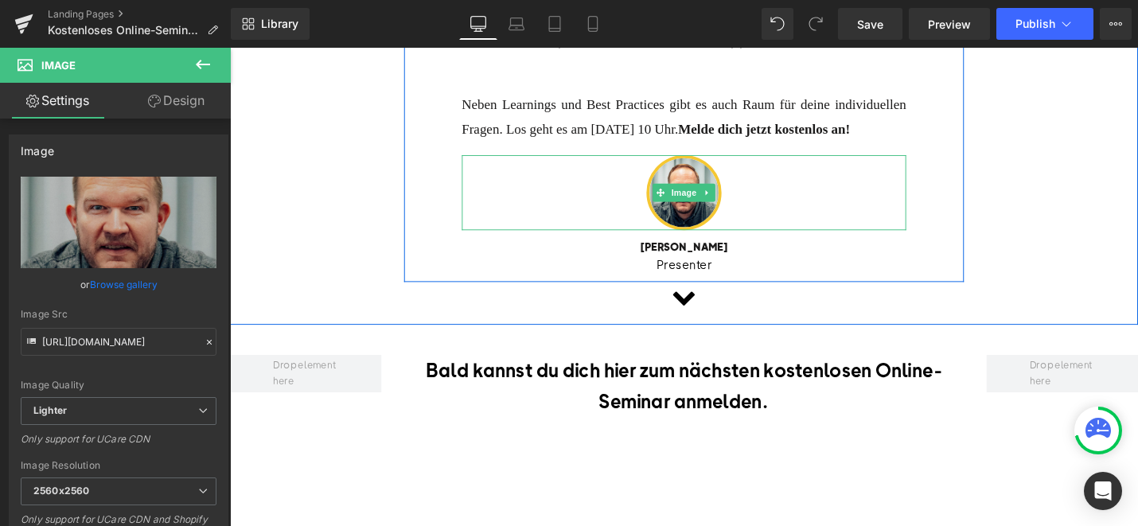
type input "[URL][DOMAIN_NAME]"
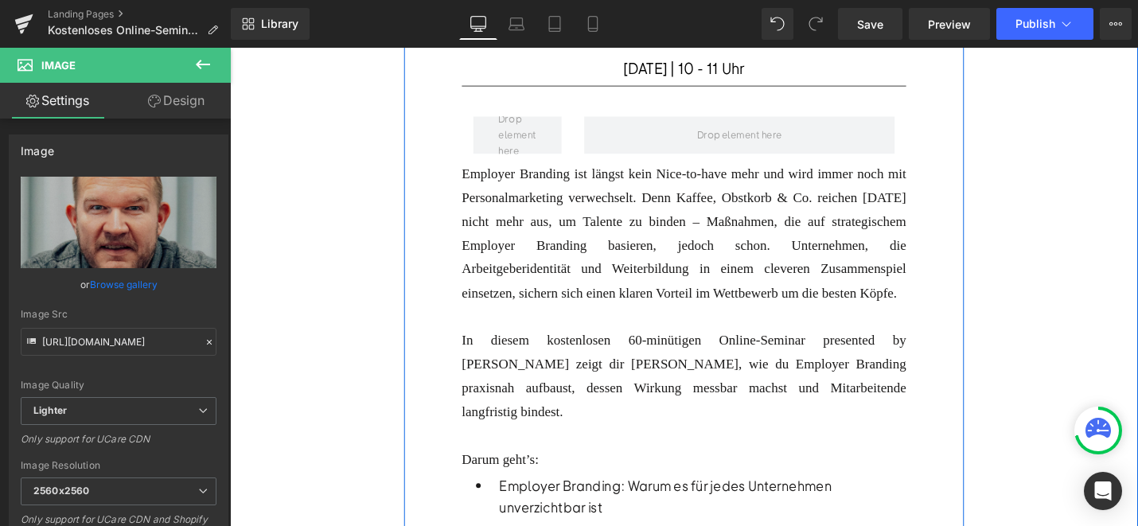
scroll to position [0, 0]
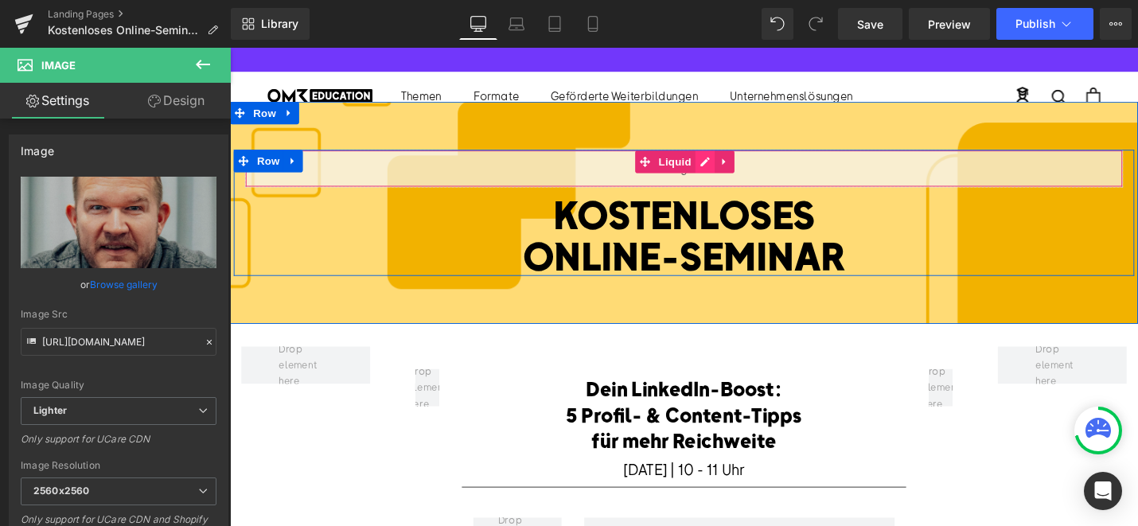
click at [739, 169] on div "Liquid" at bounding box center [711, 176] width 931 height 40
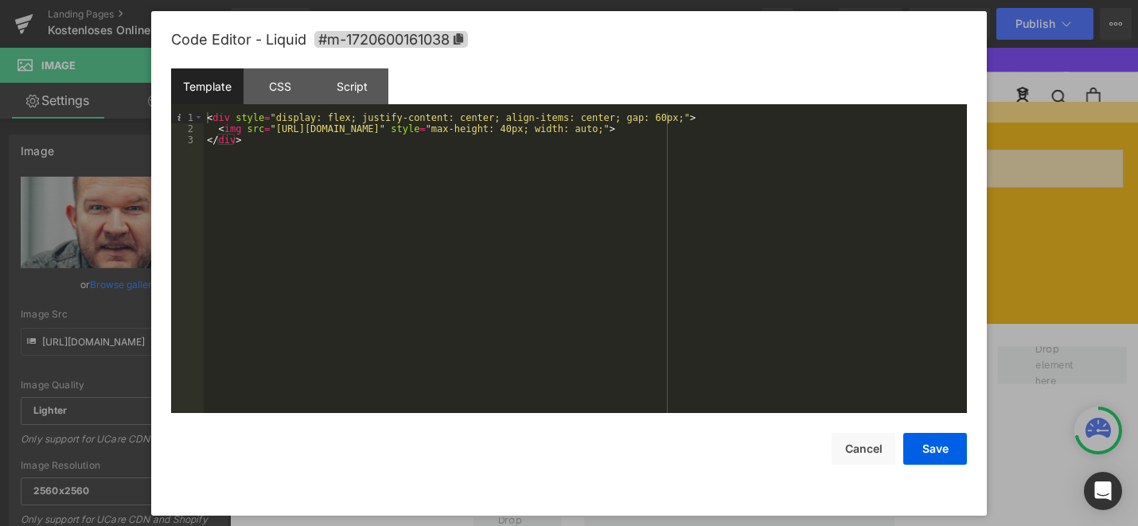
click at [710, 162] on div "< div style = "display: flex; justify-content: center; align-items: center; gap…" at bounding box center [585, 273] width 763 height 323
drag, startPoint x: 719, startPoint y: 131, endPoint x: 289, endPoint y: 127, distance: 429.9
click at [289, 127] on div "< div style = "display: flex; justify-content: center; align-items: center; gap…" at bounding box center [585, 273] width 763 height 323
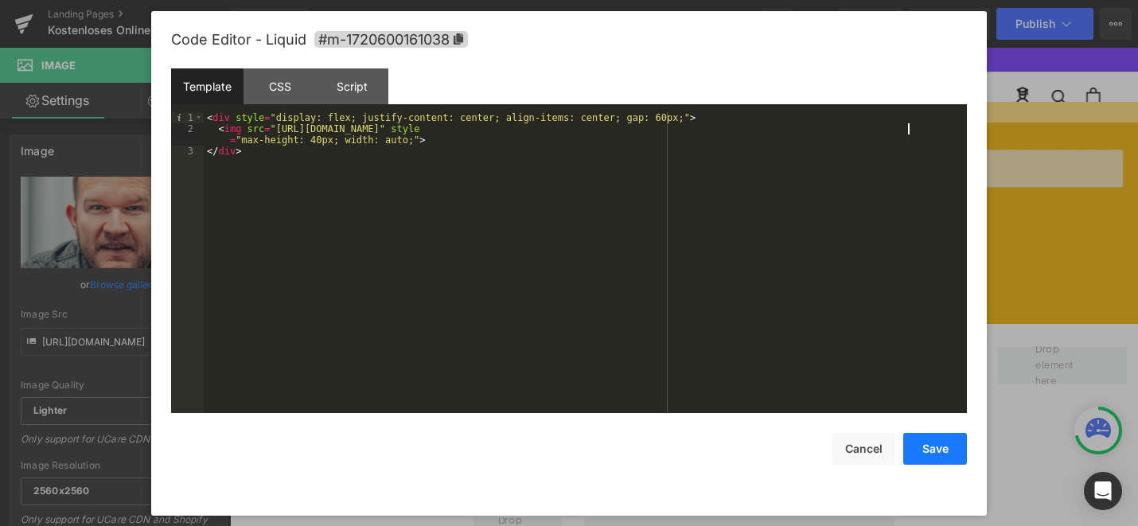
click at [941, 445] on button "Save" at bounding box center [935, 449] width 64 height 32
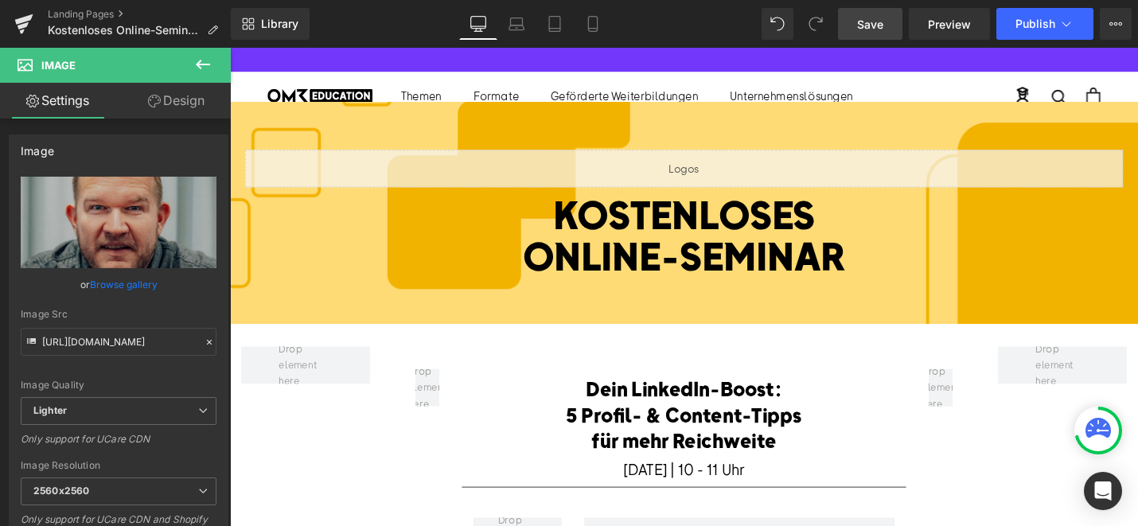
click at [893, 19] on link "Save" at bounding box center [870, 24] width 64 height 32
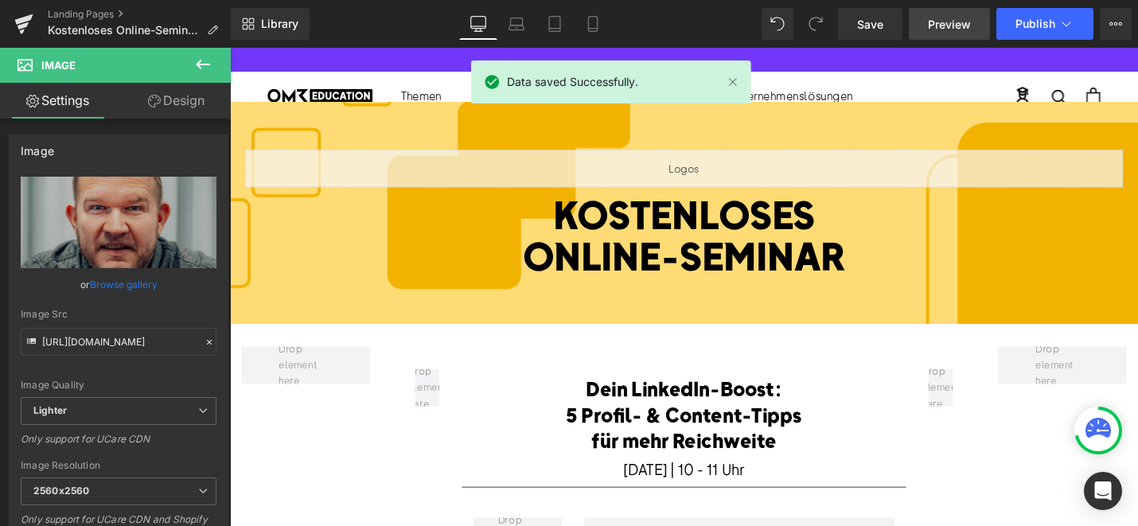
click at [981, 17] on link "Preview" at bounding box center [949, 24] width 81 height 32
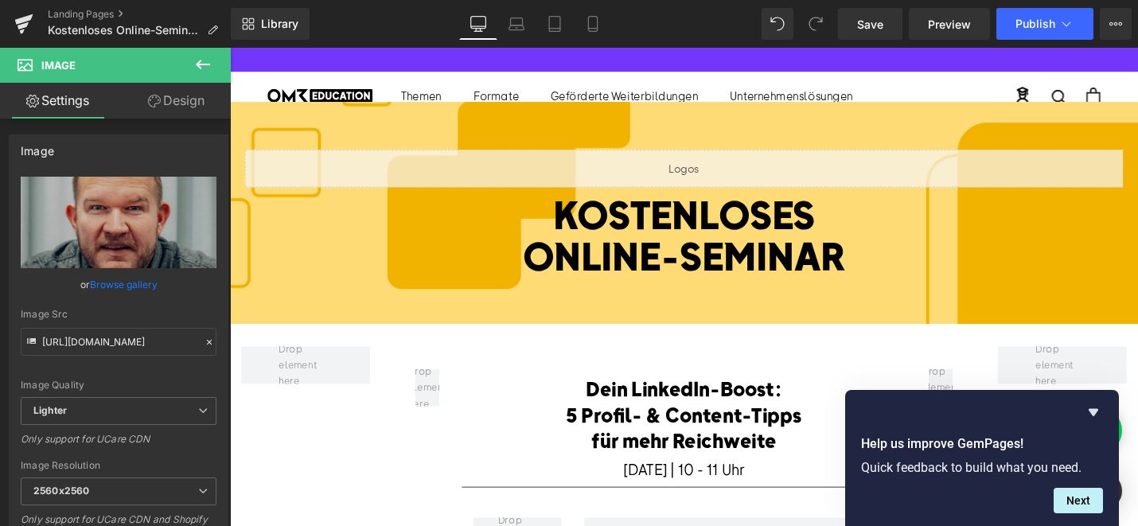
scroll to position [330, 0]
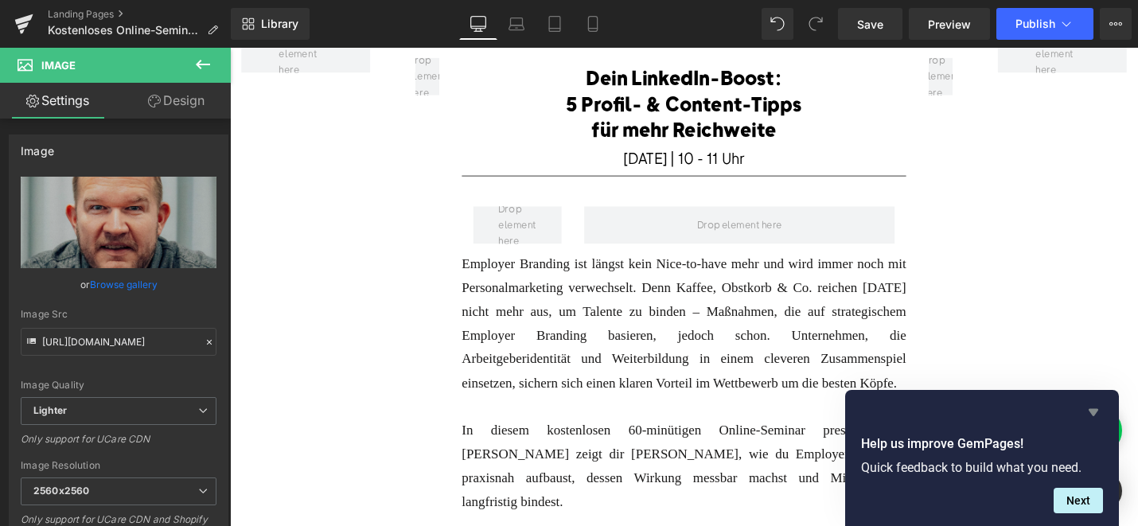
click at [1098, 415] on icon "Hide survey" at bounding box center [1093, 412] width 19 height 19
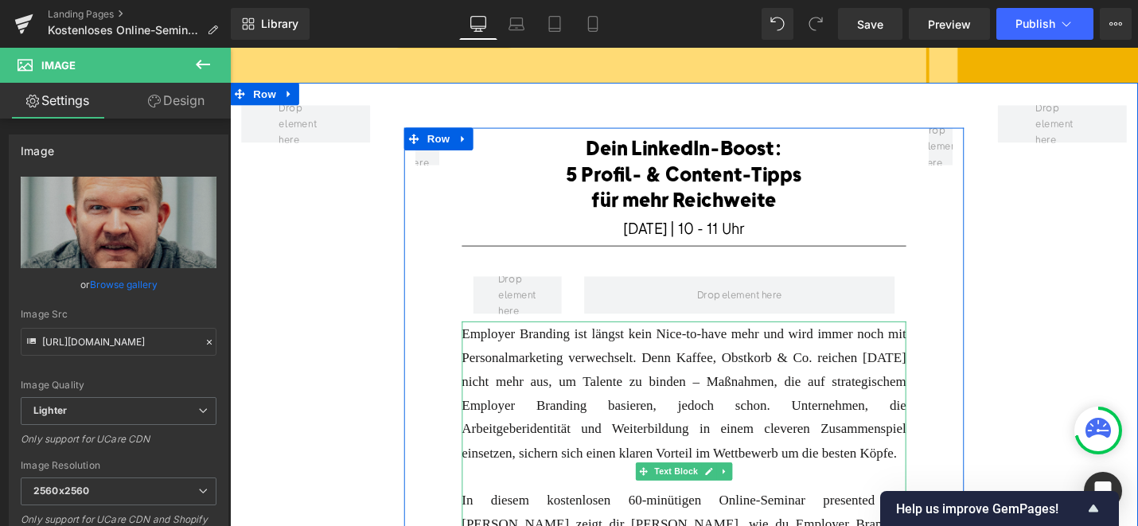
scroll to position [224, 0]
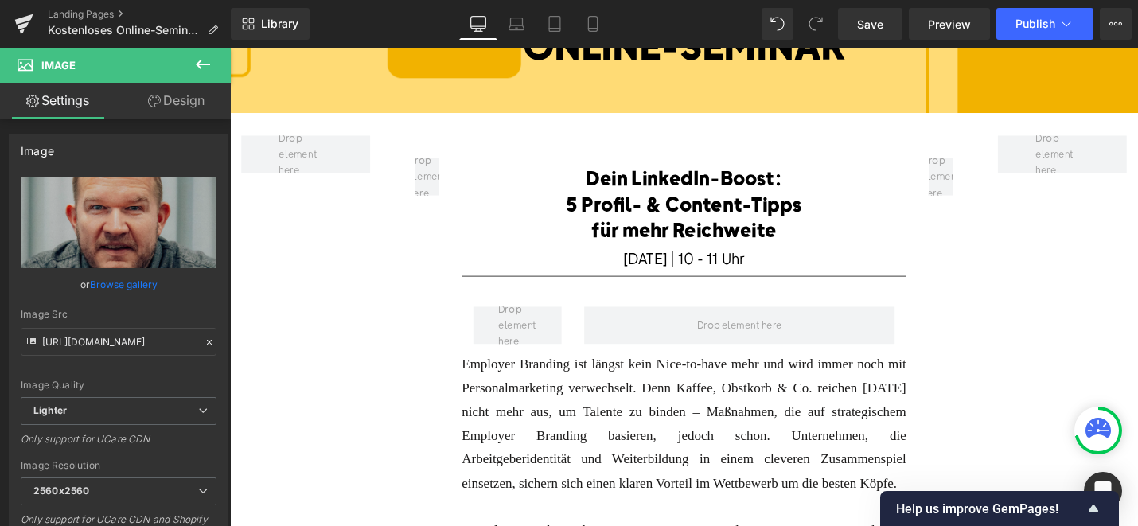
click at [604, 201] on font "5 Profil- & Content-Tipps für mehr Reichweite" at bounding box center [712, 226] width 250 height 53
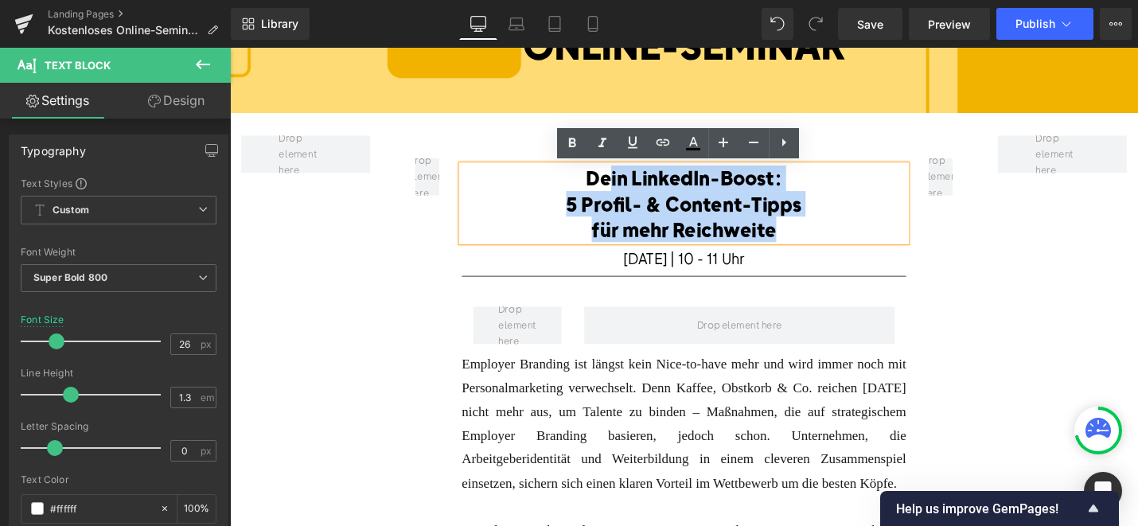
drag, startPoint x: 822, startPoint y: 247, endPoint x: 631, endPoint y: 184, distance: 201.1
click at [631, 184] on div "Dein LinkedIn-Boost: 5 Profil- & Content-Tipps für mehr Reichweite" at bounding box center [711, 213] width 471 height 80
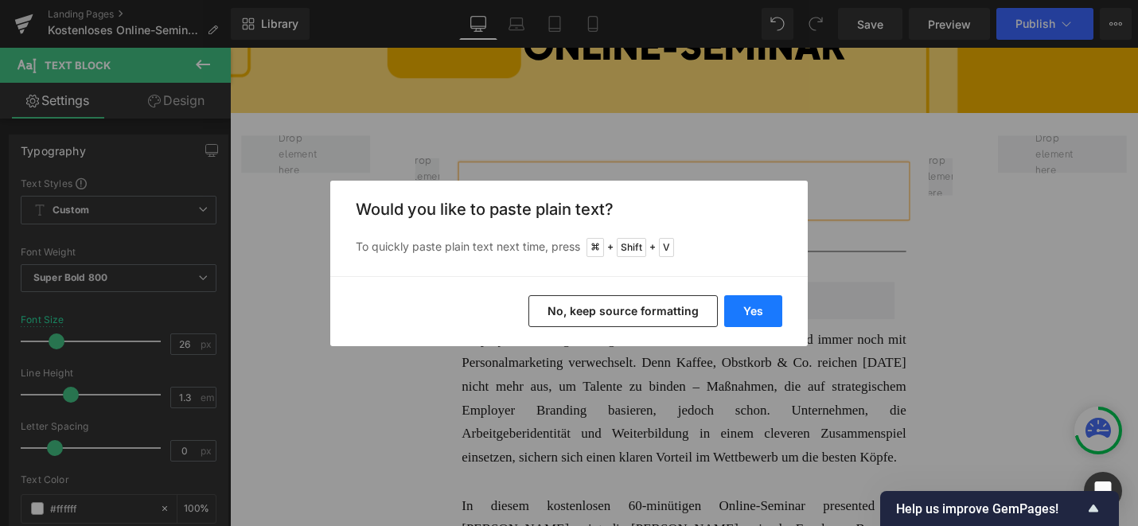
click at [750, 314] on button "Yes" at bounding box center [753, 311] width 58 height 32
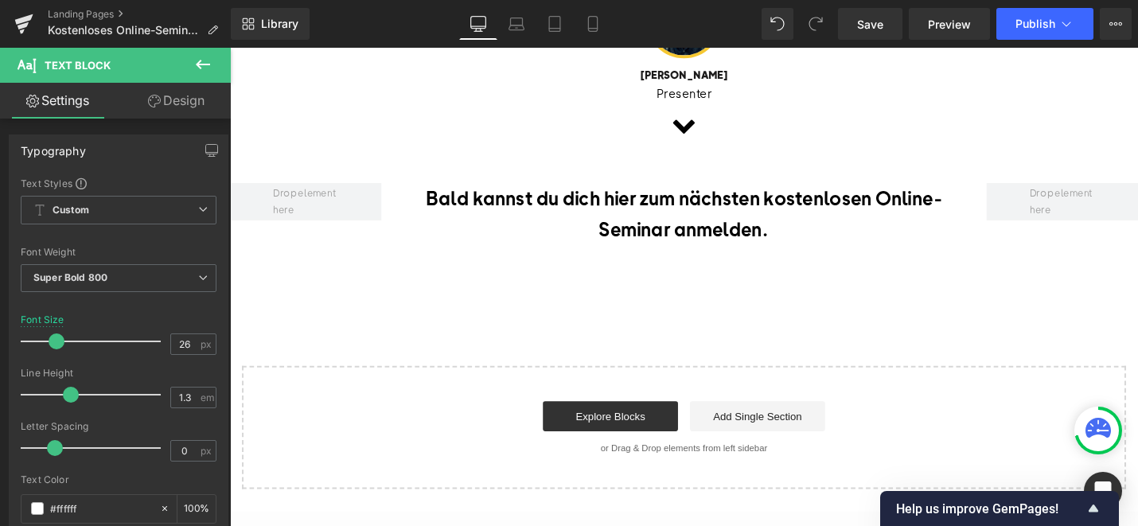
scroll to position [1095, 0]
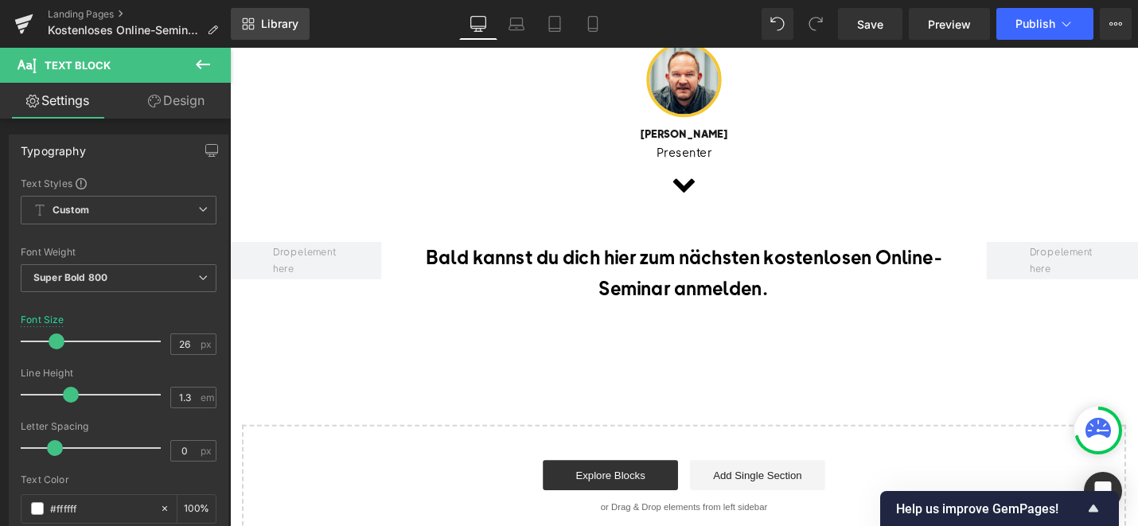
click at [290, 21] on span "Library" at bounding box center [279, 24] width 37 height 14
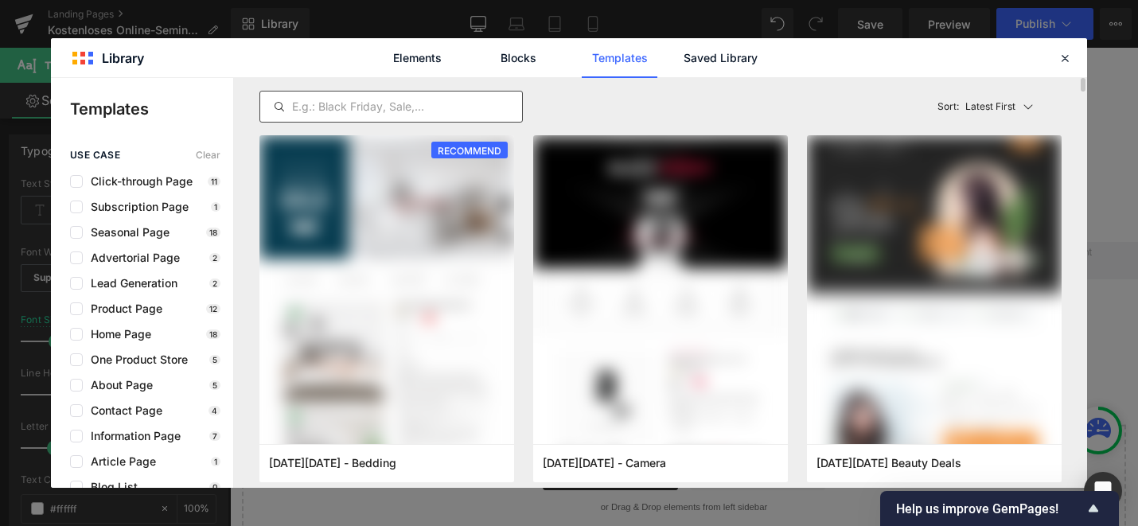
click at [331, 107] on input "text" at bounding box center [391, 106] width 262 height 19
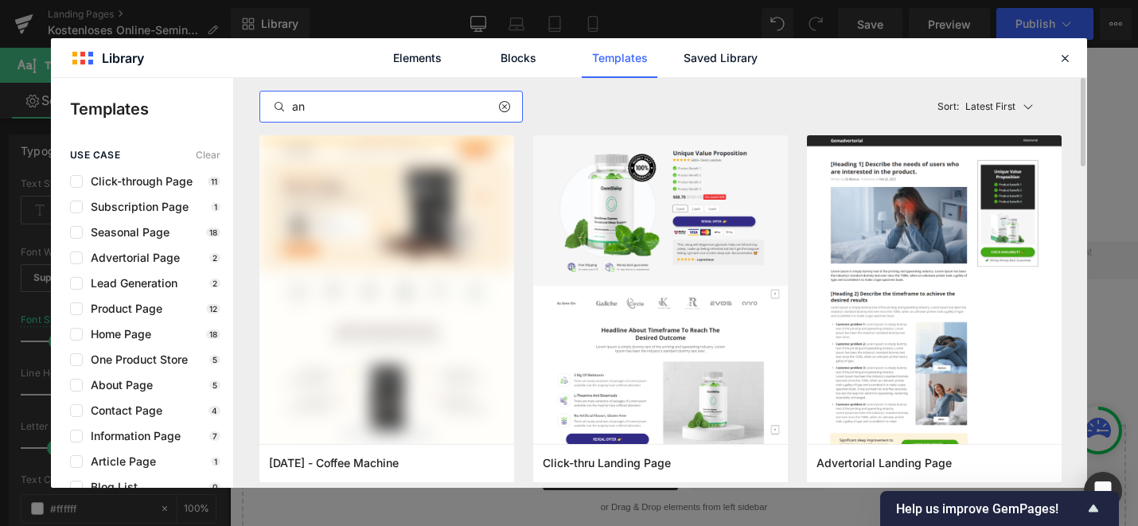
type input "a"
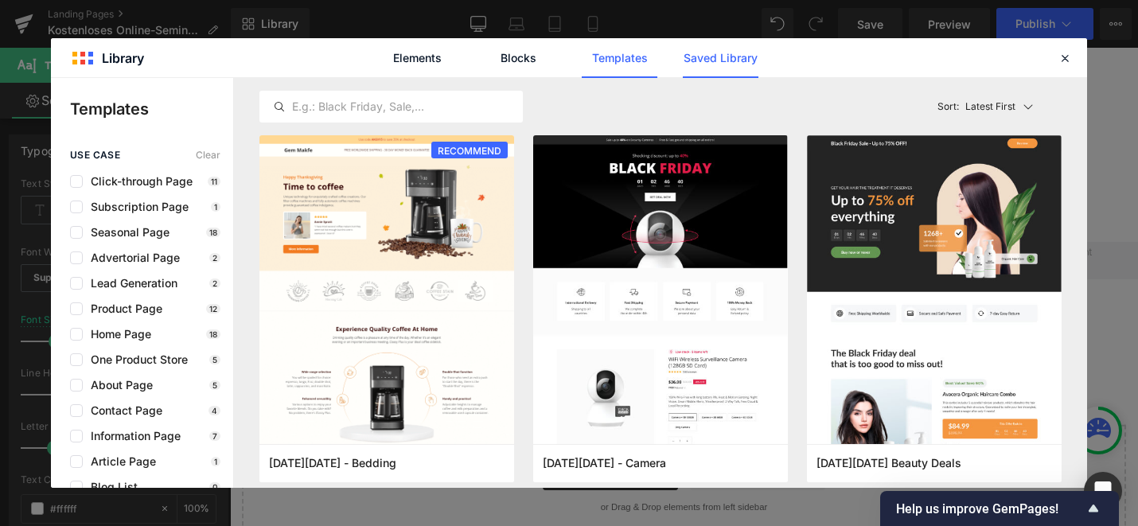
click at [695, 61] on link "Saved Library" at bounding box center [721, 58] width 76 height 40
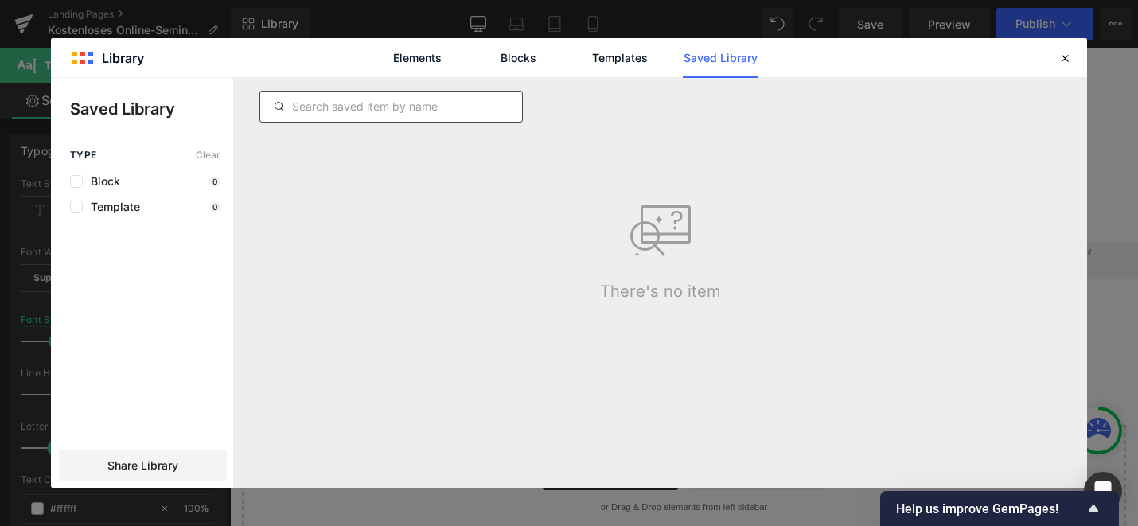
click at [335, 107] on input "text" at bounding box center [391, 106] width 262 height 19
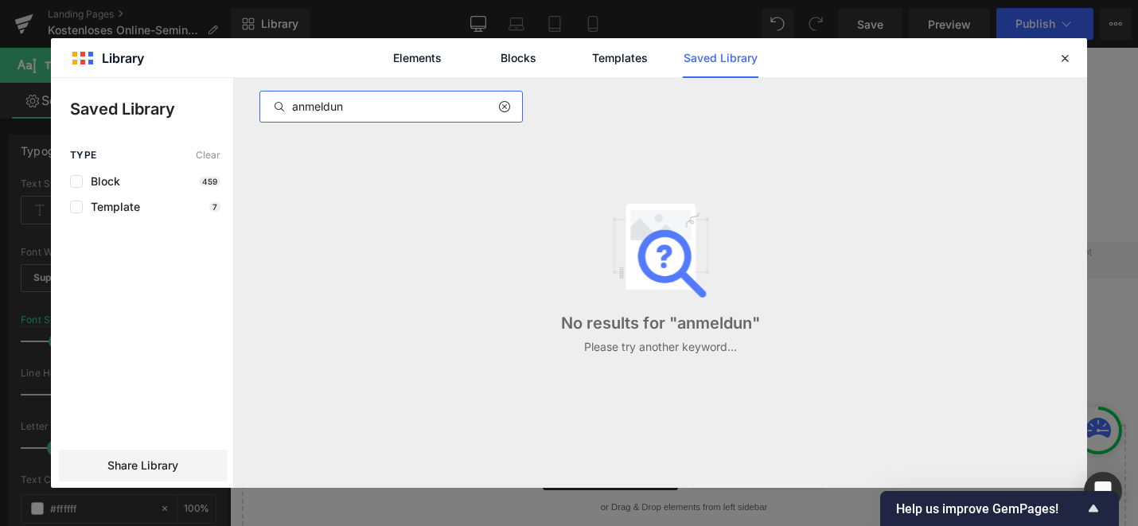
type input "anmeldung"
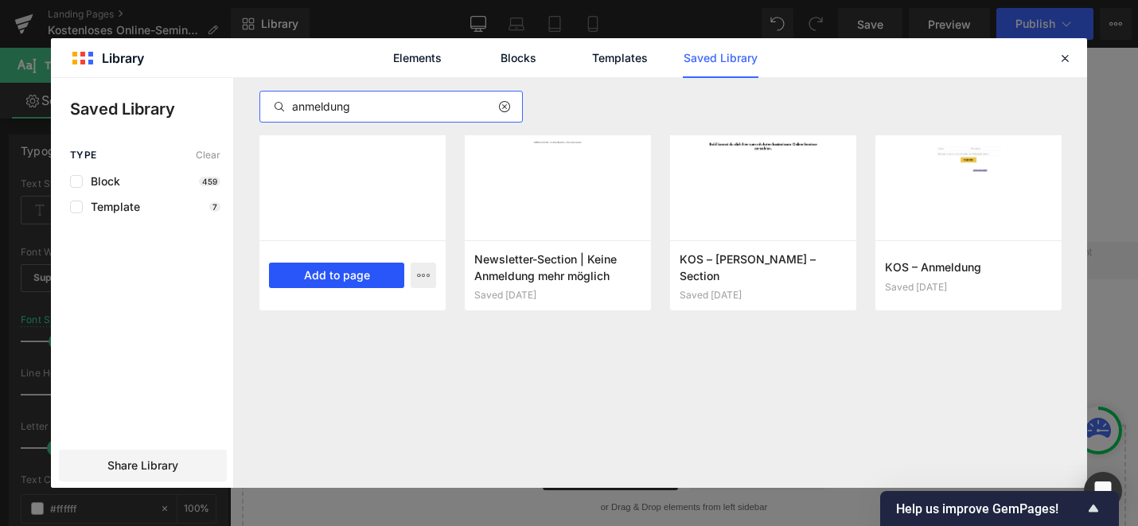
click at [334, 280] on button "Add to page" at bounding box center [336, 275] width 135 height 25
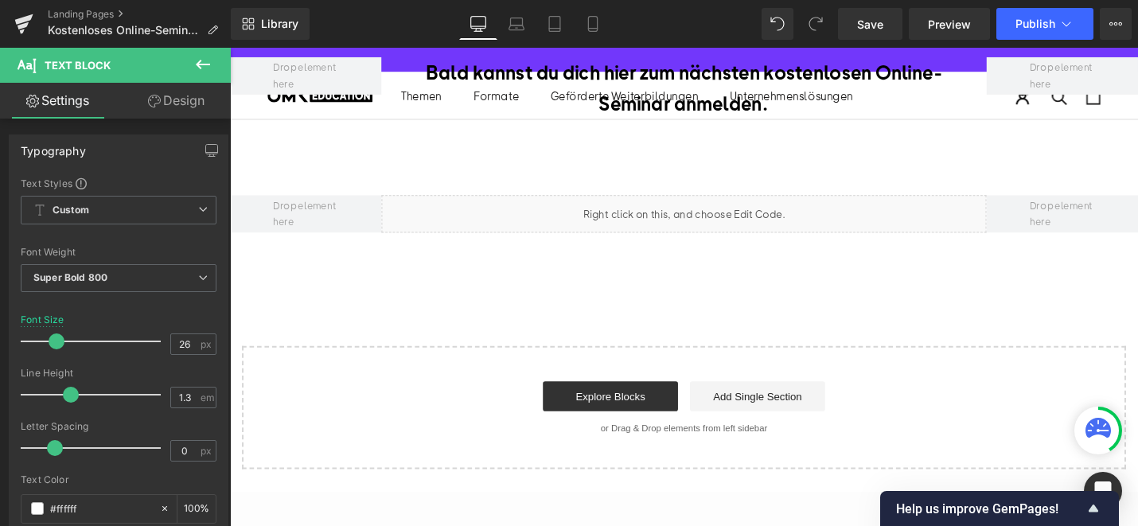
scroll to position [1245, 0]
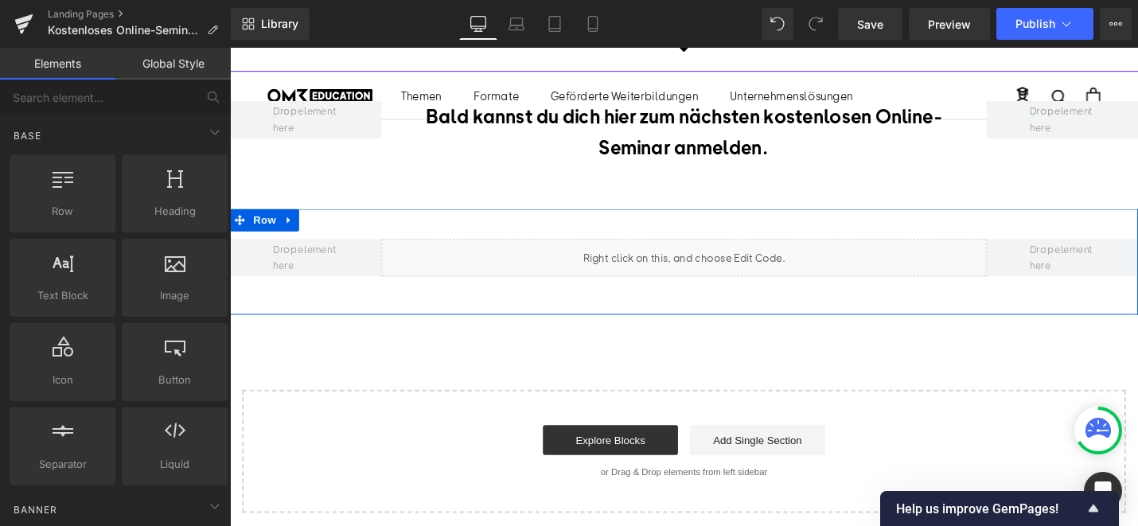
click at [736, 275] on div "Liquid" at bounding box center [712, 271] width 642 height 40
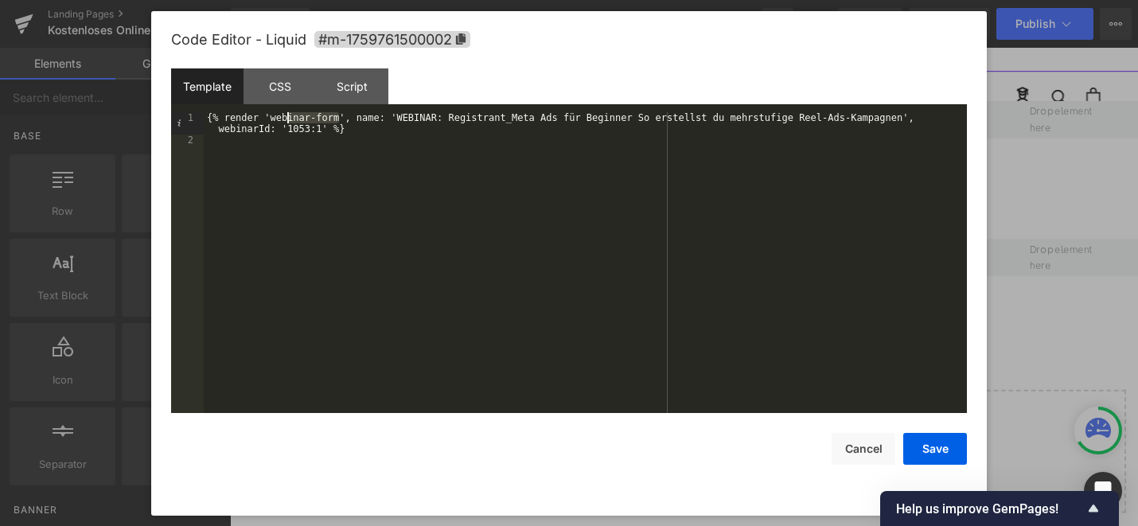
drag, startPoint x: 338, startPoint y: 118, endPoint x: 284, endPoint y: 119, distance: 54.2
click at [284, 119] on div "{% render 'webinar-form', name: 'WEBINAR: Registrant_Meta Ads für Beginner So e…" at bounding box center [585, 279] width 763 height 334
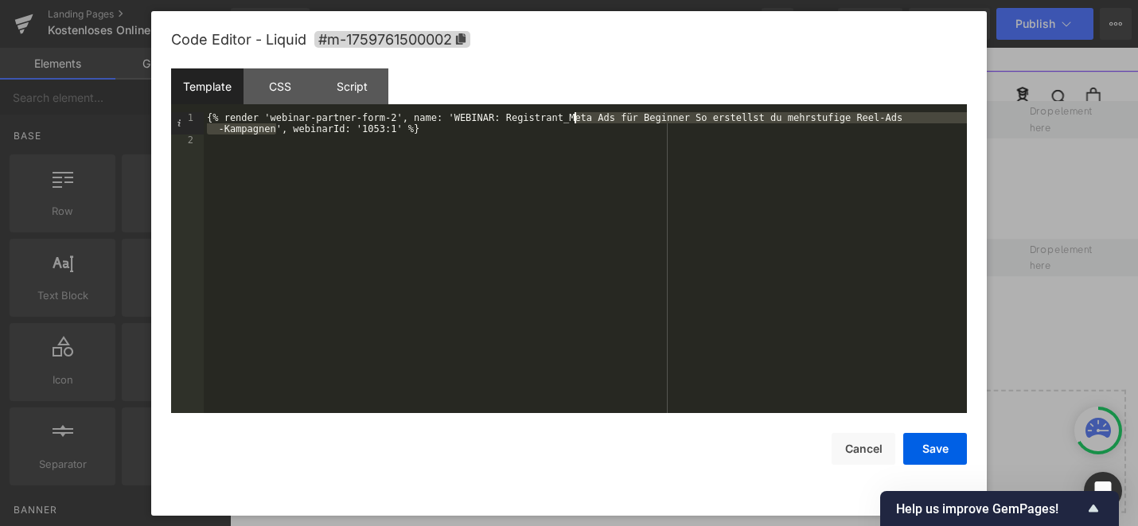
drag, startPoint x: 275, startPoint y: 130, endPoint x: 572, endPoint y: 119, distance: 297.1
click at [572, 119] on div "{% render 'webinar-partner-form-2', name: 'WEBINAR: Registrant_Meta Ads für Beg…" at bounding box center [585, 279] width 763 height 334
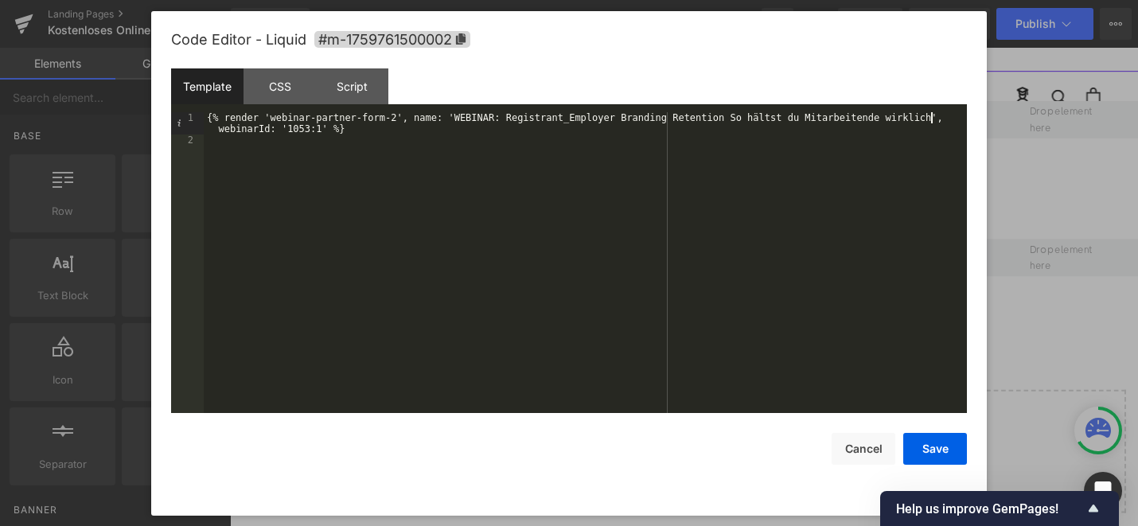
click at [322, 131] on div "{% render 'webinar-partner-form-2', name: 'WEBINAR: Registrant_Employer Brandin…" at bounding box center [585, 279] width 763 height 334
click at [938, 439] on button "Save" at bounding box center [935, 449] width 64 height 32
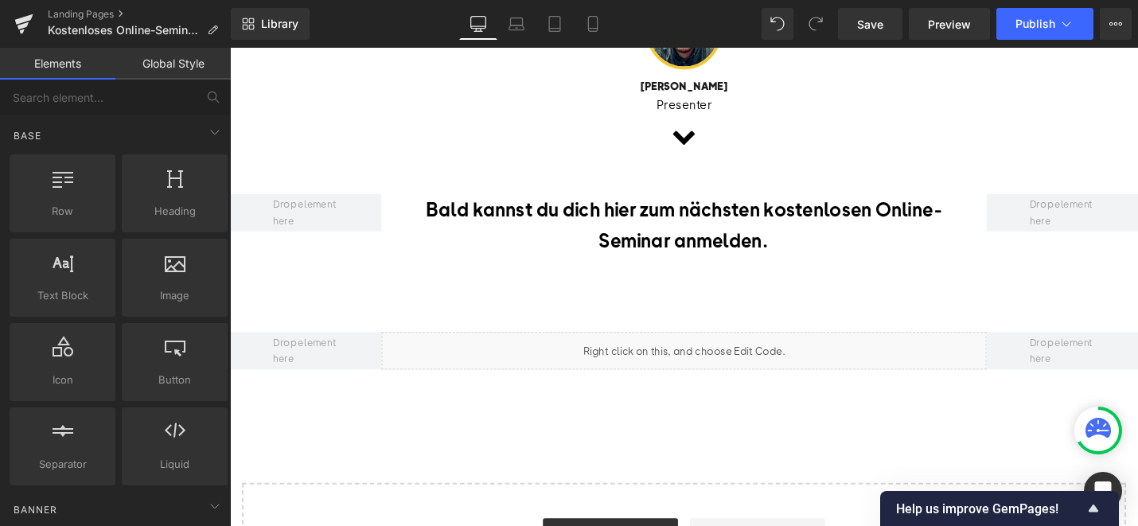
scroll to position [1055, 0]
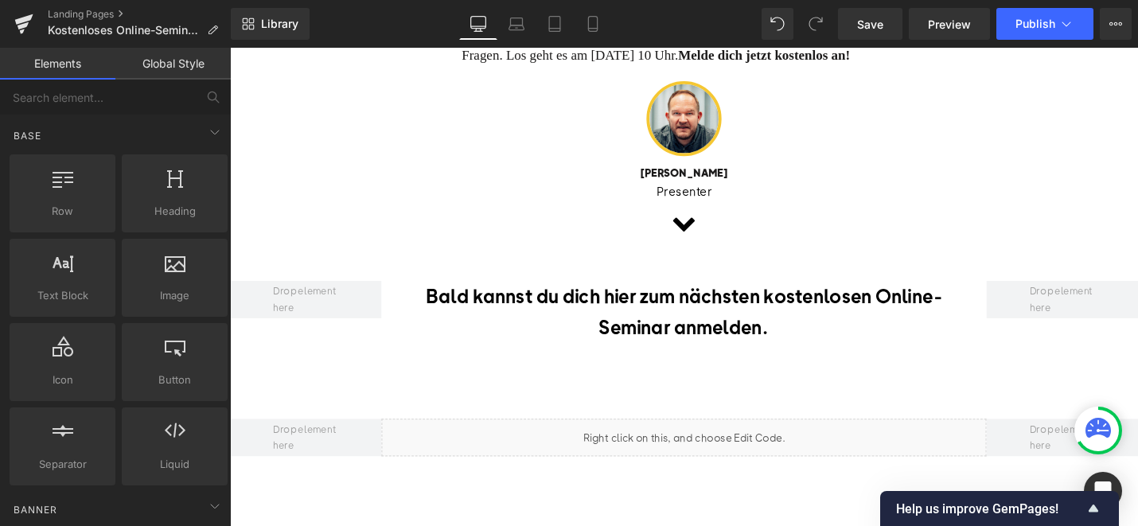
click at [515, 357] on h2 "Bald kannst du dich hier zum nächsten kostenlosen Online-Seminar anmelden." at bounding box center [712, 328] width 618 height 66
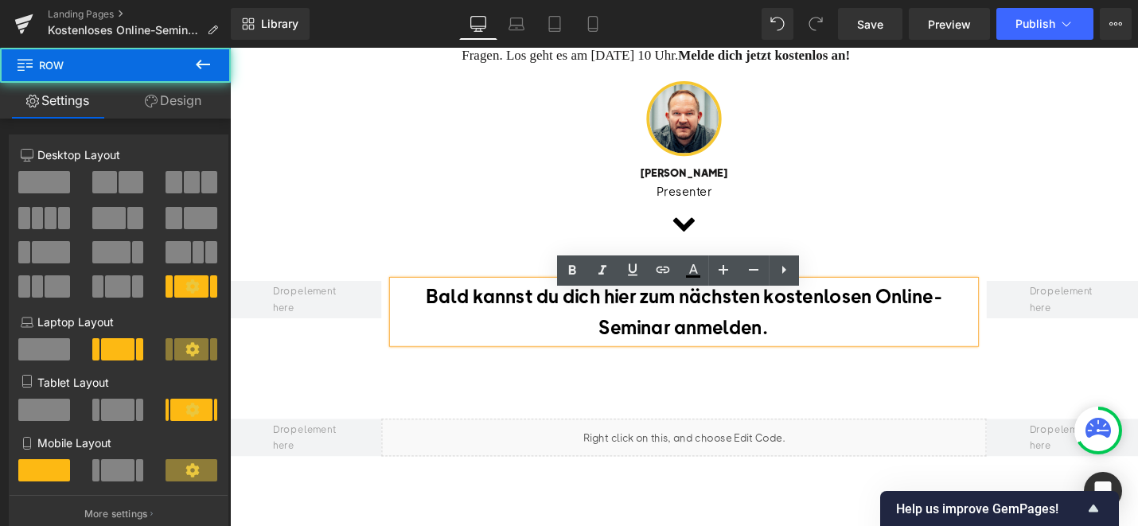
click at [334, 276] on div "Bald kannst du dich hier zum nächsten kostenlosen Online-Seminar anmelden. [GEO…" at bounding box center [711, 336] width 963 height 146
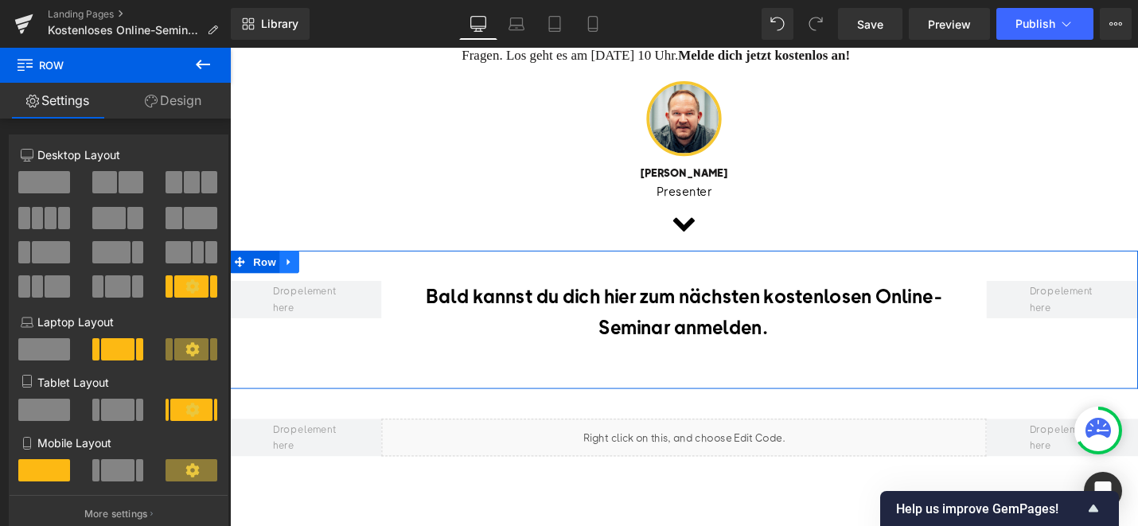
click at [294, 279] on icon at bounding box center [292, 274] width 3 height 7
click at [334, 280] on icon at bounding box center [334, 274] width 11 height 11
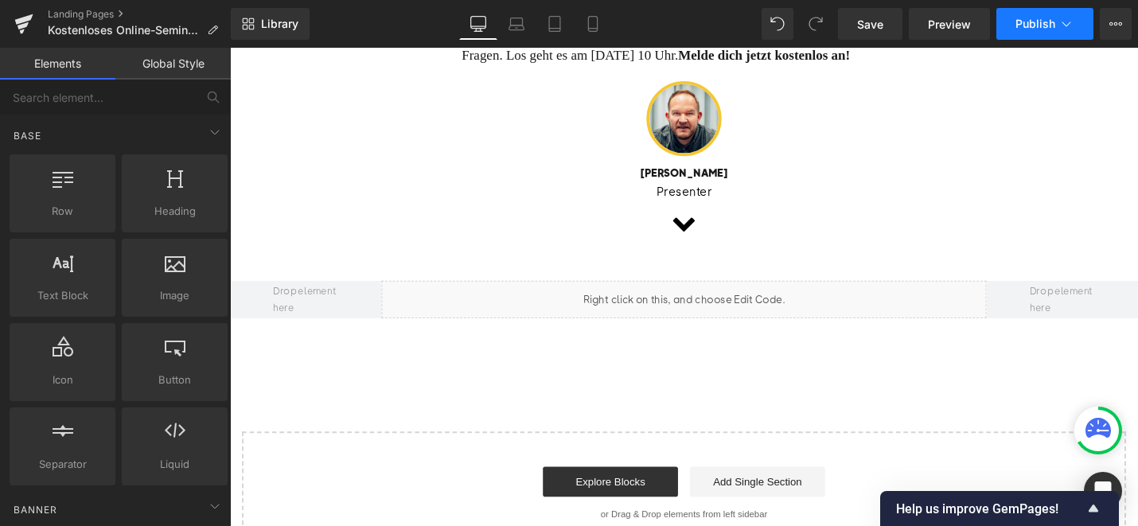
click at [1064, 29] on icon at bounding box center [1067, 24] width 16 height 16
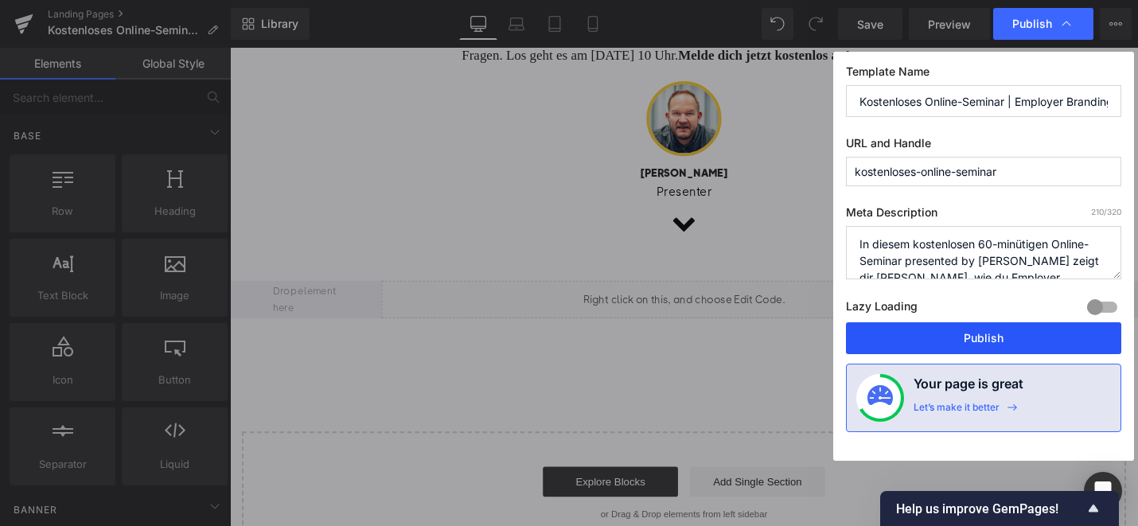
click at [950, 345] on button "Publish" at bounding box center [983, 338] width 275 height 32
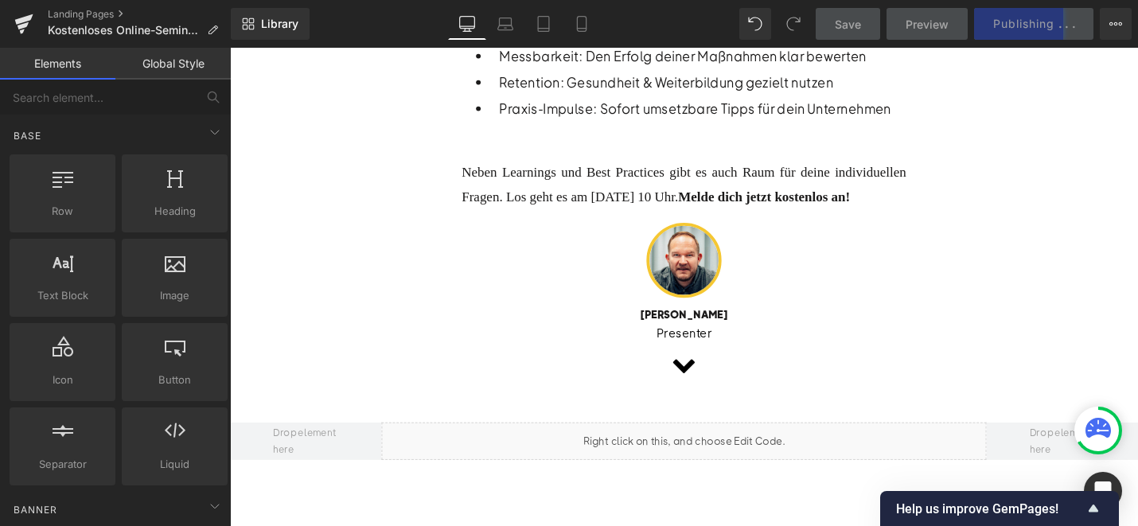
scroll to position [894, 0]
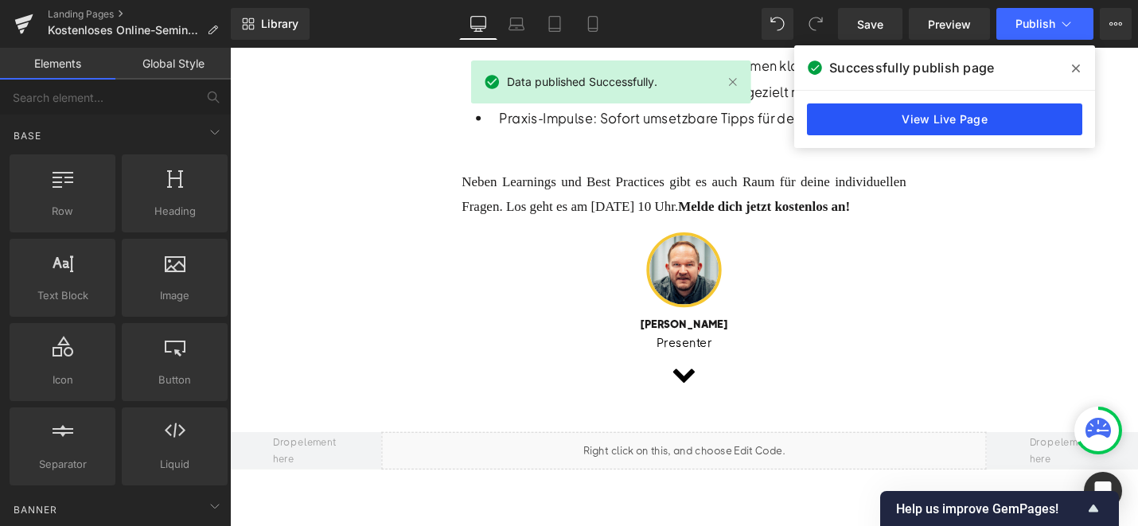
click at [942, 123] on link "View Live Page" at bounding box center [944, 119] width 275 height 32
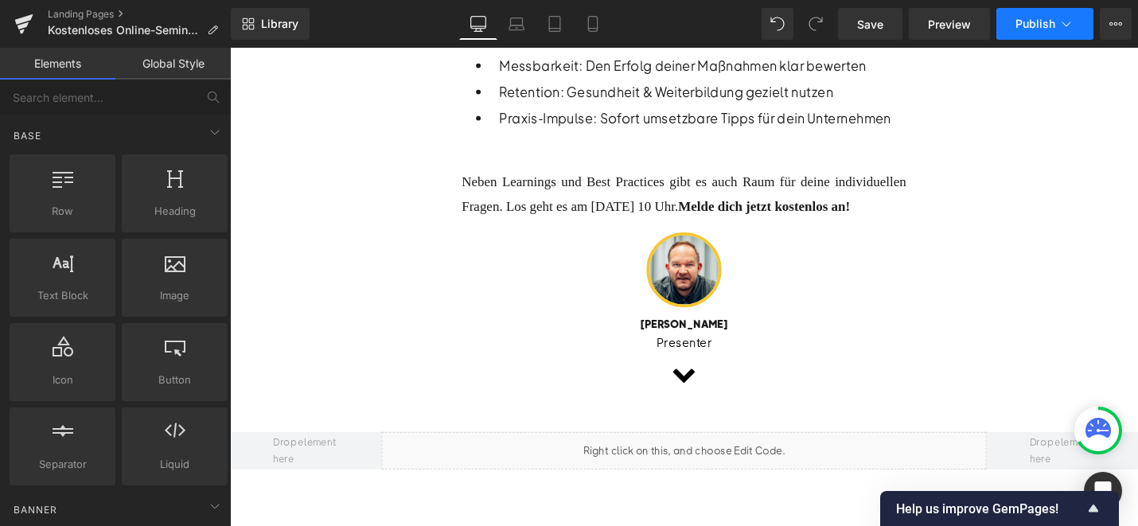
click at [1072, 26] on icon at bounding box center [1067, 24] width 16 height 16
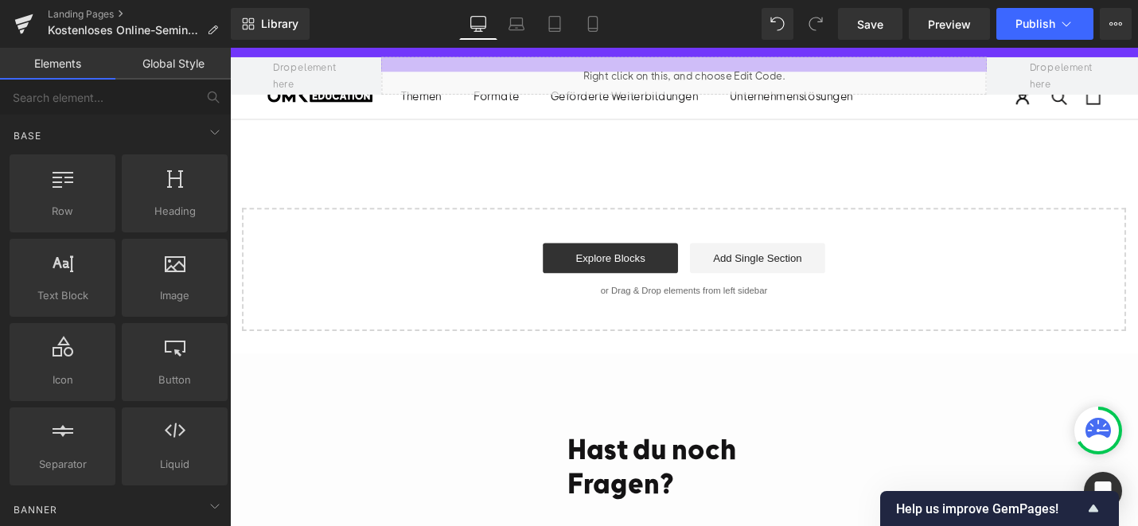
scroll to position [904, 0]
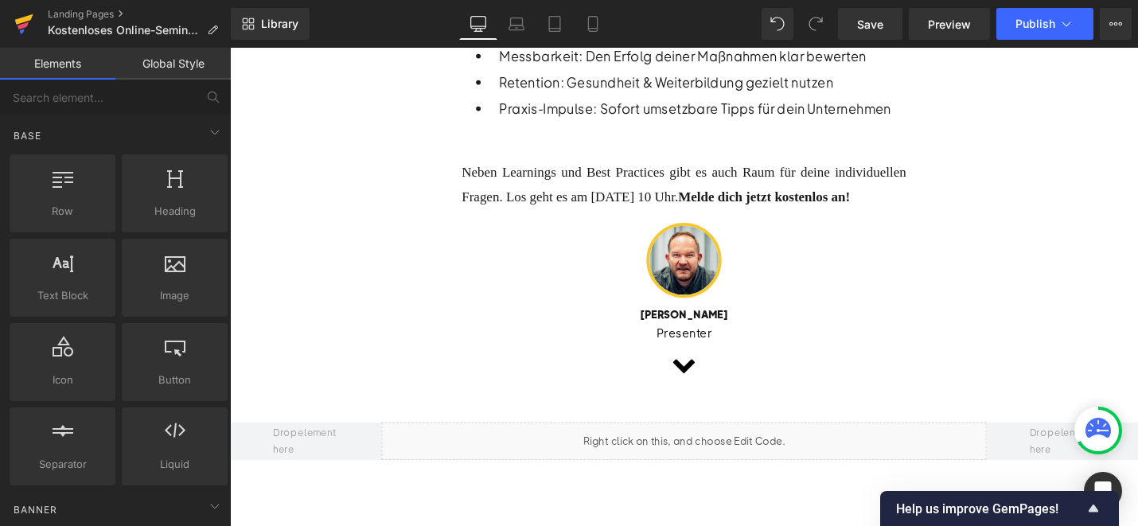
click at [20, 25] on icon at bounding box center [23, 25] width 11 height 7
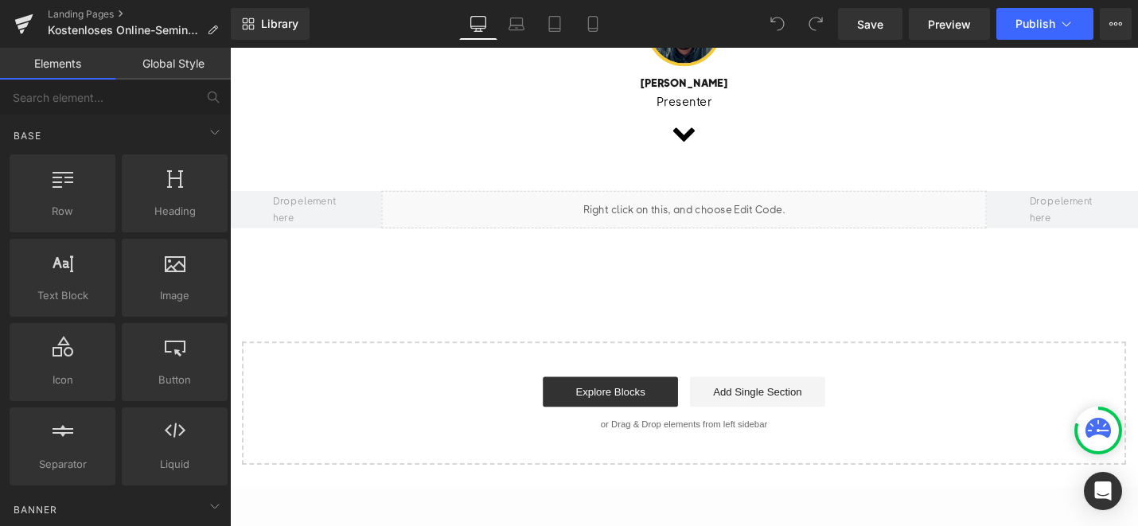
scroll to position [1153, 0]
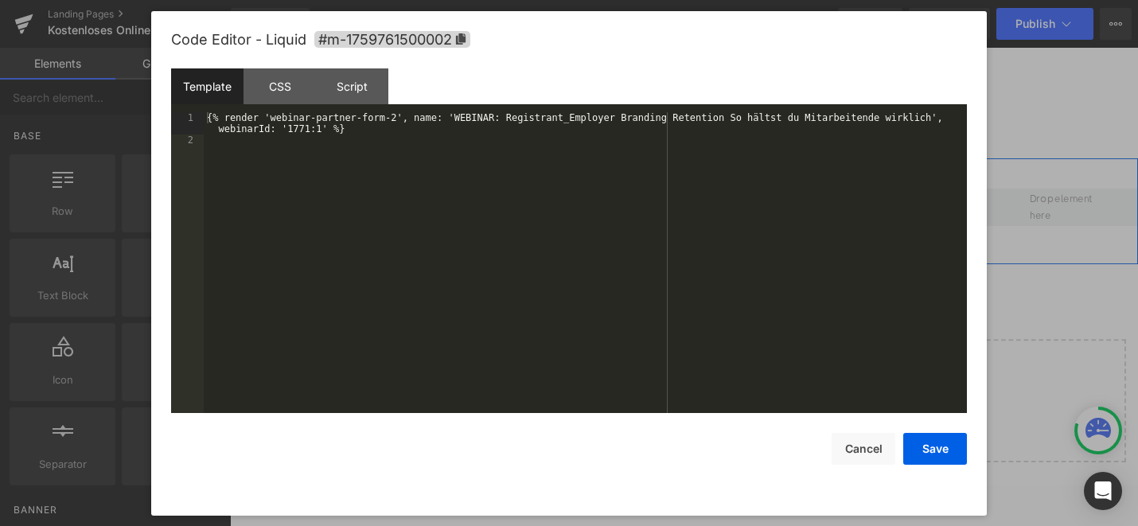
click at [735, 221] on div "Liquid" at bounding box center [712, 217] width 642 height 40
drag, startPoint x: 400, startPoint y: 120, endPoint x: 272, endPoint y: 112, distance: 127.6
click at [272, 112] on div "{% render 'webinar-partner-form-2', name: 'WEBINAR: Registrant_Employer Brandin…" at bounding box center [585, 279] width 763 height 334
click at [465, 119] on div "{% render 'webinar-partner-form-2', name: 'WEBINAR: Registrant_Employer Brandin…" at bounding box center [585, 279] width 763 height 334
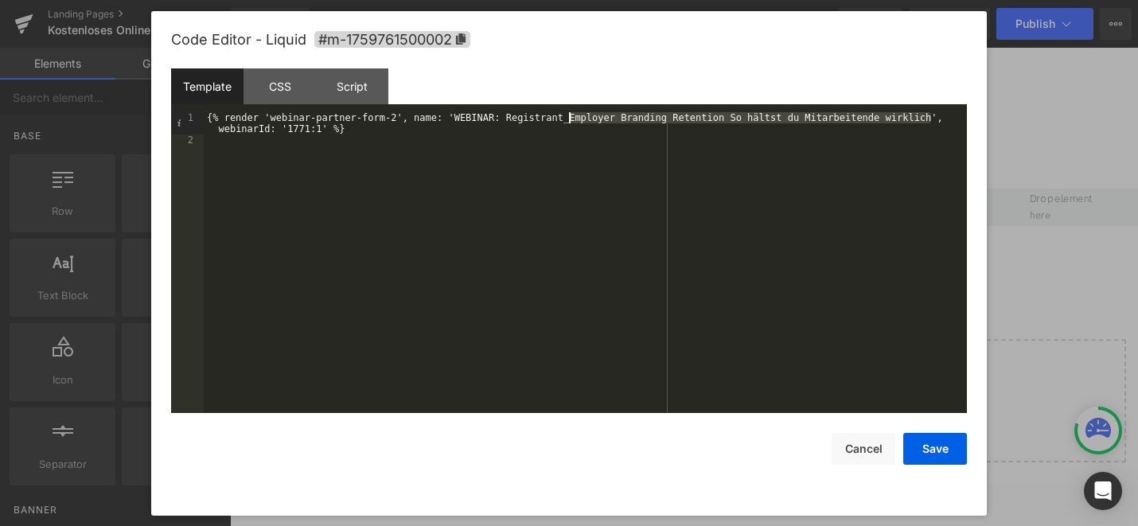
drag, startPoint x: 932, startPoint y: 115, endPoint x: 570, endPoint y: 119, distance: 362.2
click at [570, 119] on div "{% render 'webinar-partner-form-2', name: 'WEBINAR: Registrant_Employer Brandin…" at bounding box center [585, 279] width 763 height 334
click at [932, 117] on div "{% render 'webinar-partner-form-2', name: 'WEBINAR: Registrant_Employer Brandin…" at bounding box center [585, 279] width 763 height 334
click at [678, 109] on div "Template CSS Script Data" at bounding box center [569, 90] width 796 height 44
click at [694, 123] on div "{% render 'webinar-partner-form-2', name: 'WEBINAR: Registrant_Employer Brandin…" at bounding box center [585, 279] width 763 height 334
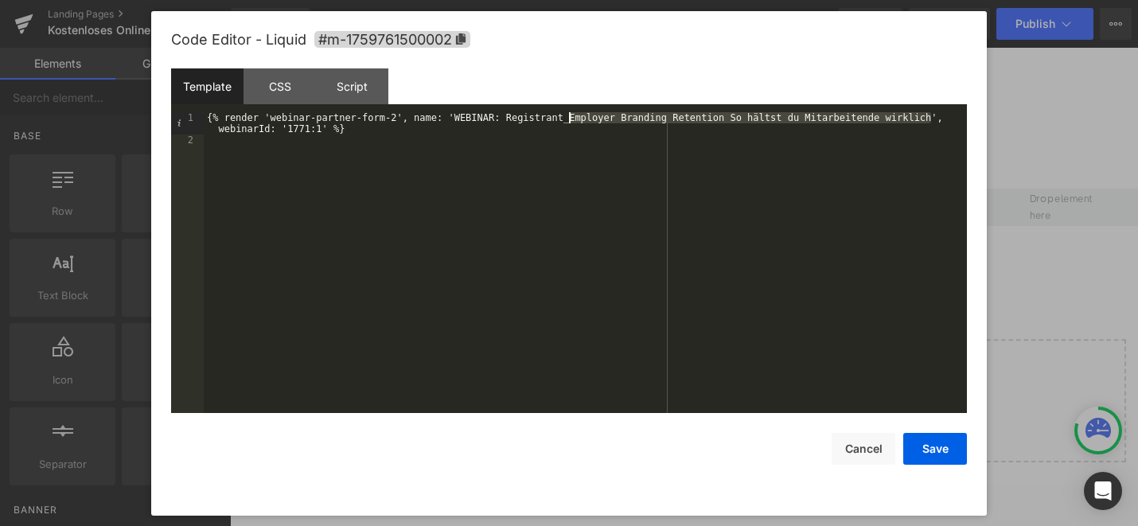
drag, startPoint x: 931, startPoint y: 119, endPoint x: 570, endPoint y: 119, distance: 361.4
click at [570, 119] on div "{% render 'webinar-partner-form-2', name: 'WEBINAR: Registrant_Employer Brandin…" at bounding box center [585, 279] width 763 height 334
